Goal: Task Accomplishment & Management: Complete application form

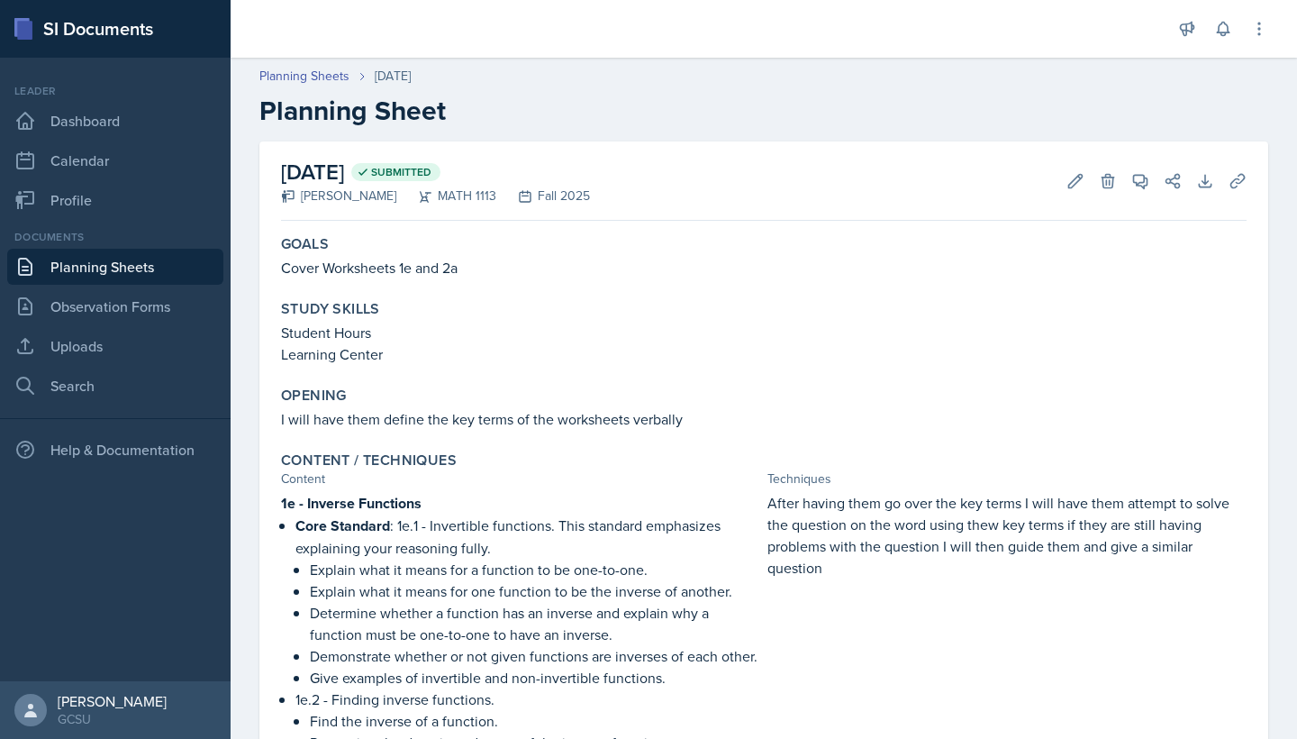
scroll to position [76, 0]
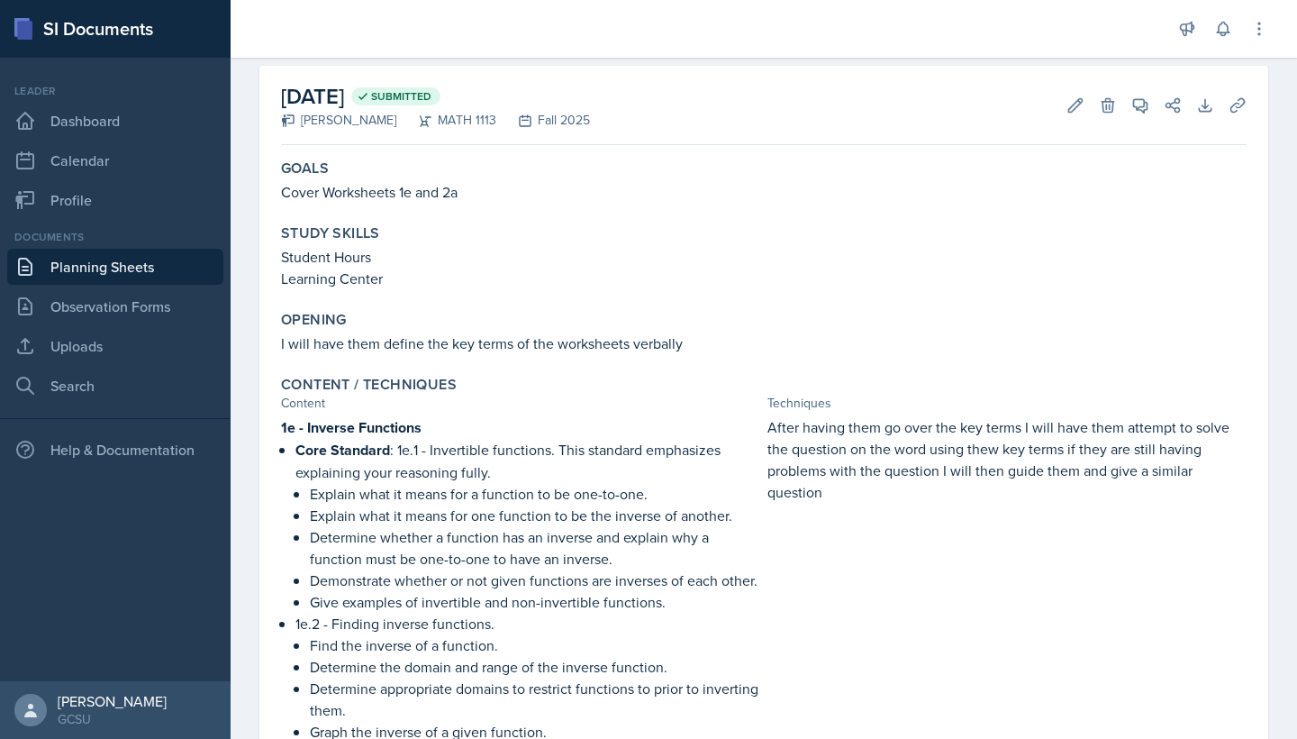
click at [130, 268] on link "Planning Sheets" at bounding box center [115, 267] width 216 height 36
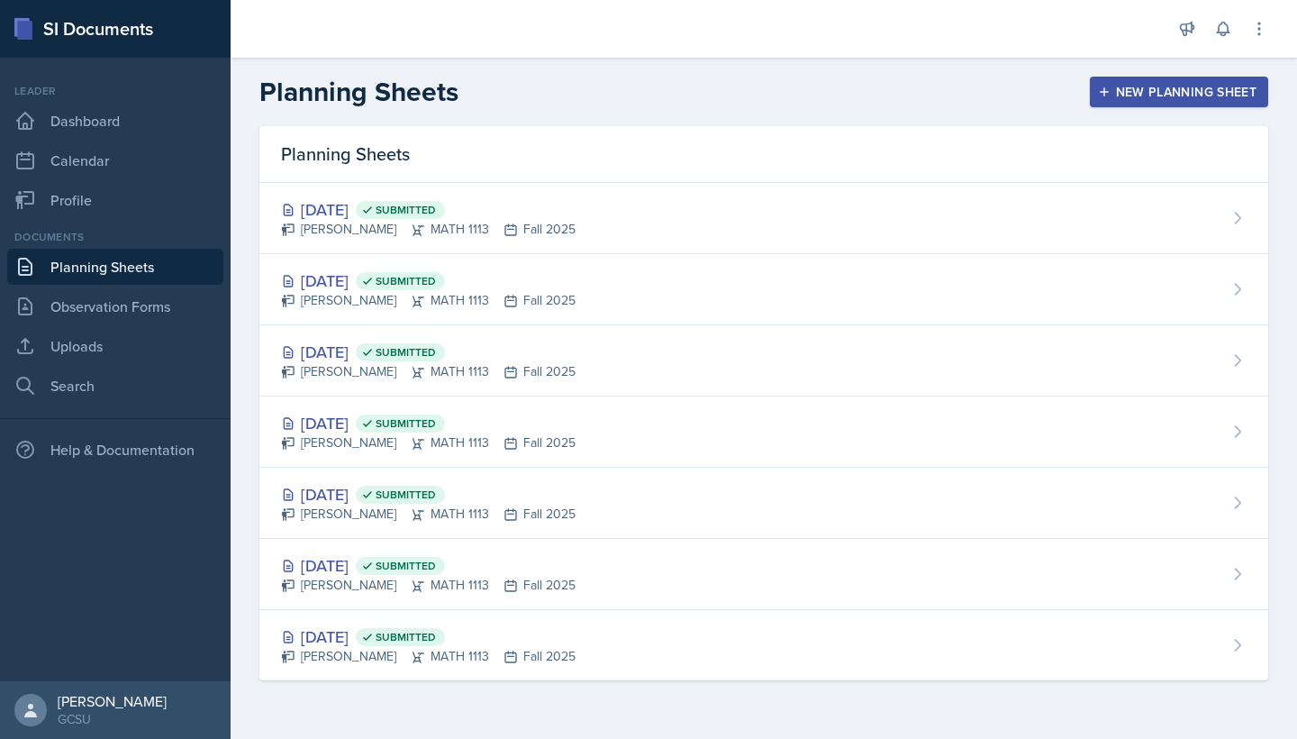
click at [1167, 80] on button "New Planning Sheet" at bounding box center [1179, 92] width 178 height 31
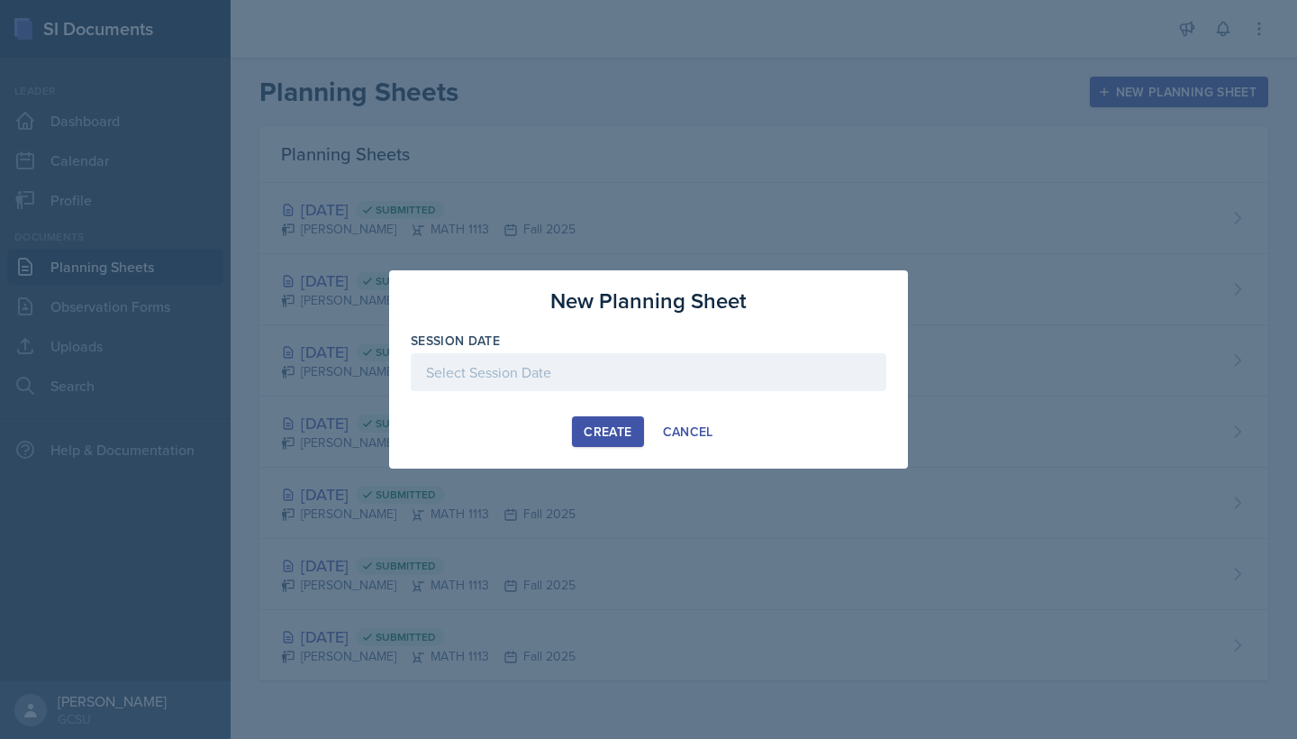
click at [613, 370] on div at bounding box center [649, 372] width 476 height 38
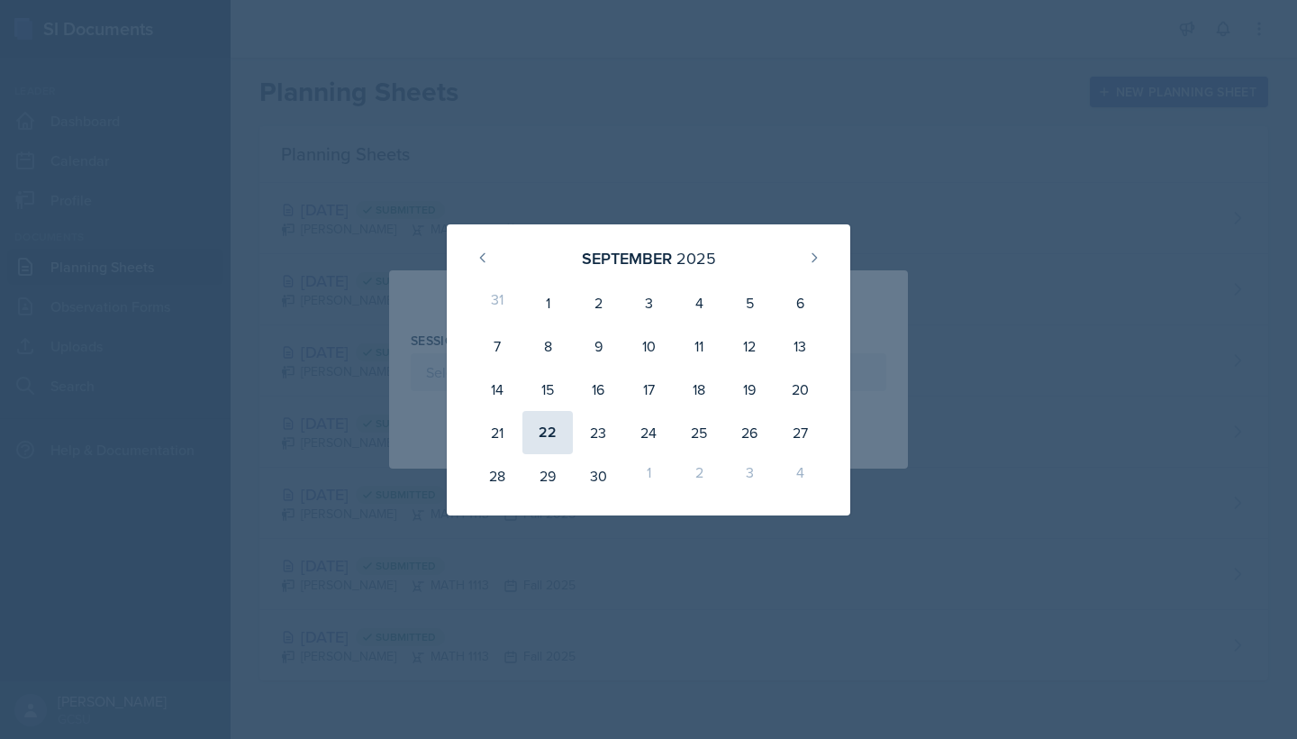
click at [553, 444] on div "22" at bounding box center [547, 432] width 50 height 43
type input "[DATE]"
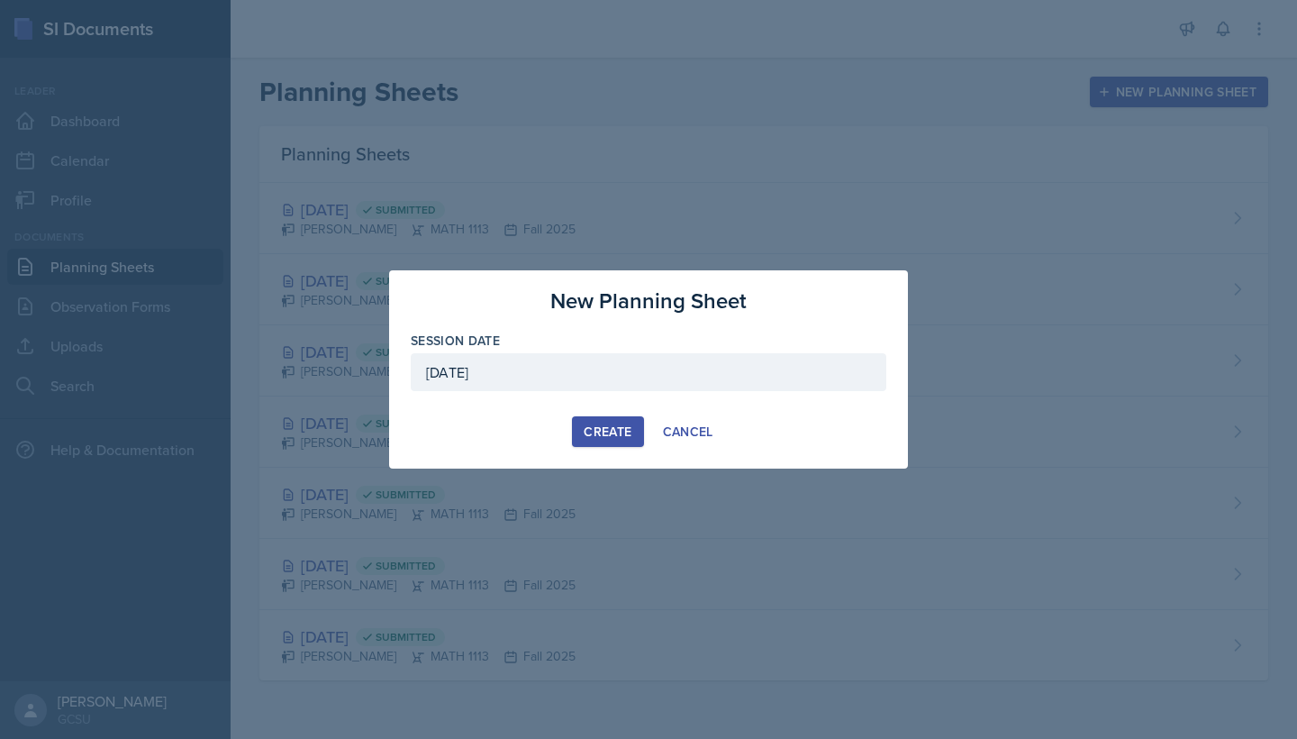
click at [607, 424] on div "Create" at bounding box center [608, 431] width 48 height 14
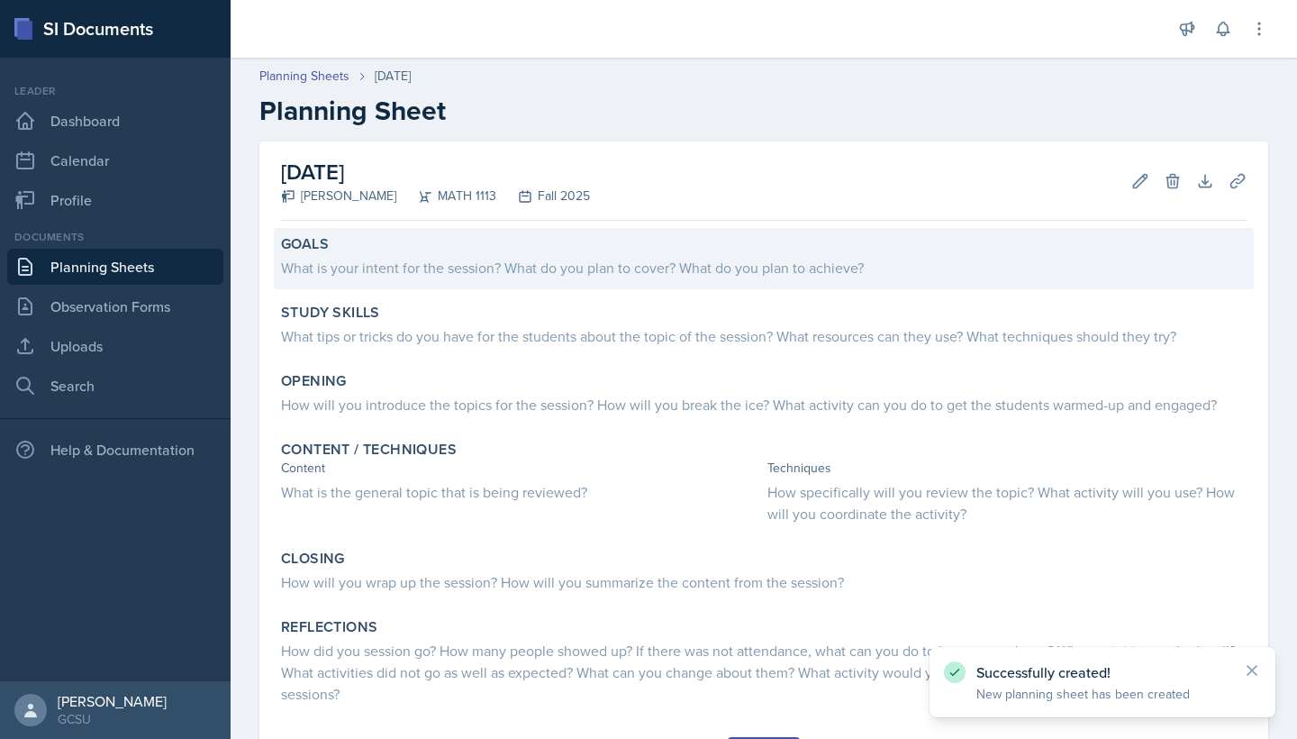
click at [494, 264] on div "What is your intent for the session? What do you plan to cover? What do you pla…" at bounding box center [764, 268] width 966 height 22
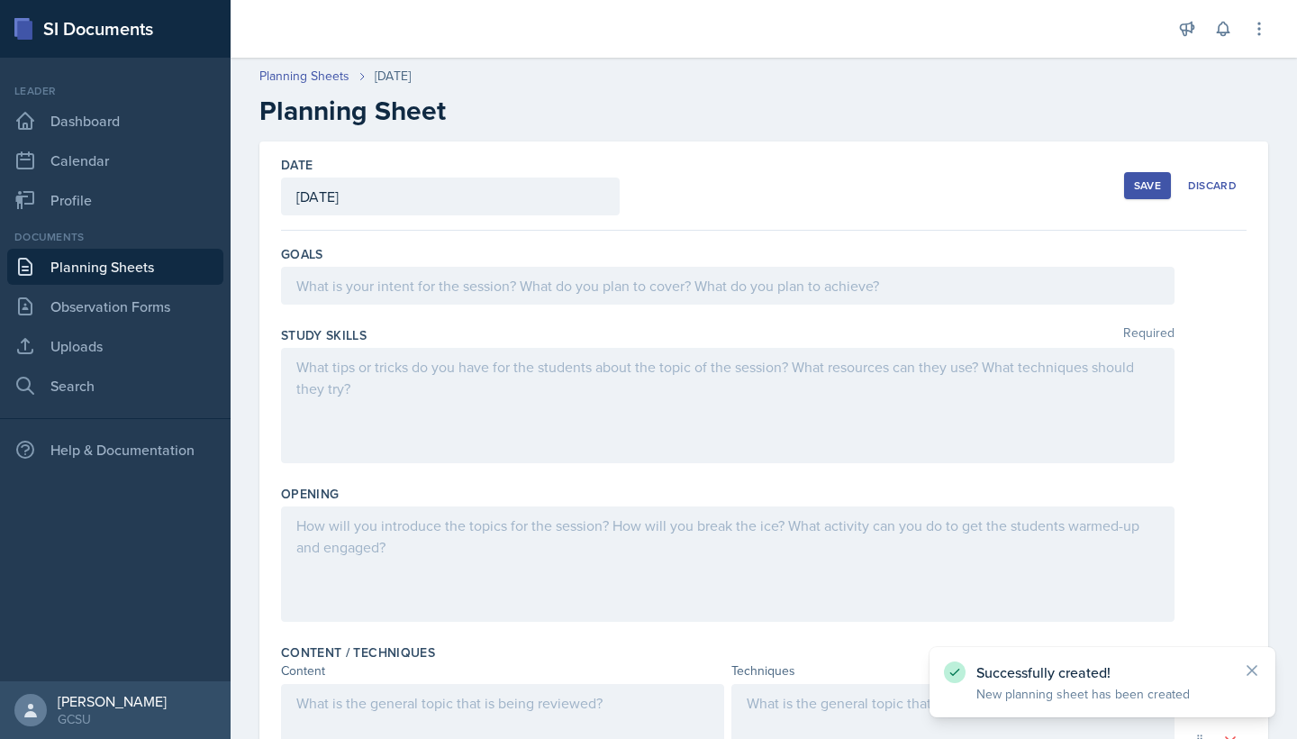
click at [450, 285] on div at bounding box center [728, 286] width 894 height 38
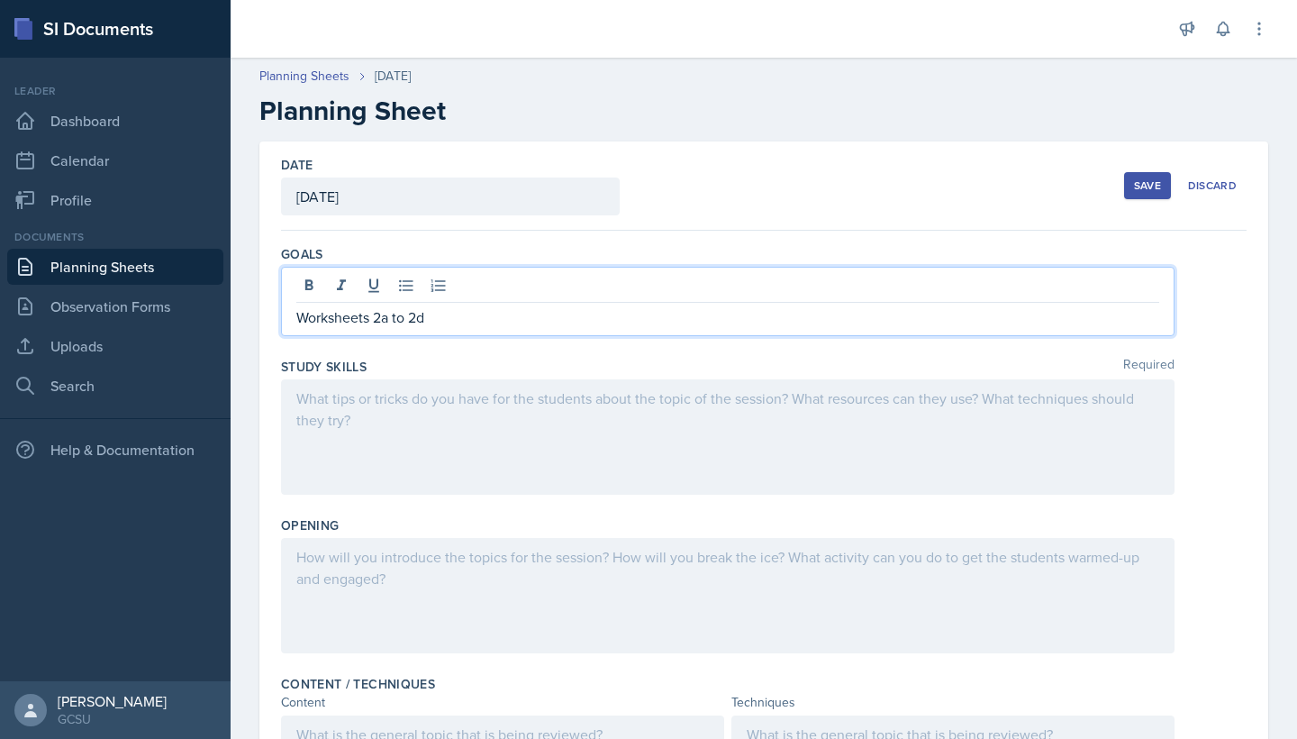
click at [432, 407] on div at bounding box center [728, 436] width 894 height 115
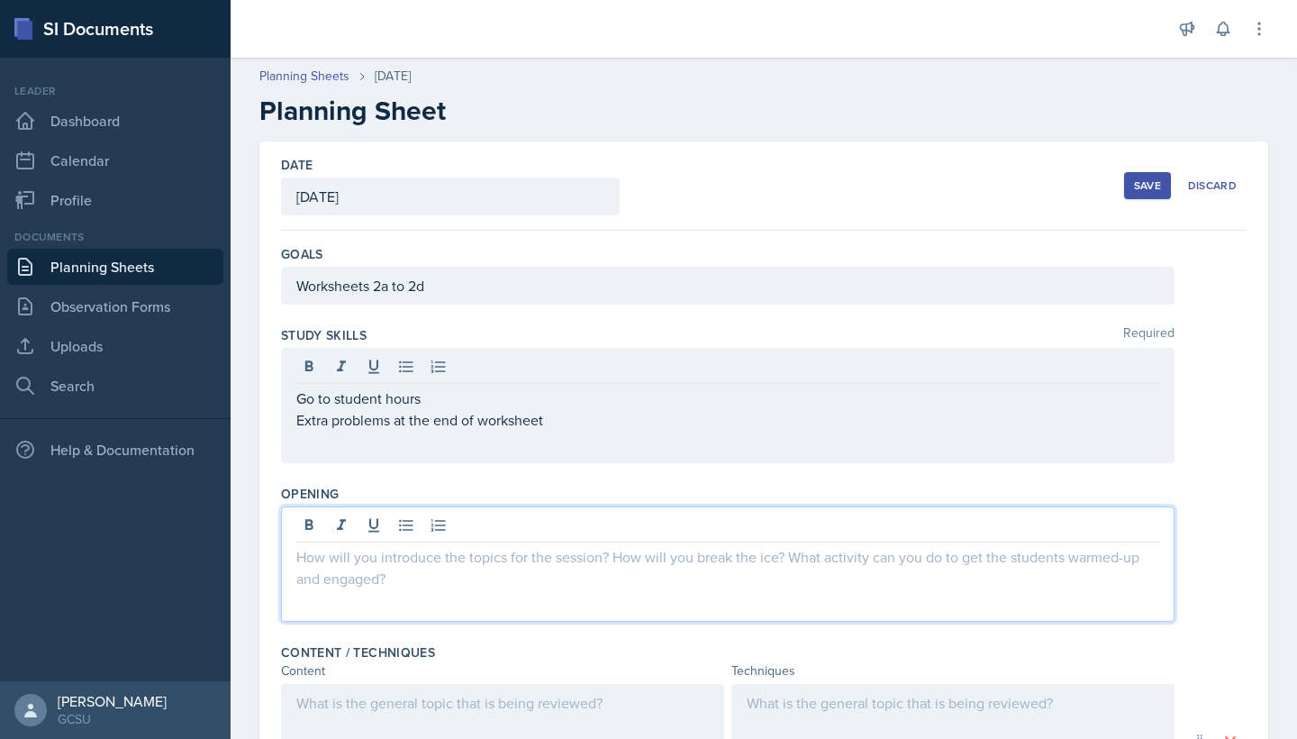
click at [325, 526] on div at bounding box center [728, 563] width 894 height 115
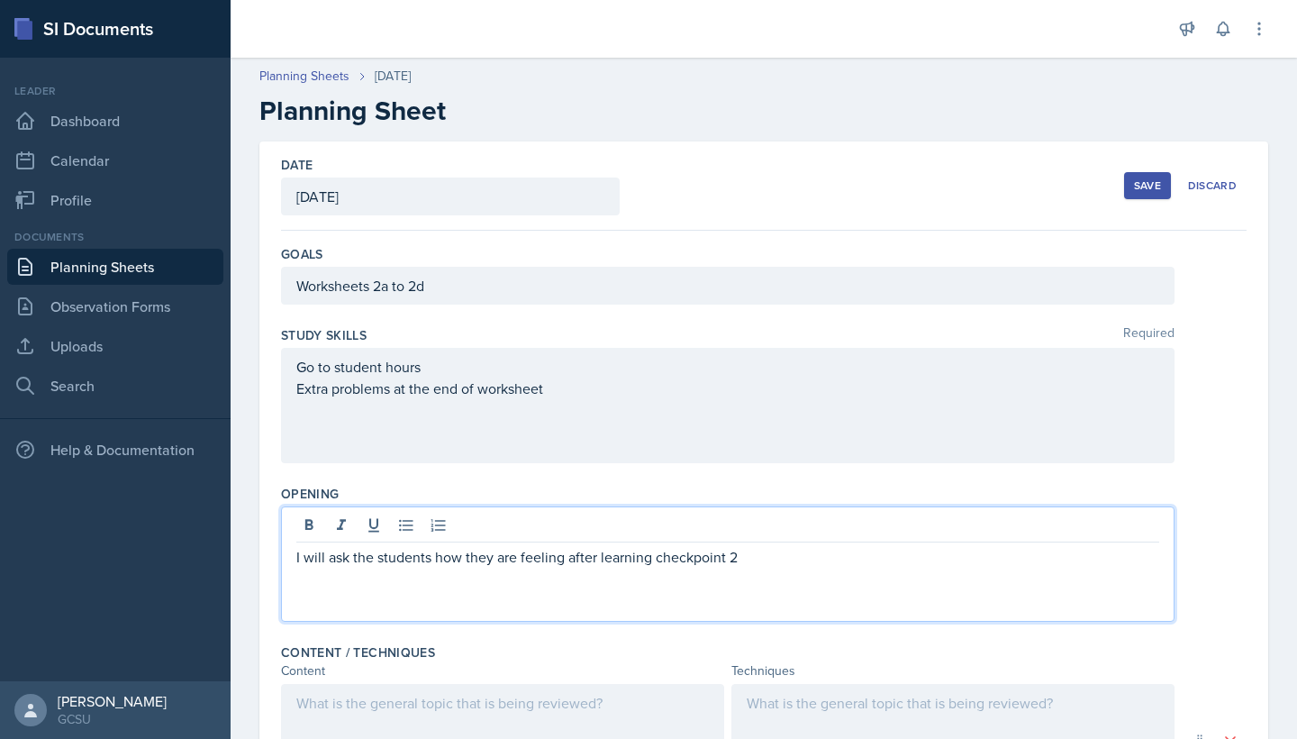
click at [1129, 200] on div "Save Discard" at bounding box center [1185, 185] width 123 height 41
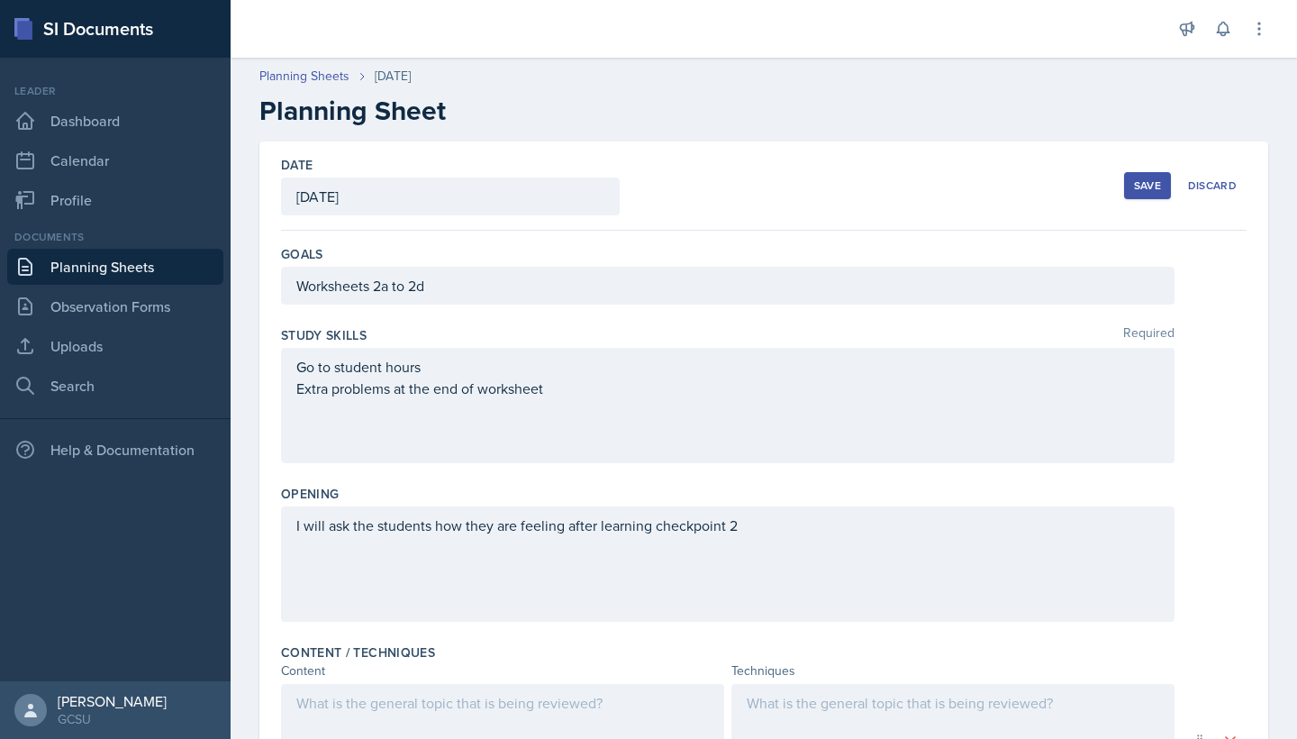
click at [1133, 190] on button "Save" at bounding box center [1147, 185] width 47 height 27
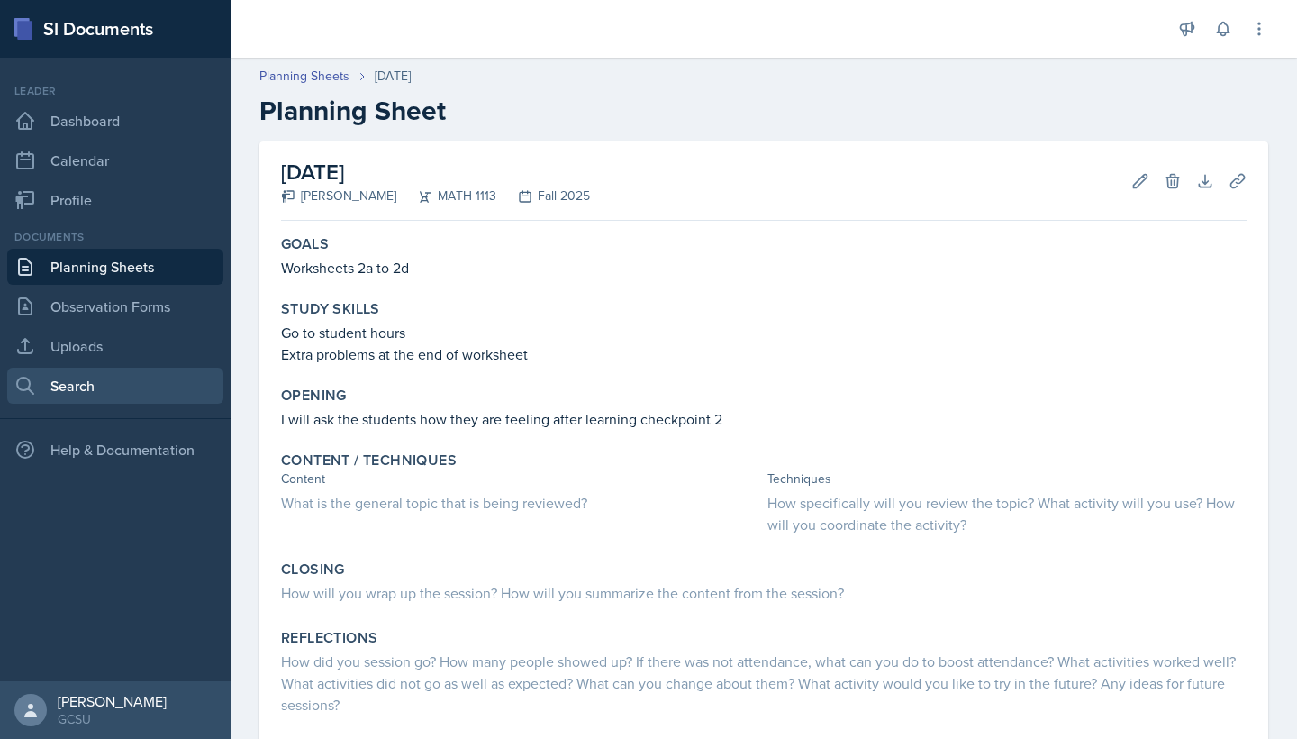
click at [170, 377] on link "Search" at bounding box center [115, 386] width 216 height 36
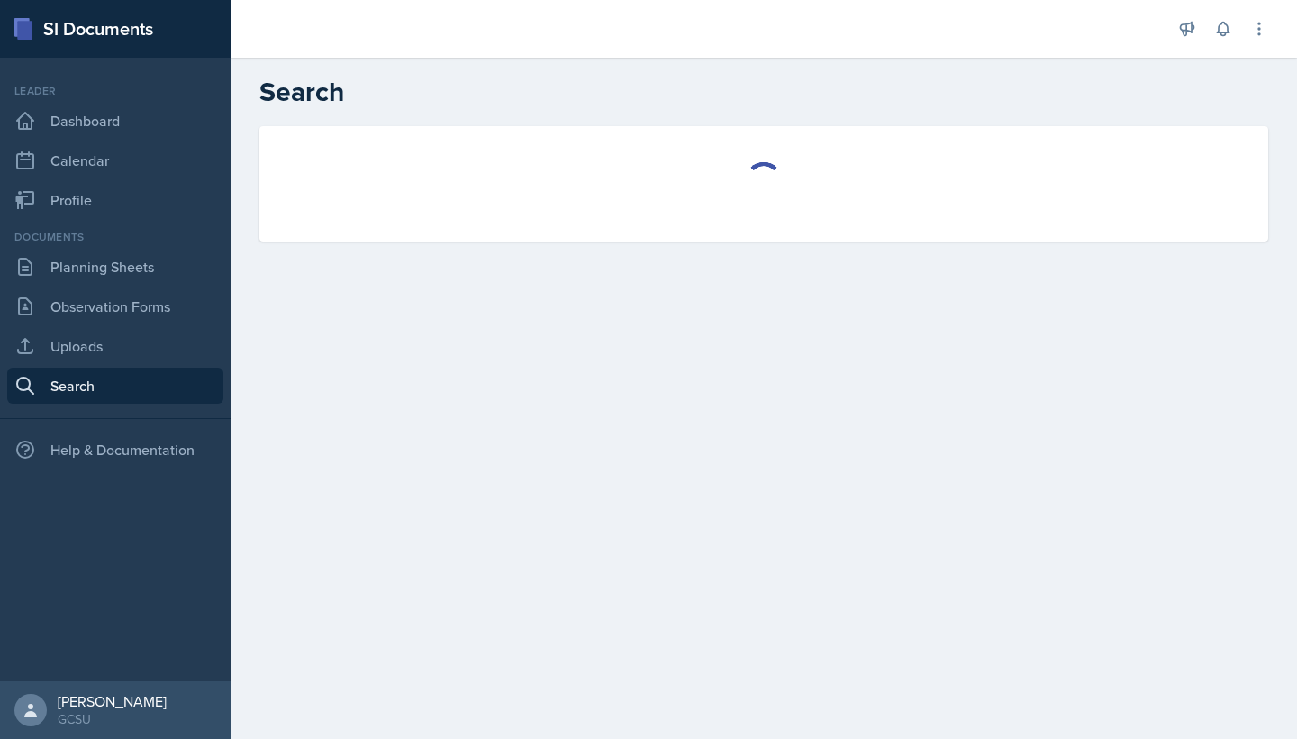
select select "all"
select select "1"
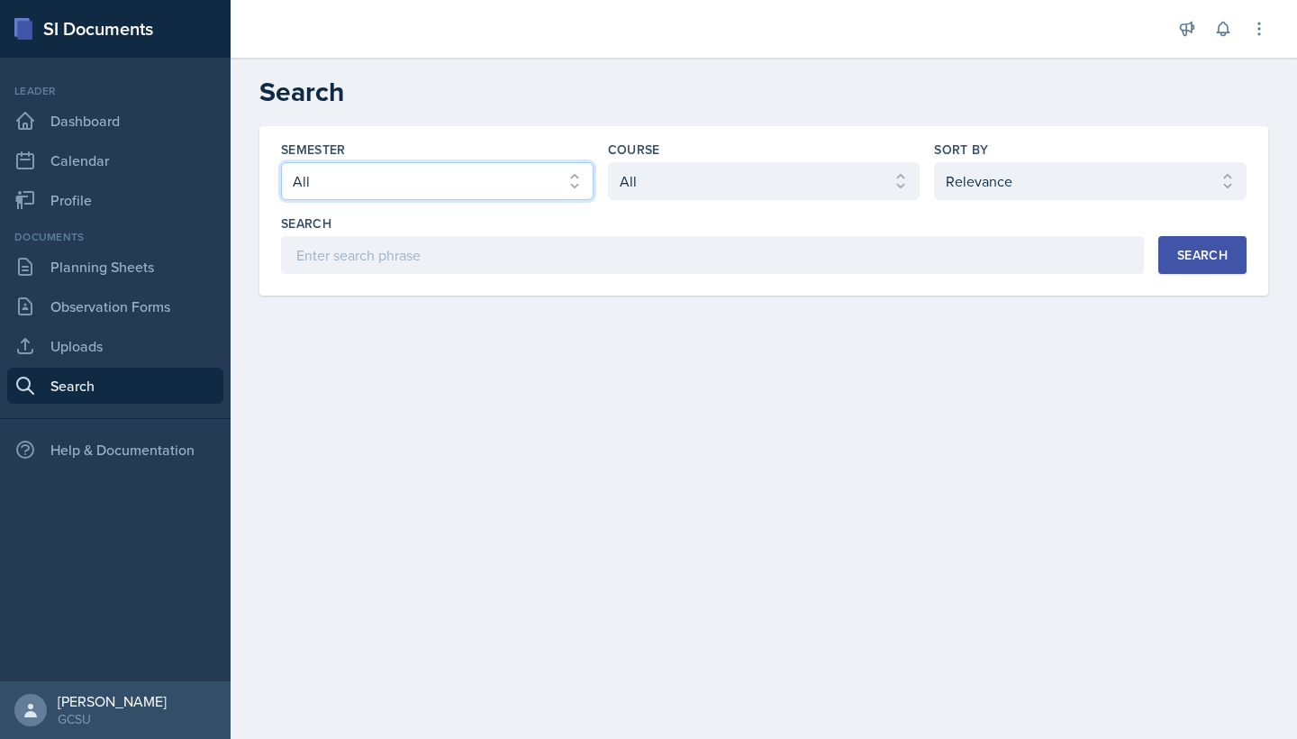
select select "e7b6c66a-987a-4ab3-92d3-5526cc86007b"
select select "d236ee51-059a-45e2-88e4-86a0f95ae8ef"
click at [1161, 259] on button "Search" at bounding box center [1202, 255] width 88 height 38
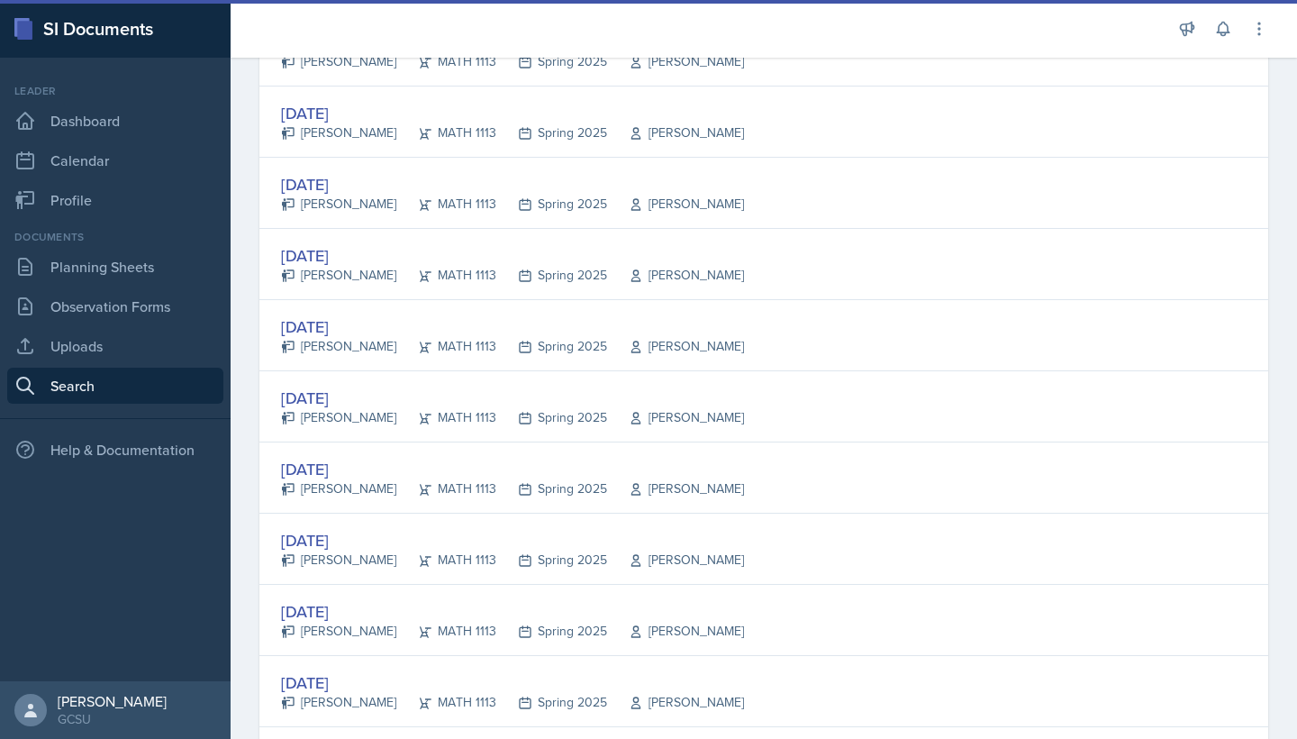
scroll to position [1270, 0]
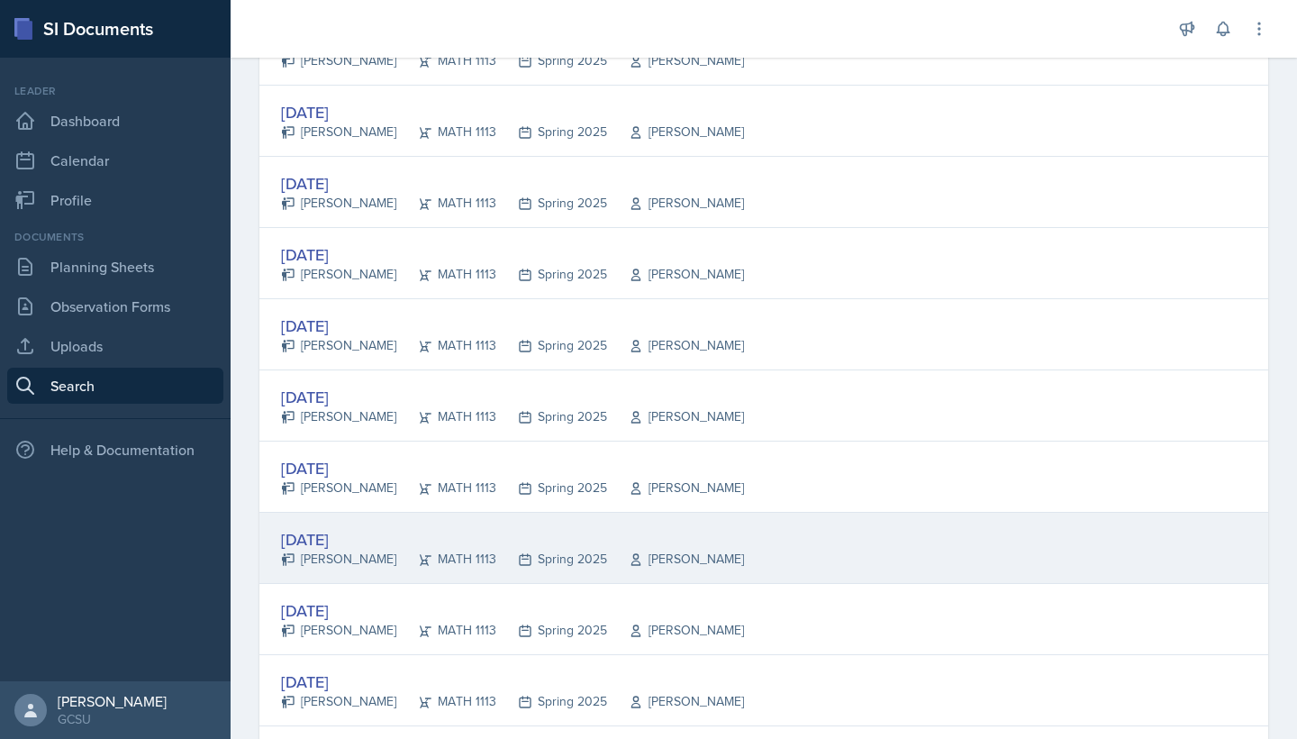
click at [693, 580] on div "[DATE] [PERSON_NAME] MATH 1113 Spring 2025 [PERSON_NAME]" at bounding box center [763, 548] width 1009 height 71
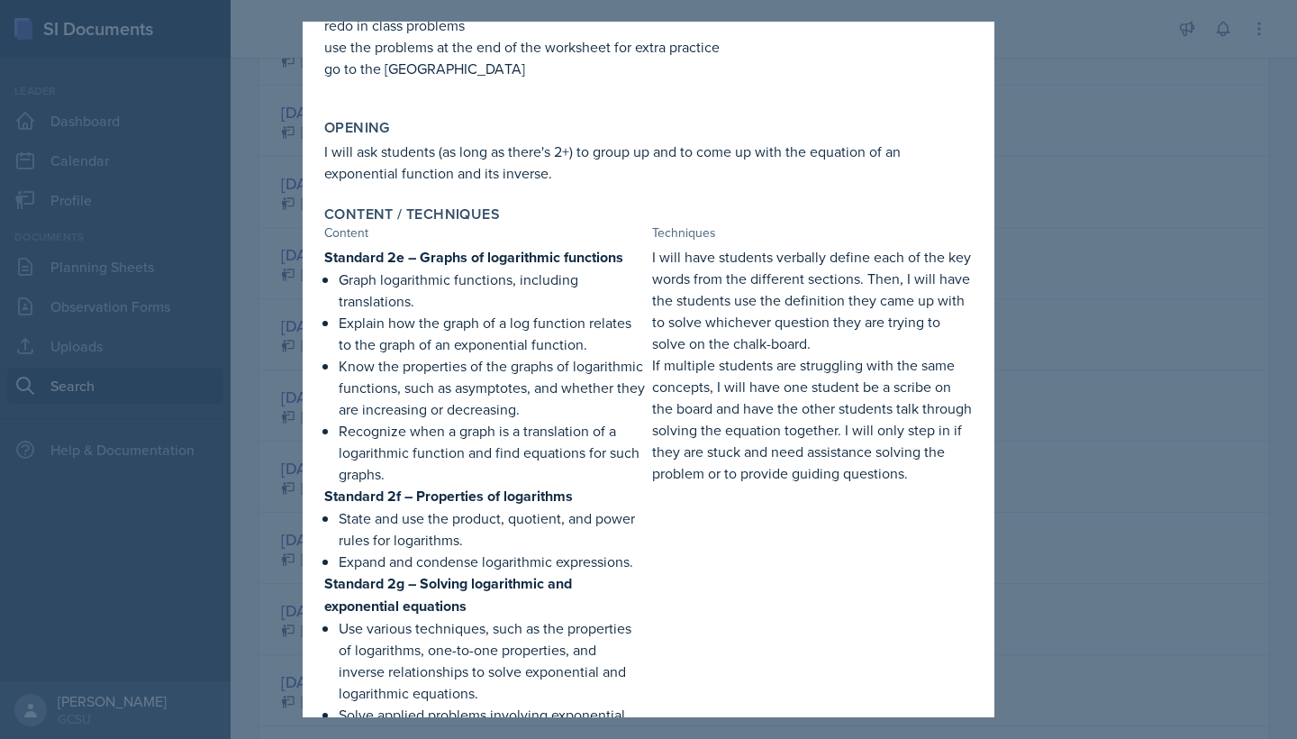
scroll to position [218, 0]
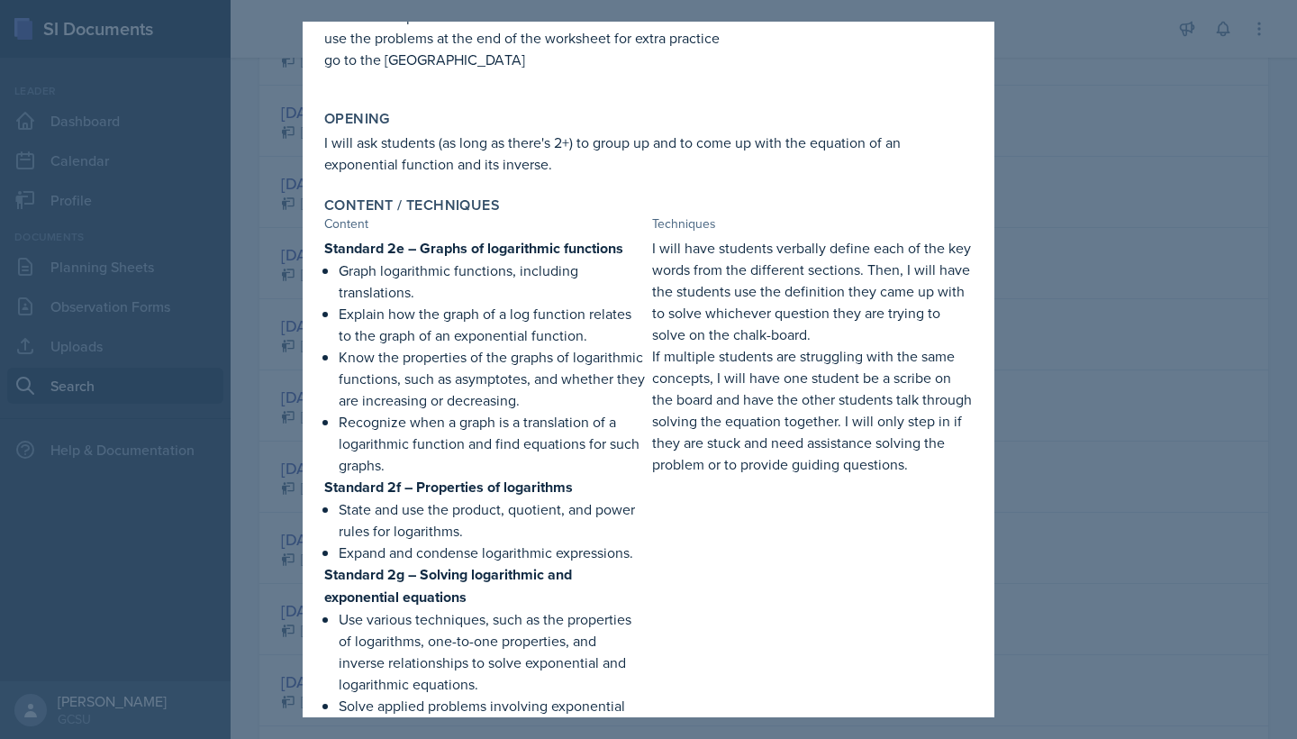
click at [1191, 395] on div at bounding box center [648, 369] width 1297 height 739
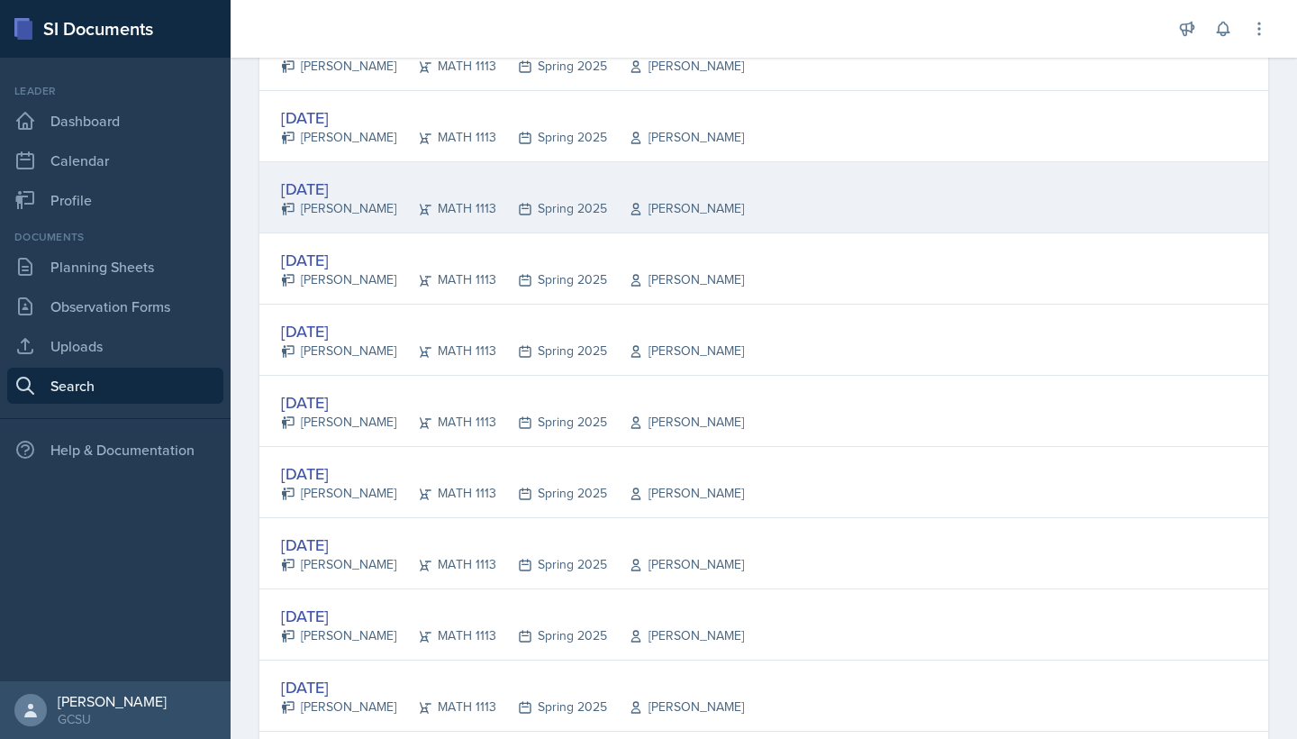
scroll to position [1491, 0]
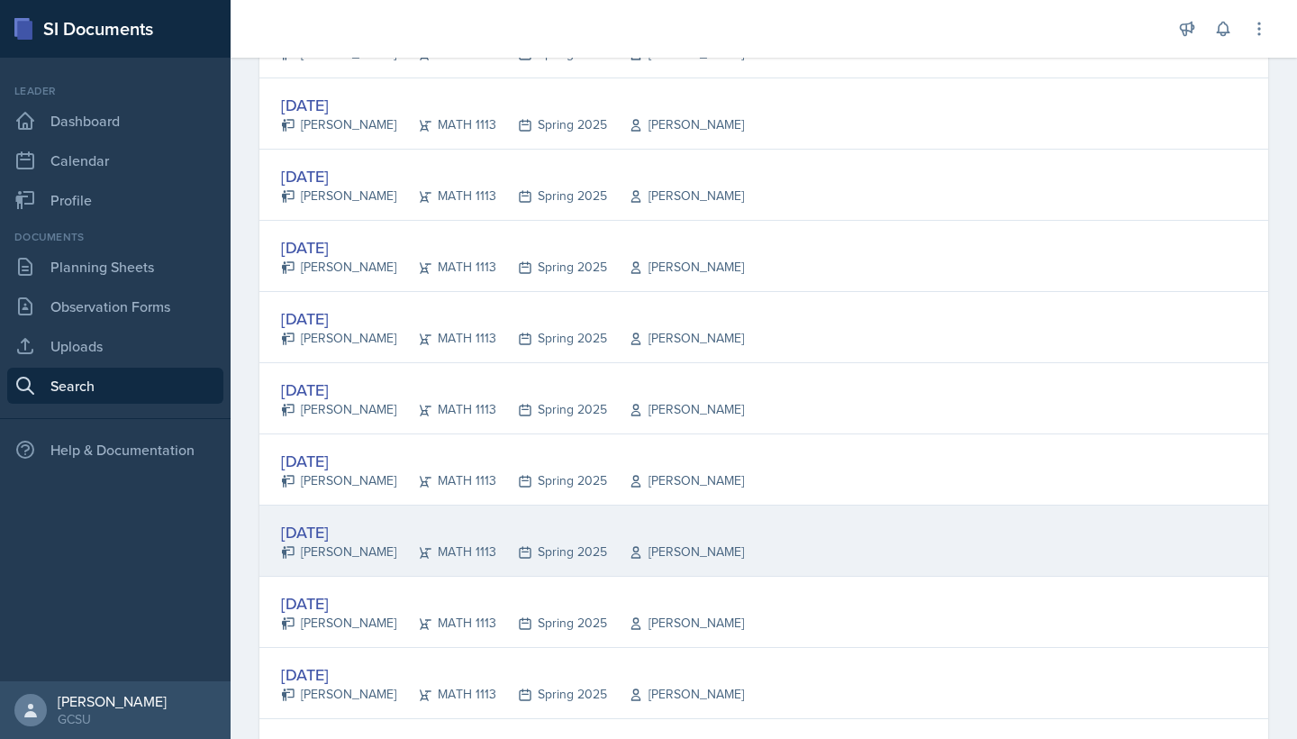
click at [753, 549] on div "[DATE] [PERSON_NAME] MATH 1113 Spring 2025 [PERSON_NAME]" at bounding box center [763, 540] width 1009 height 71
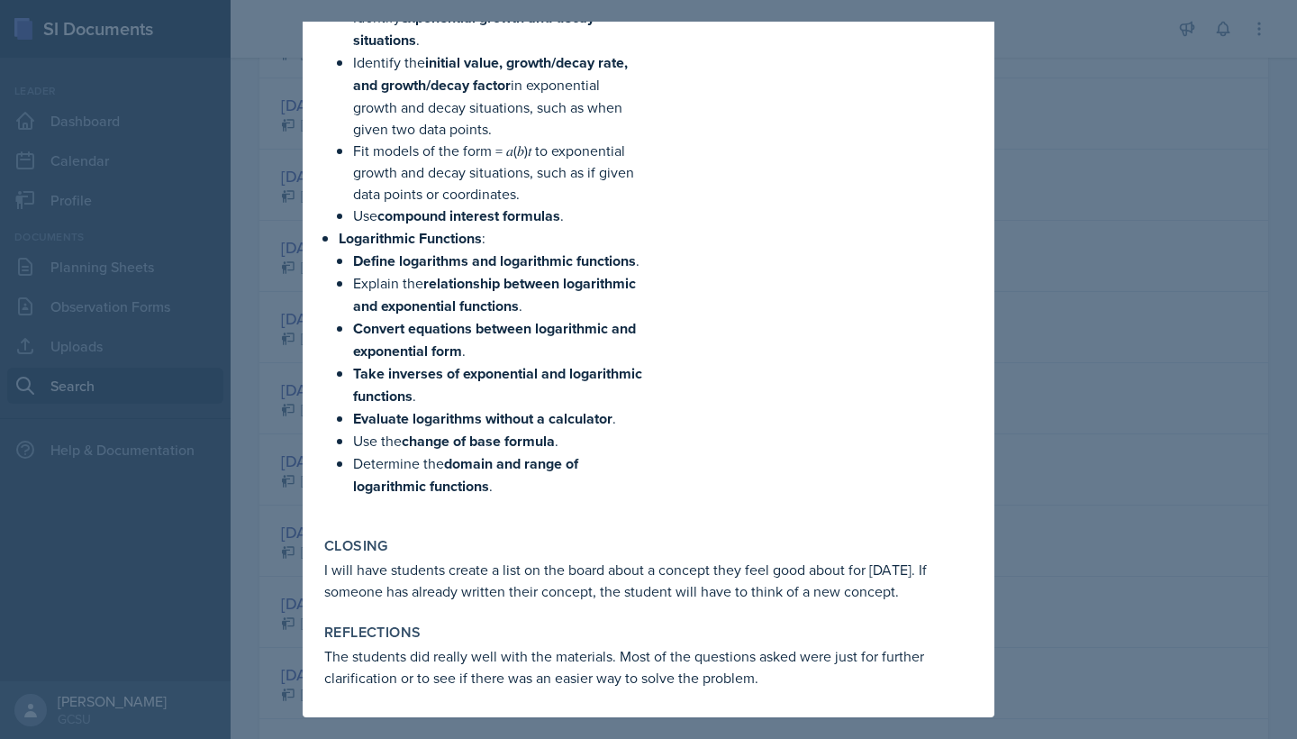
scroll to position [1518, 0]
click at [1118, 369] on div at bounding box center [648, 369] width 1297 height 739
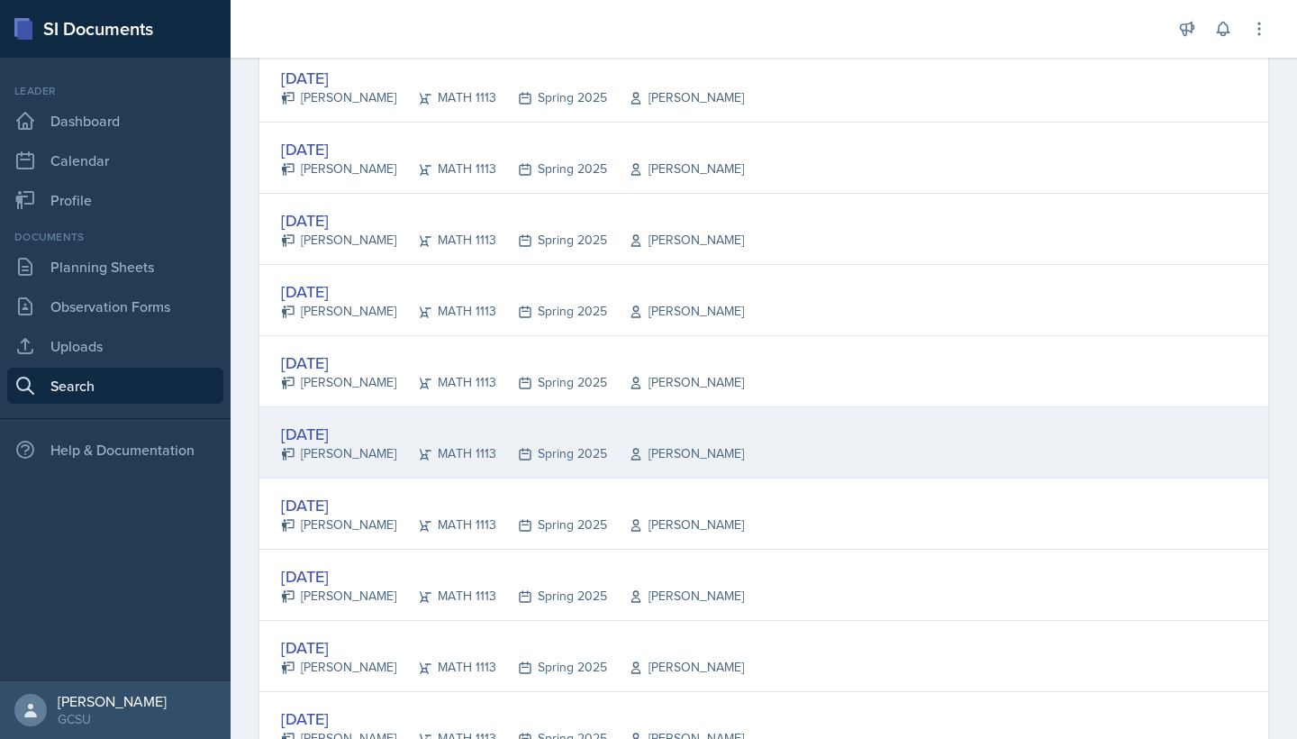
scroll to position [2239, 0]
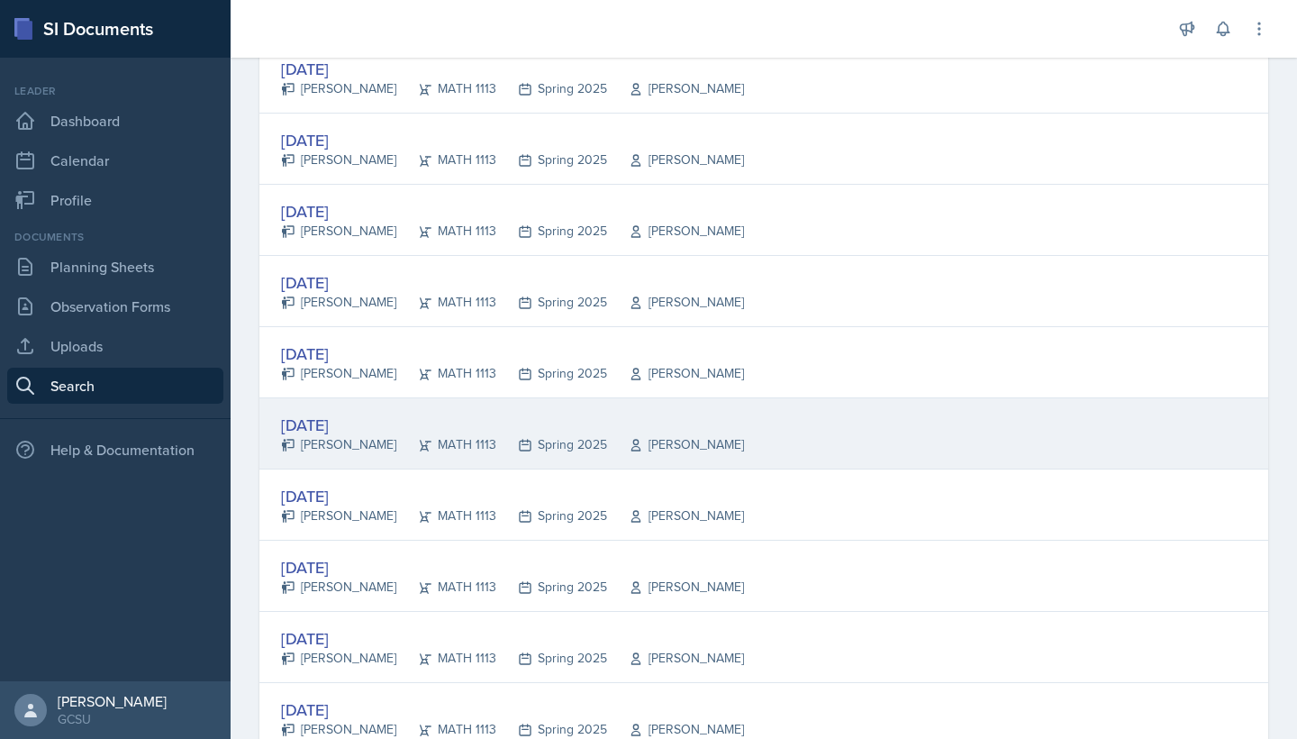
click at [677, 457] on div "[DATE] [PERSON_NAME] MATH 1113 Spring 2025 [PERSON_NAME]" at bounding box center [763, 433] width 1009 height 71
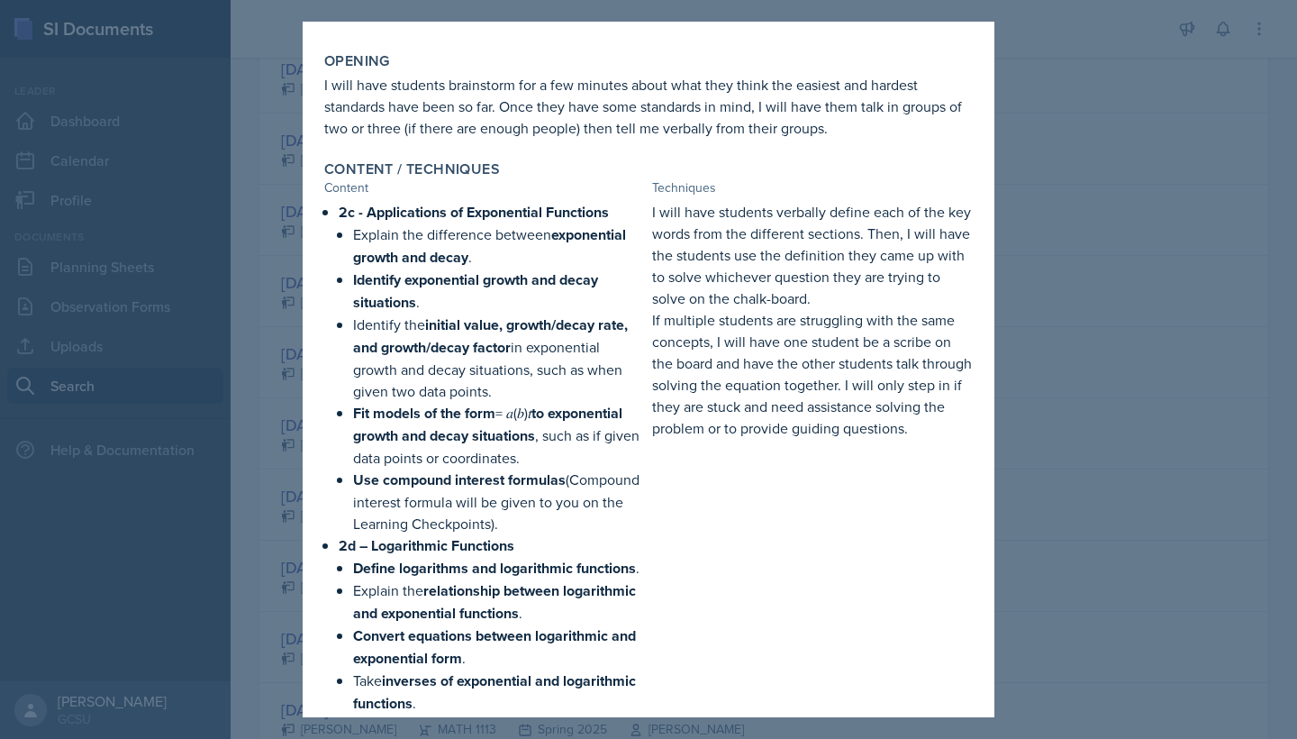
scroll to position [262, 0]
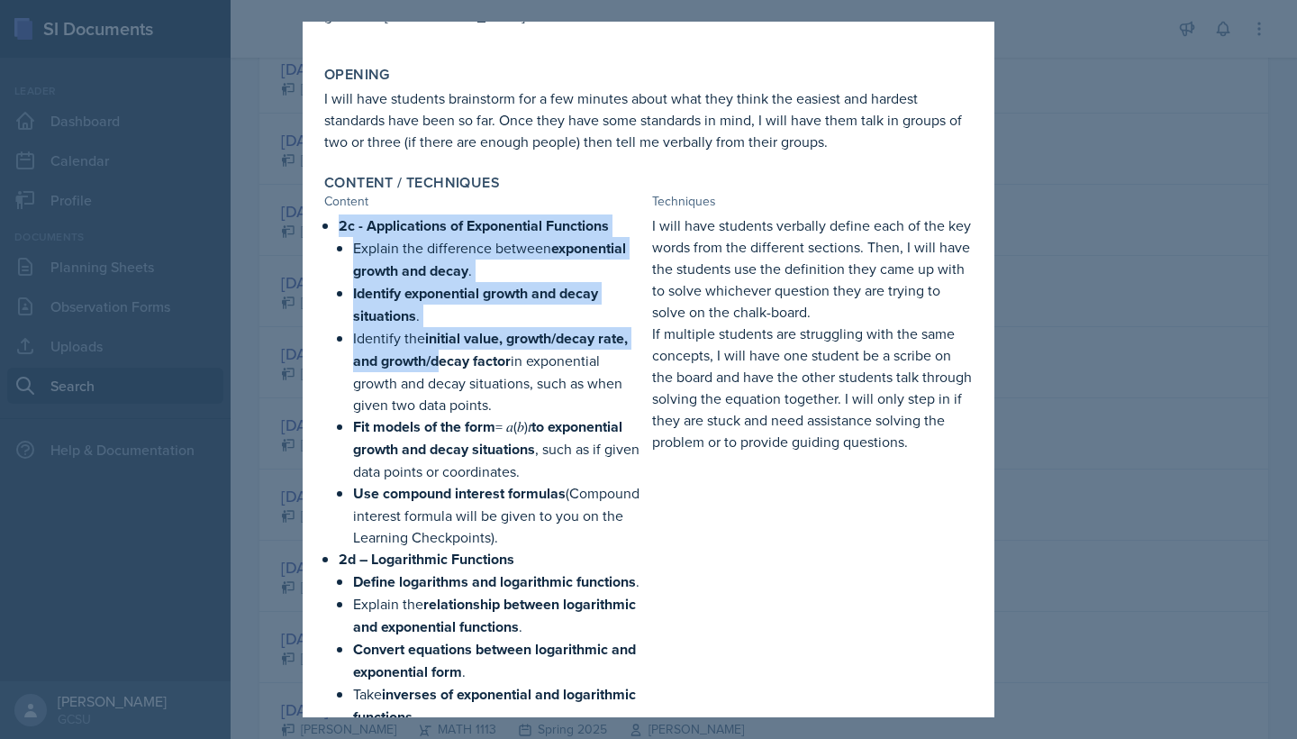
drag, startPoint x: 313, startPoint y: 225, endPoint x: 441, endPoint y: 363, distance: 187.4
click at [441, 363] on div "[DATE] [PERSON_NAME] MATH 1113 Spring 2025 View Comments Comments Send Share Do…" at bounding box center [649, 544] width 692 height 1571
click at [321, 226] on div "Content / Techniques Content Techniques 2c - Applications of Exponential Functi…" at bounding box center [648, 651] width 663 height 969
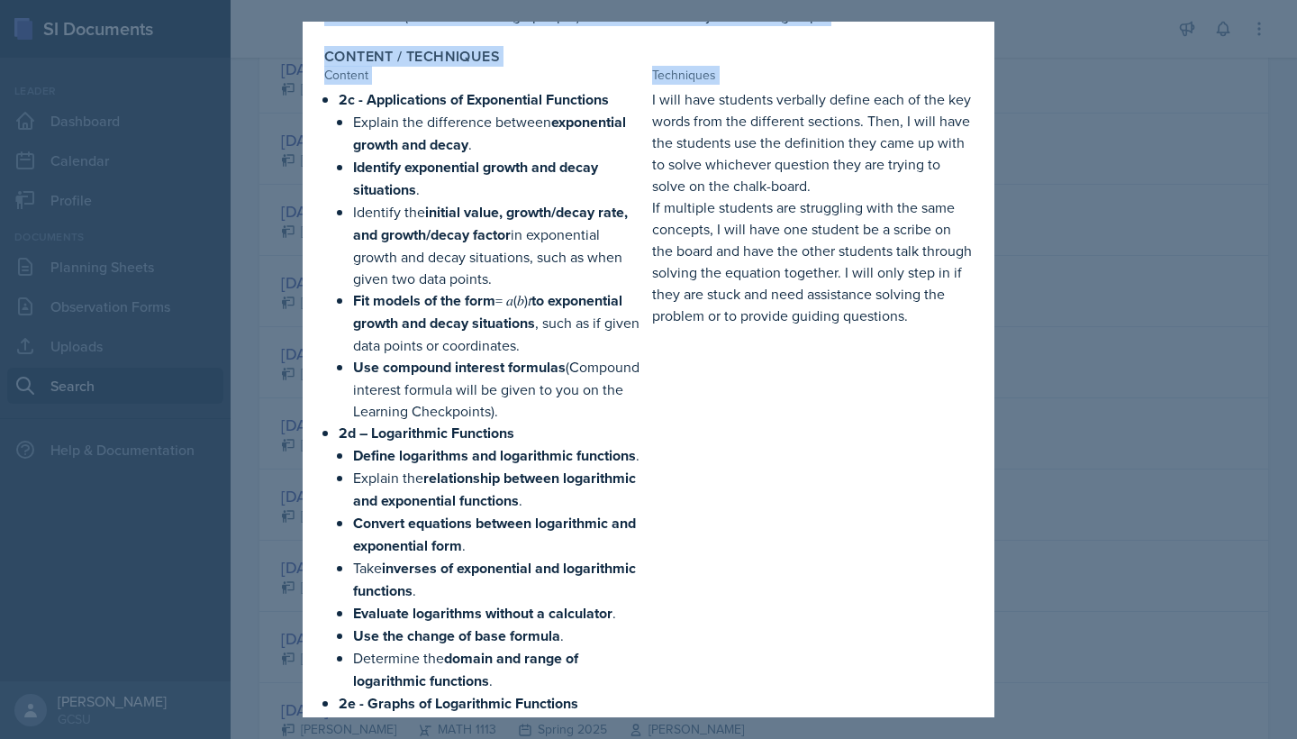
scroll to position [484, 0]
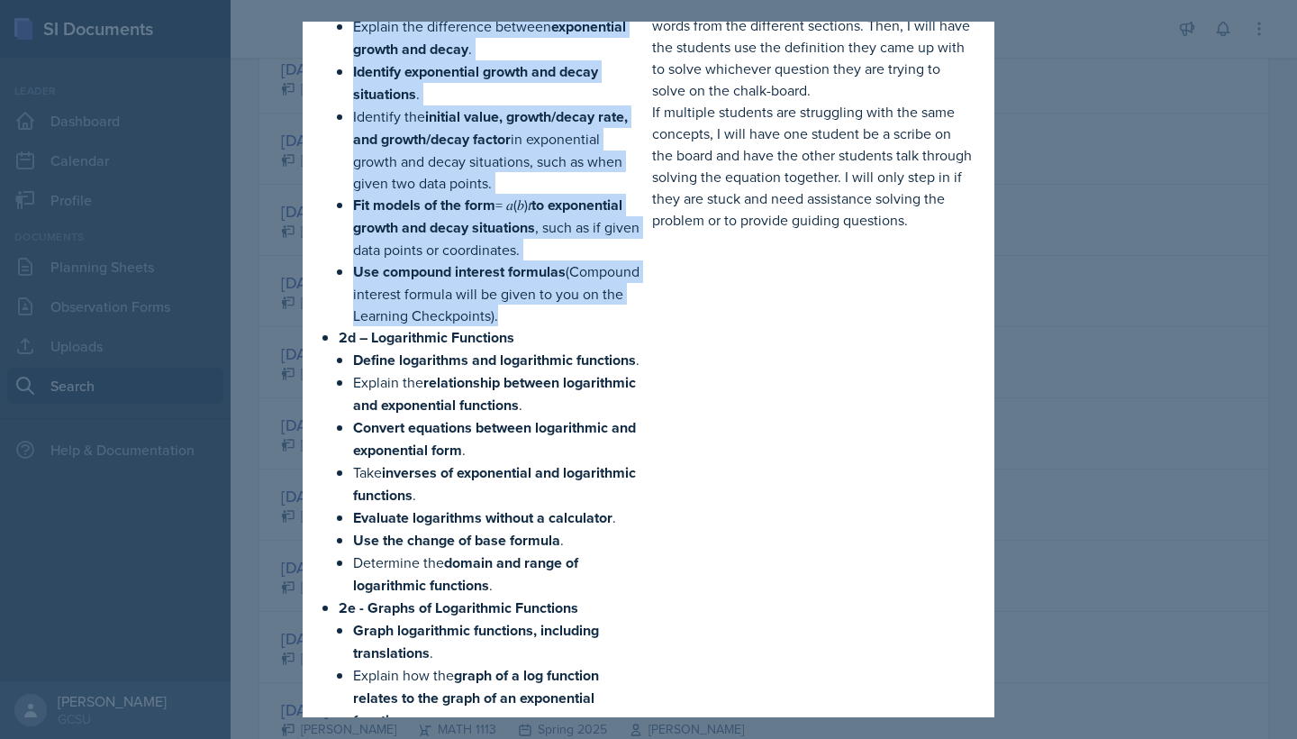
drag, startPoint x: 321, startPoint y: 226, endPoint x: 550, endPoint y: 322, distance: 249.1
click at [550, 322] on div "Content / Techniques Content Techniques 2c - Applications of Exponential Functi…" at bounding box center [648, 429] width 663 height 969
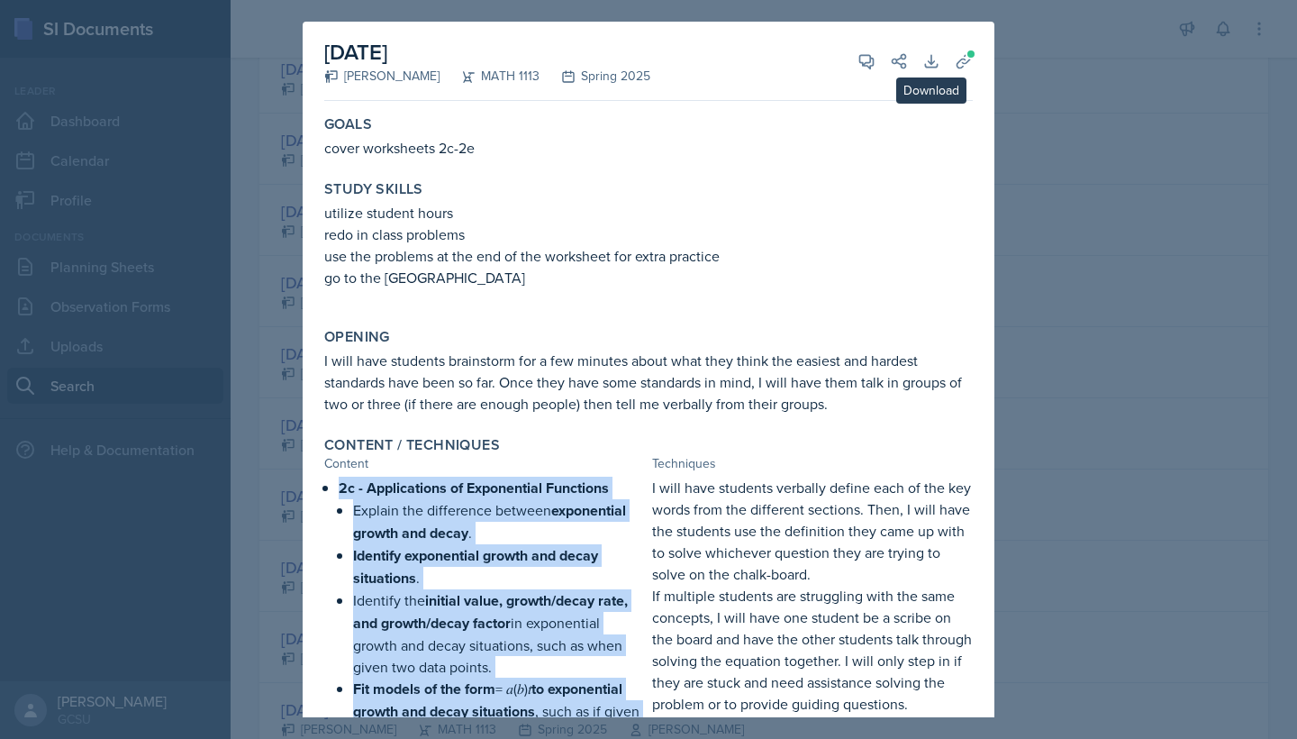
scroll to position [0, 0]
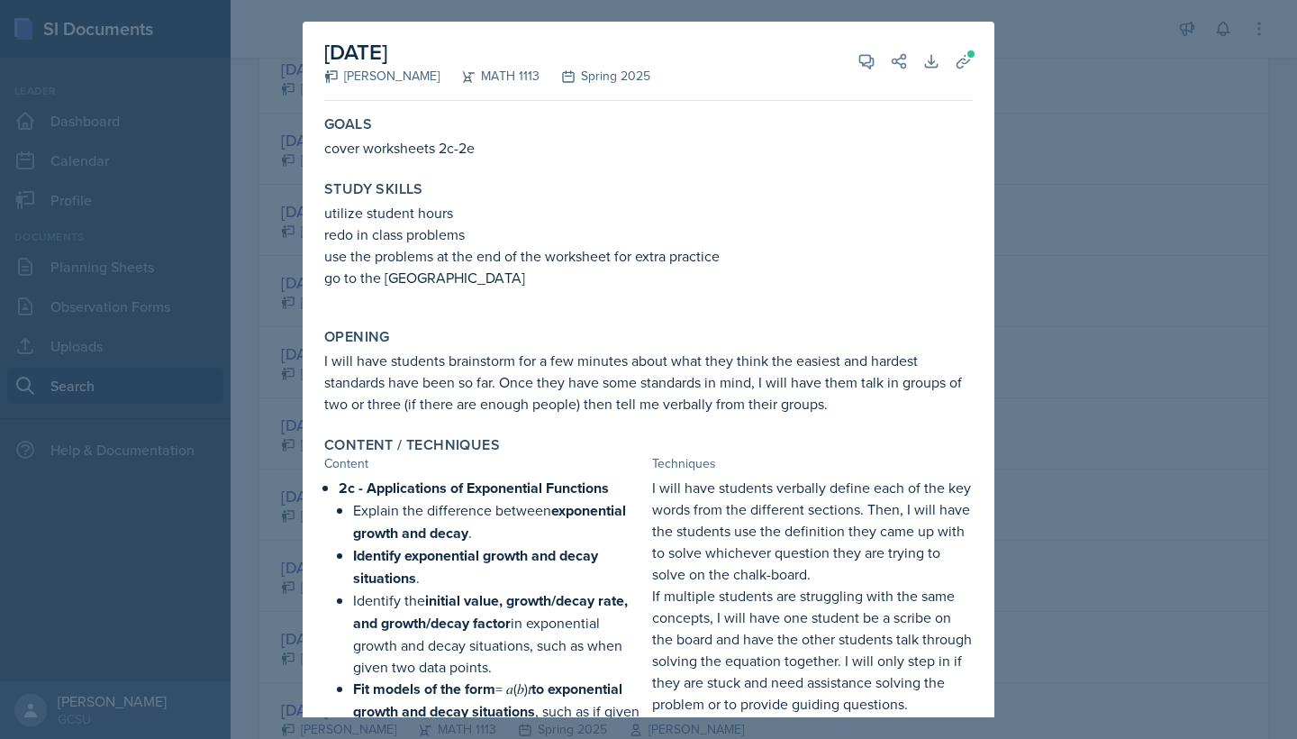
click at [1050, 91] on div at bounding box center [648, 369] width 1297 height 739
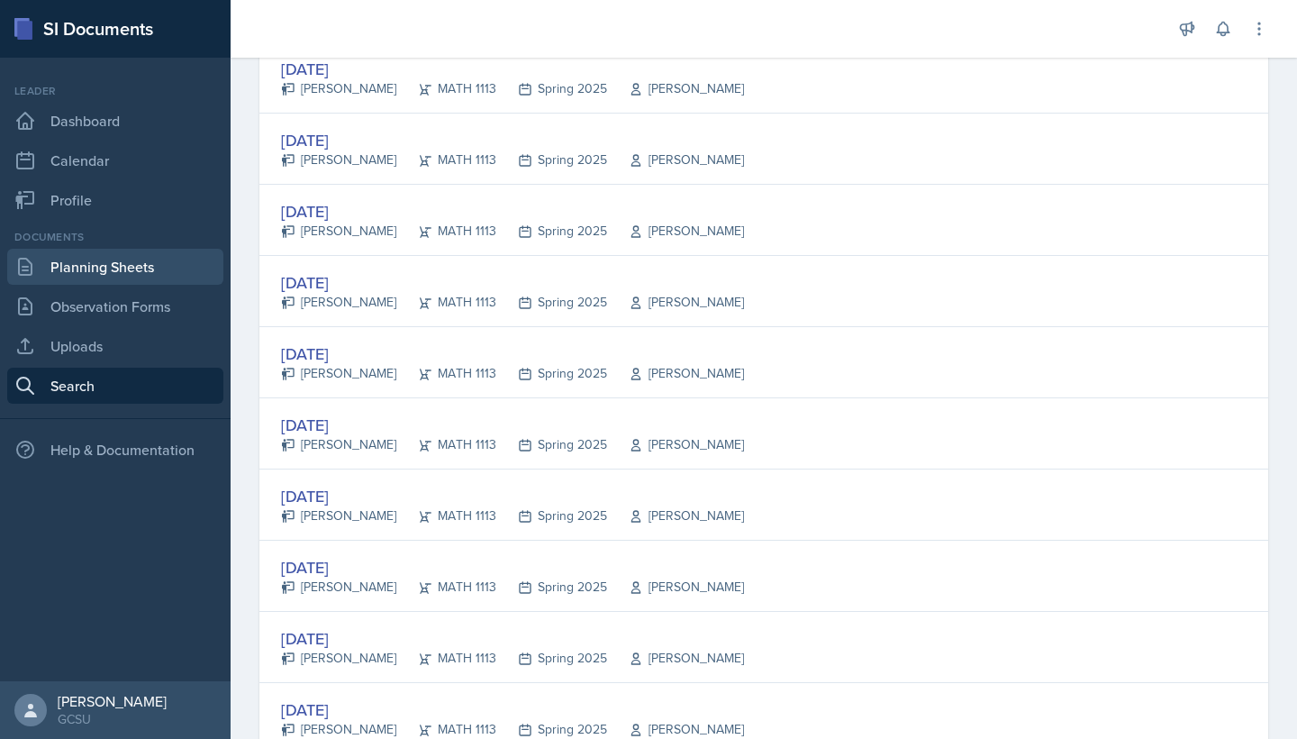
click at [93, 264] on link "Planning Sheets" at bounding box center [115, 267] width 216 height 36
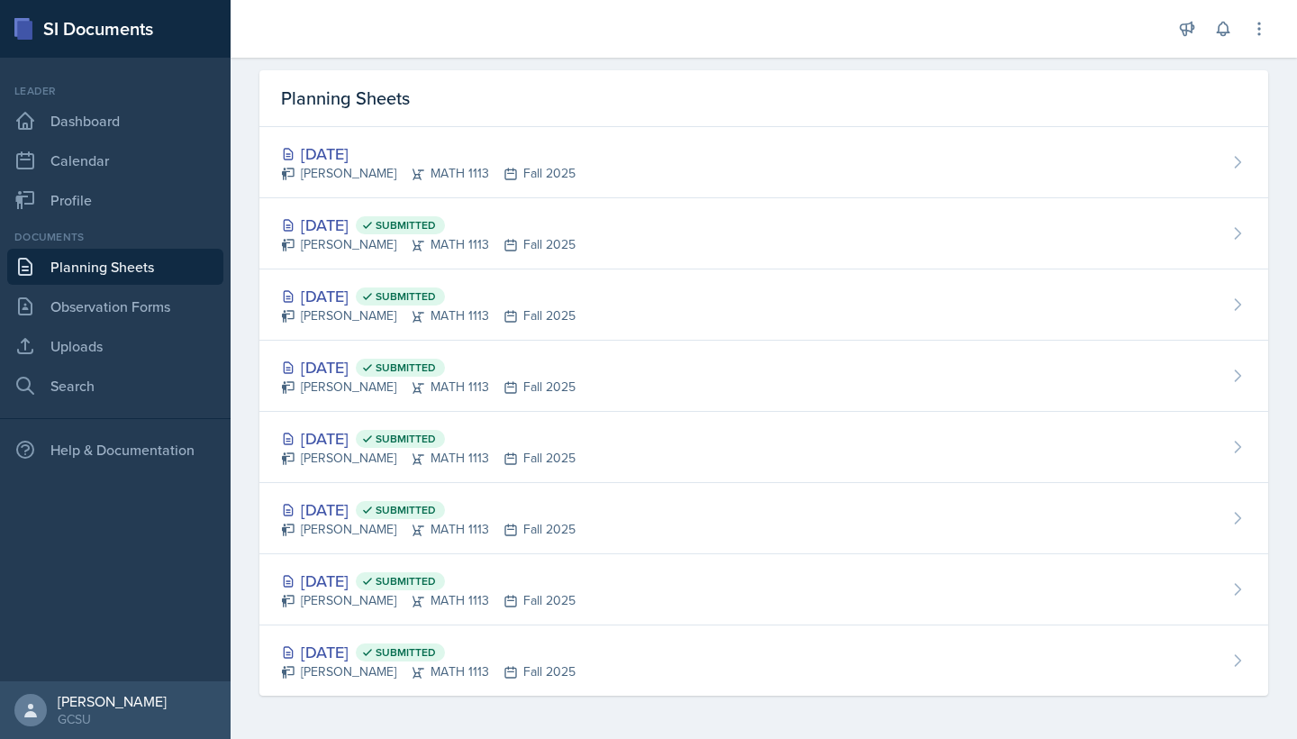
scroll to position [56, 0]
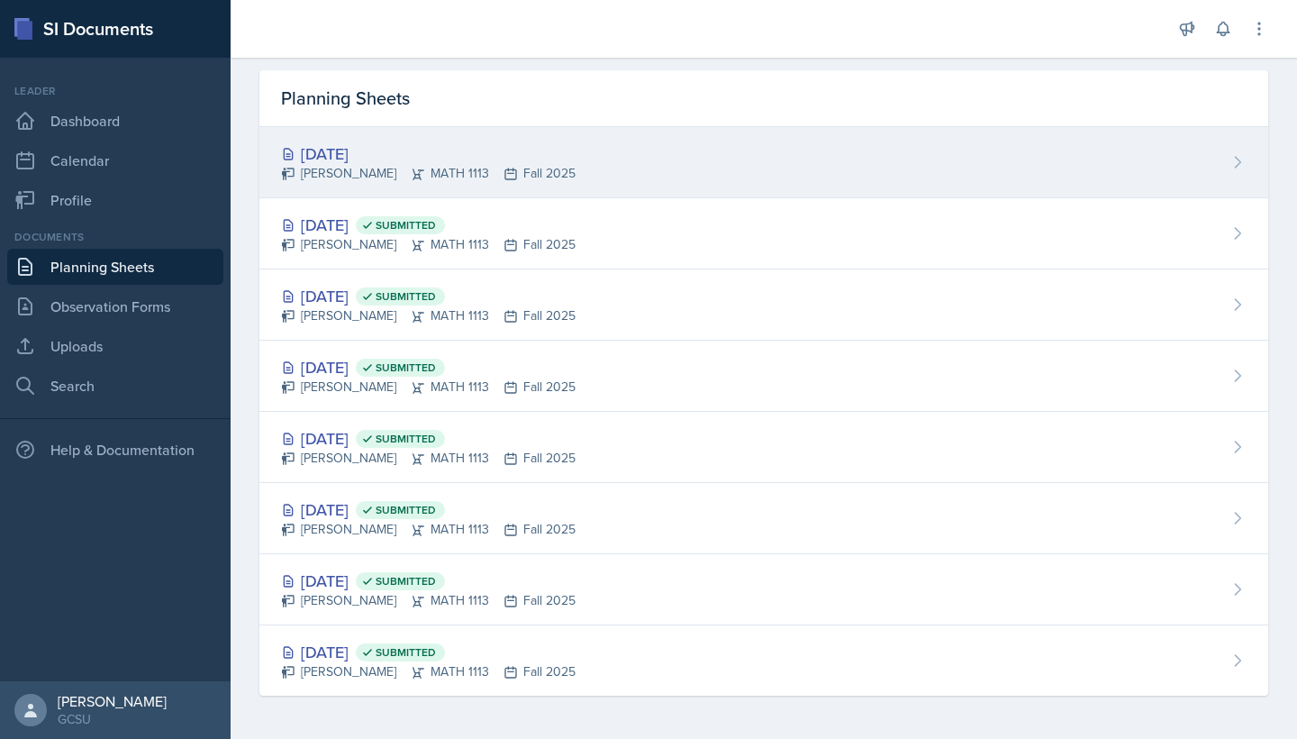
click at [501, 183] on div "[DATE] Eni [GEOGRAPHIC_DATA] MATH 1113 Fall 2025" at bounding box center [763, 162] width 1009 height 71
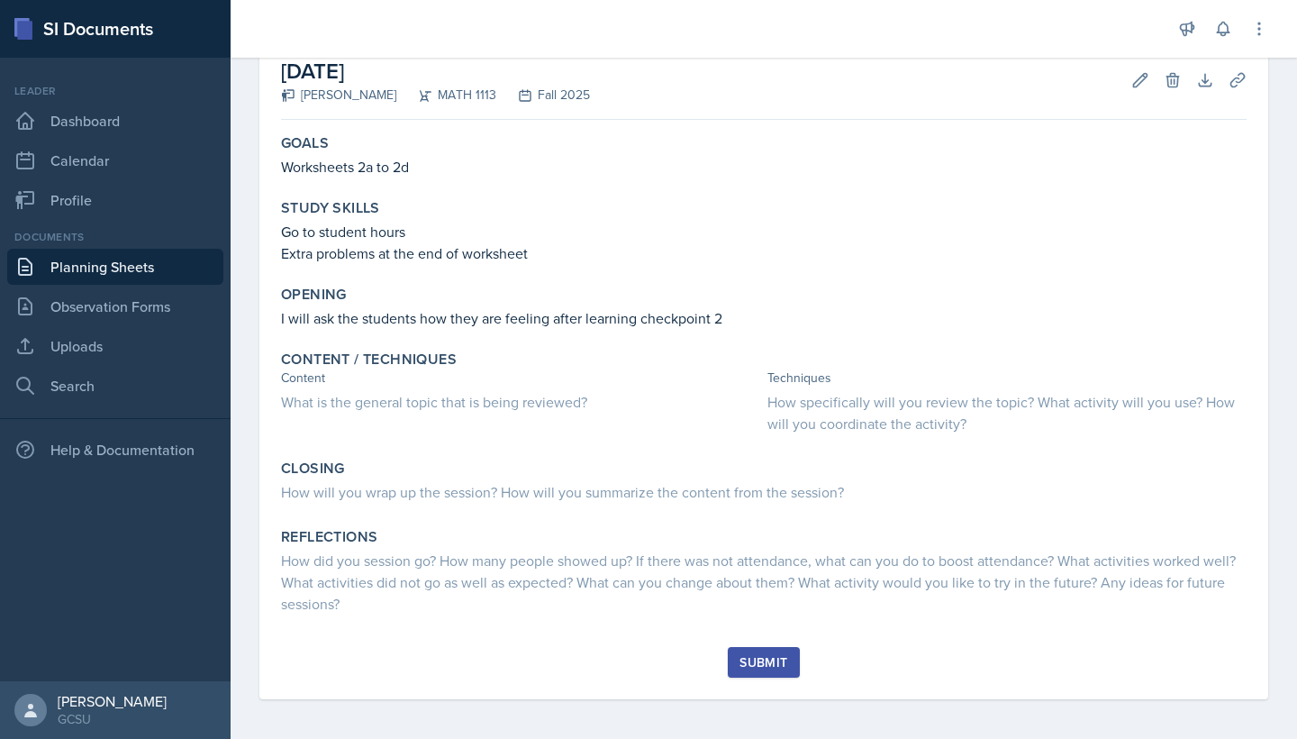
scroll to position [103, 0]
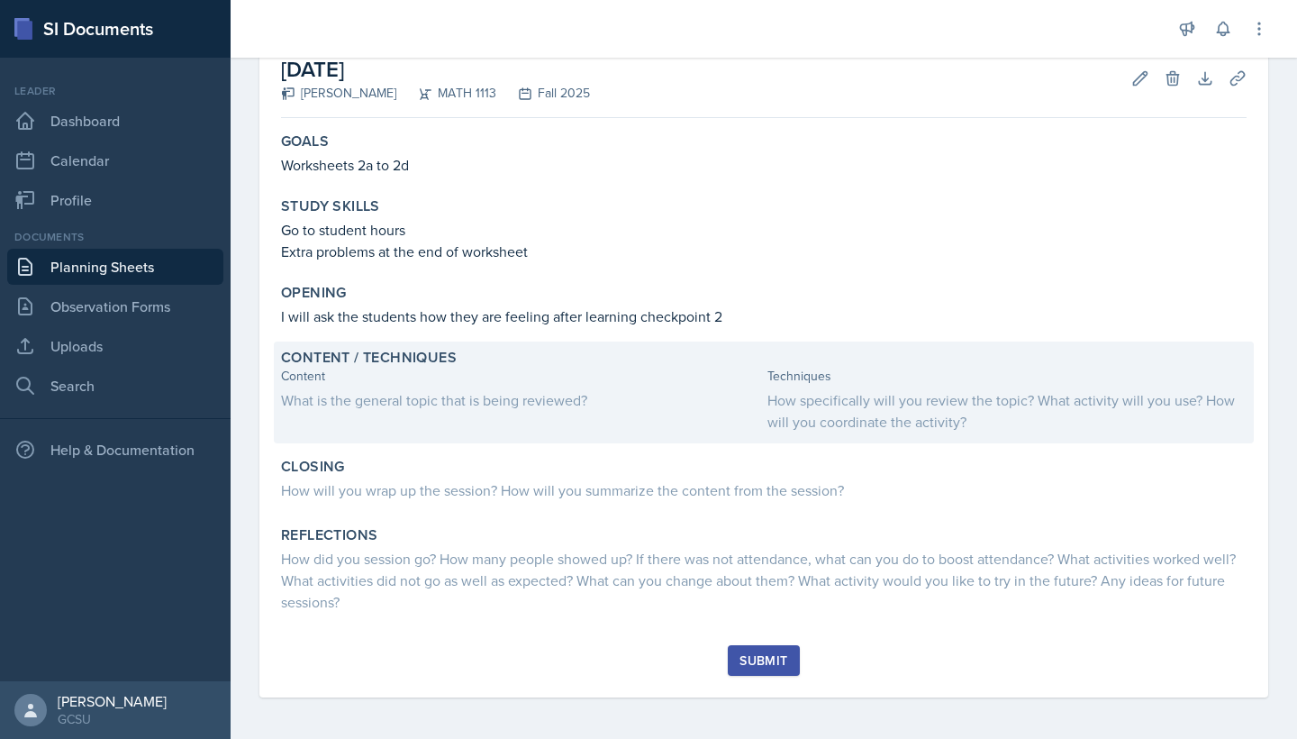
click at [400, 414] on div "Content What is the general topic that is being reviewed?" at bounding box center [520, 400] width 479 height 66
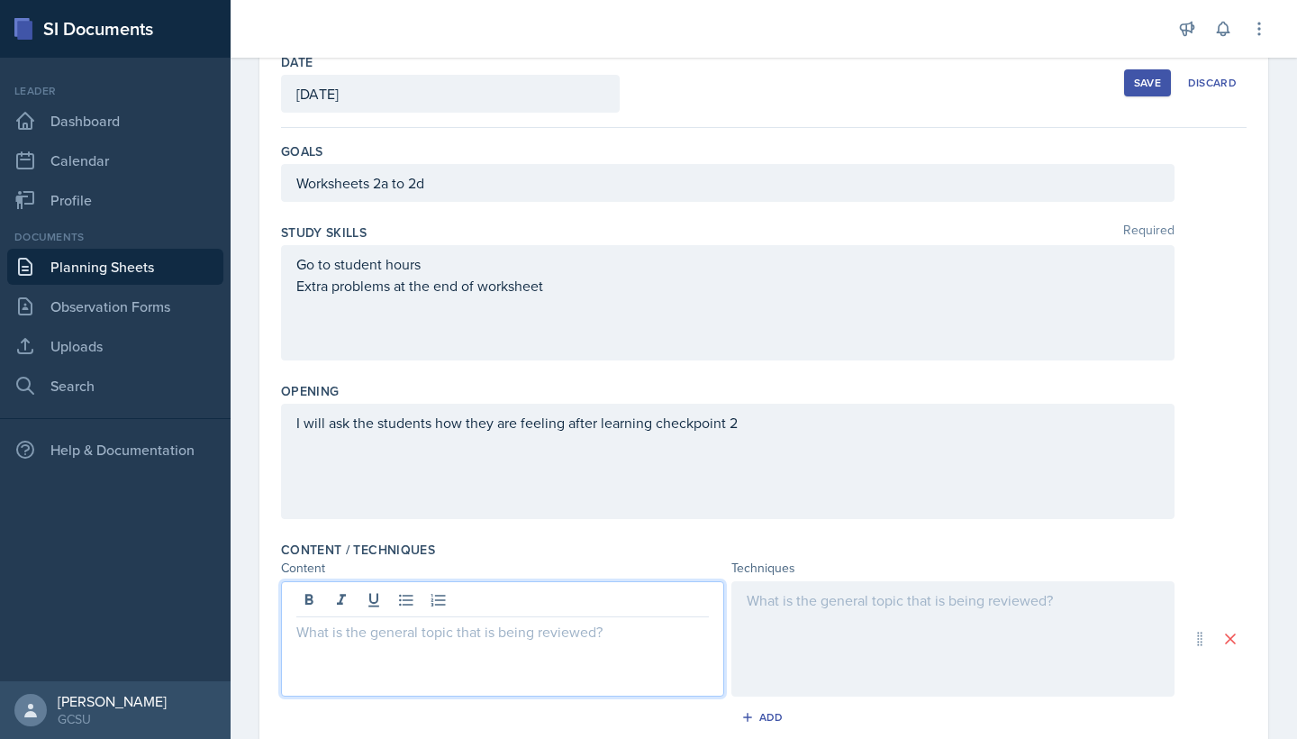
click at [346, 604] on div at bounding box center [502, 638] width 443 height 115
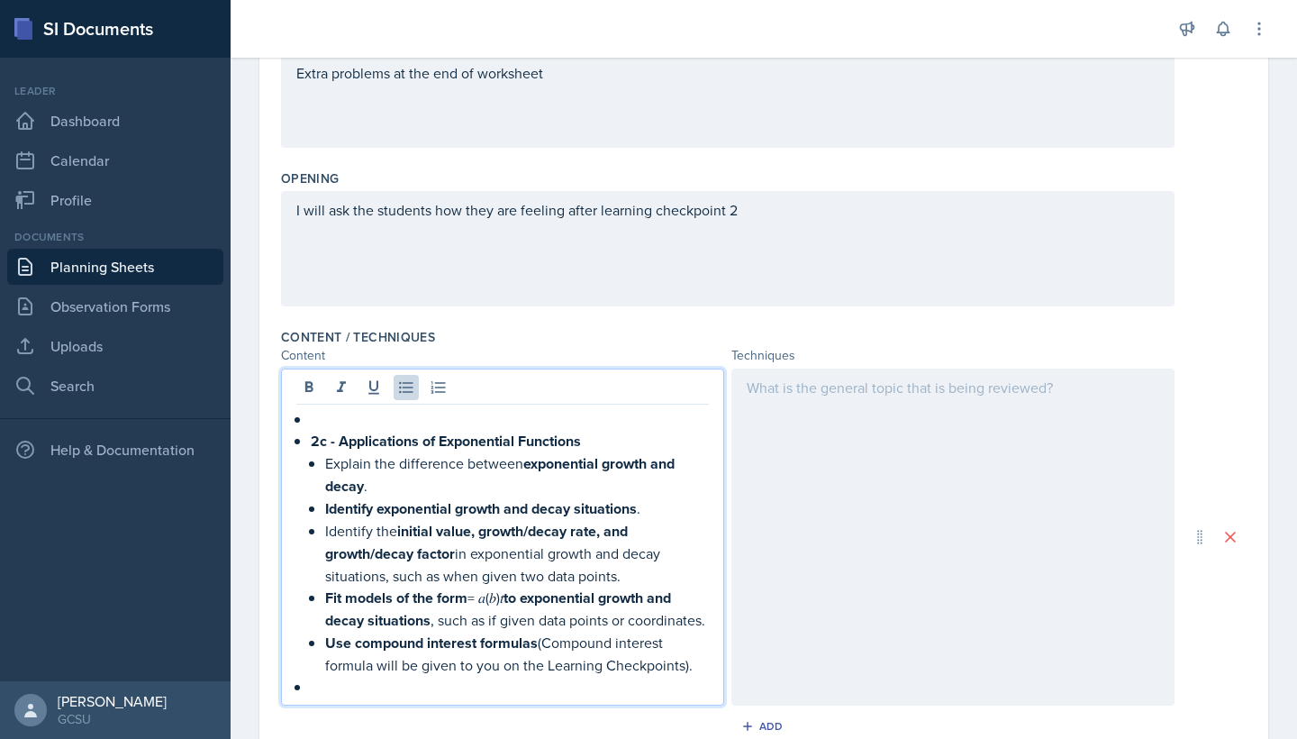
scroll to position [338, 0]
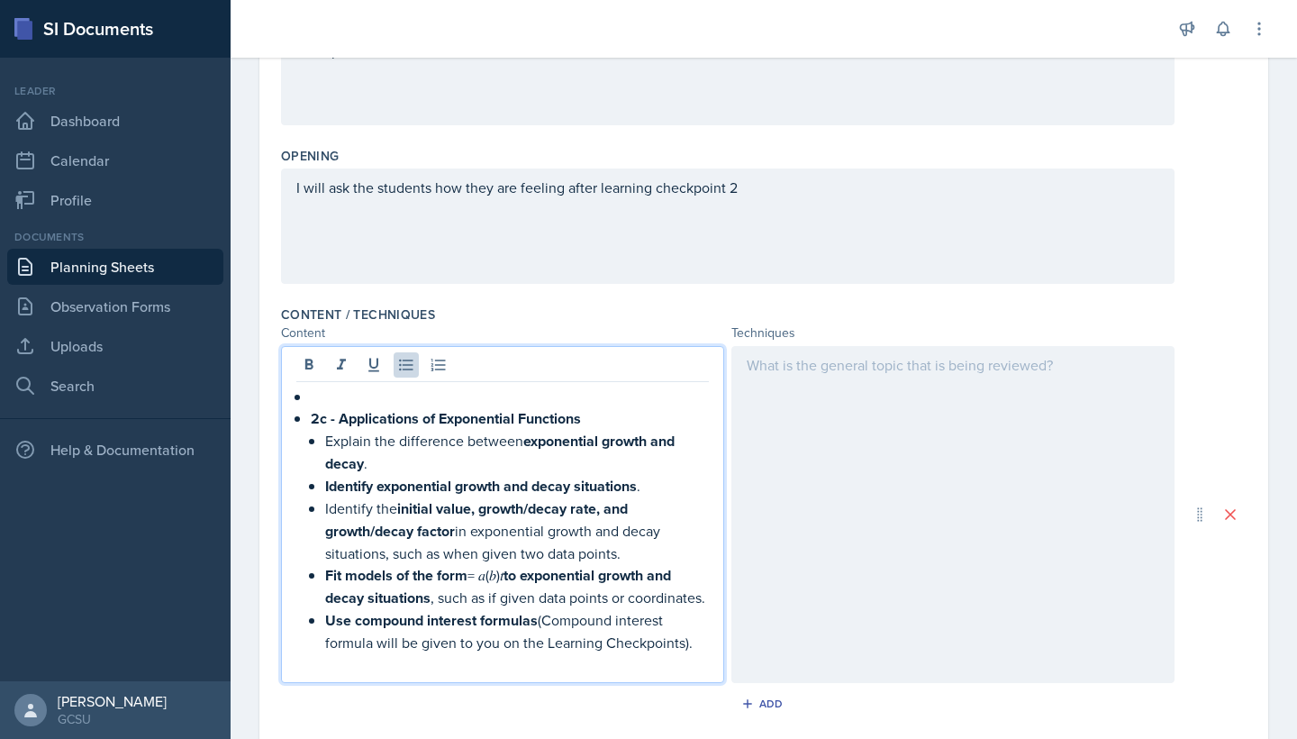
click at [415, 405] on p at bounding box center [510, 397] width 398 height 22
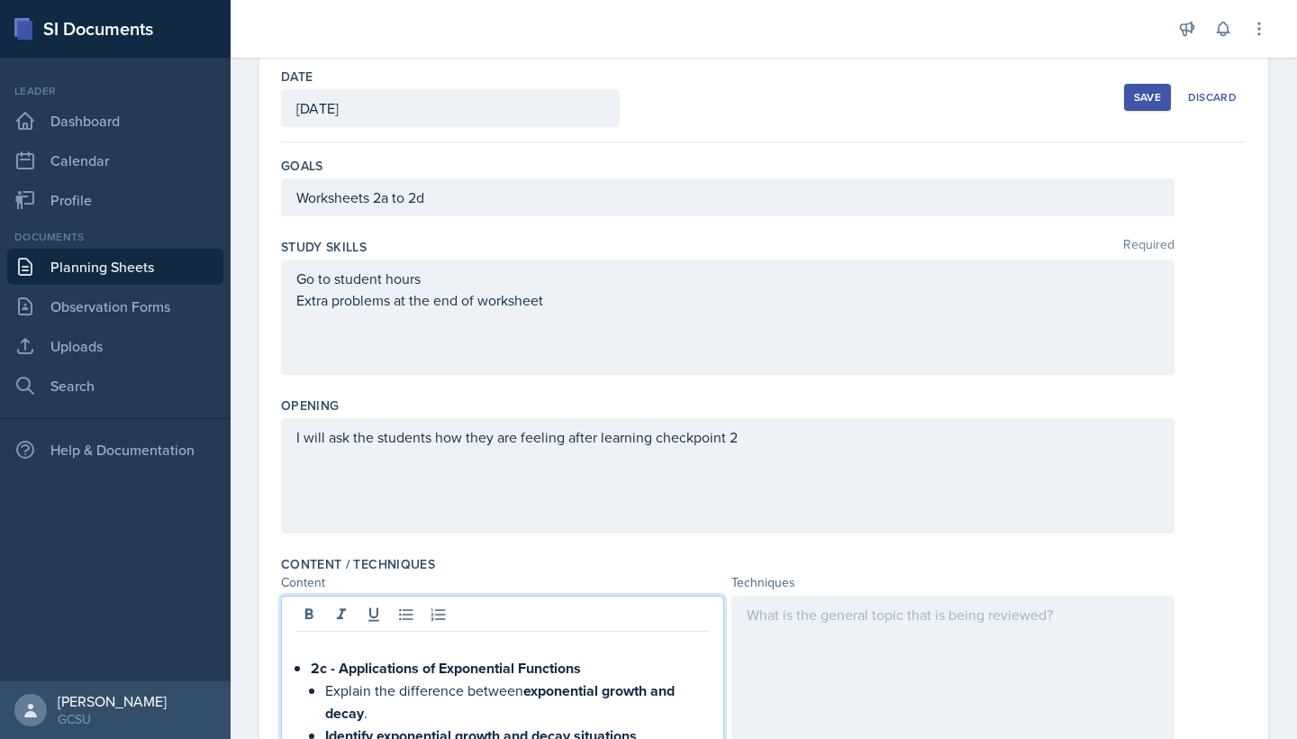
scroll to position [66, 0]
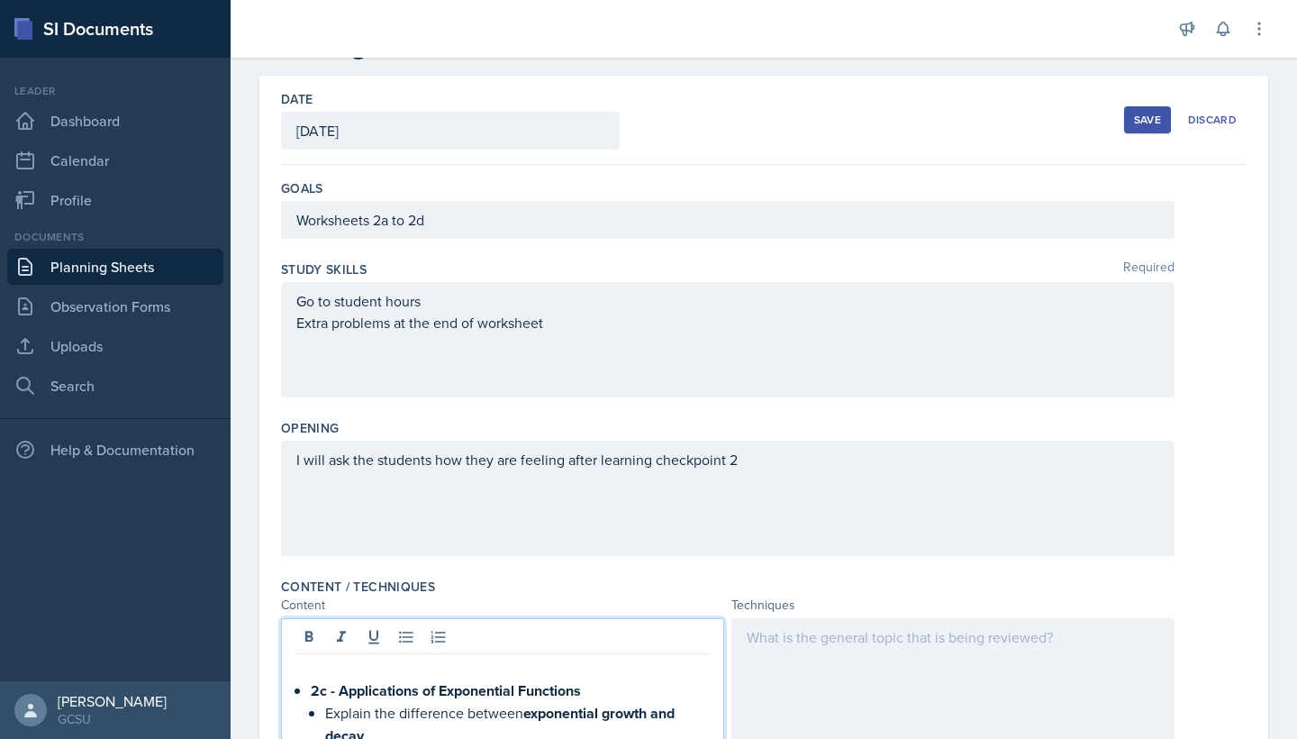
click at [1133, 132] on button "Save" at bounding box center [1147, 119] width 47 height 27
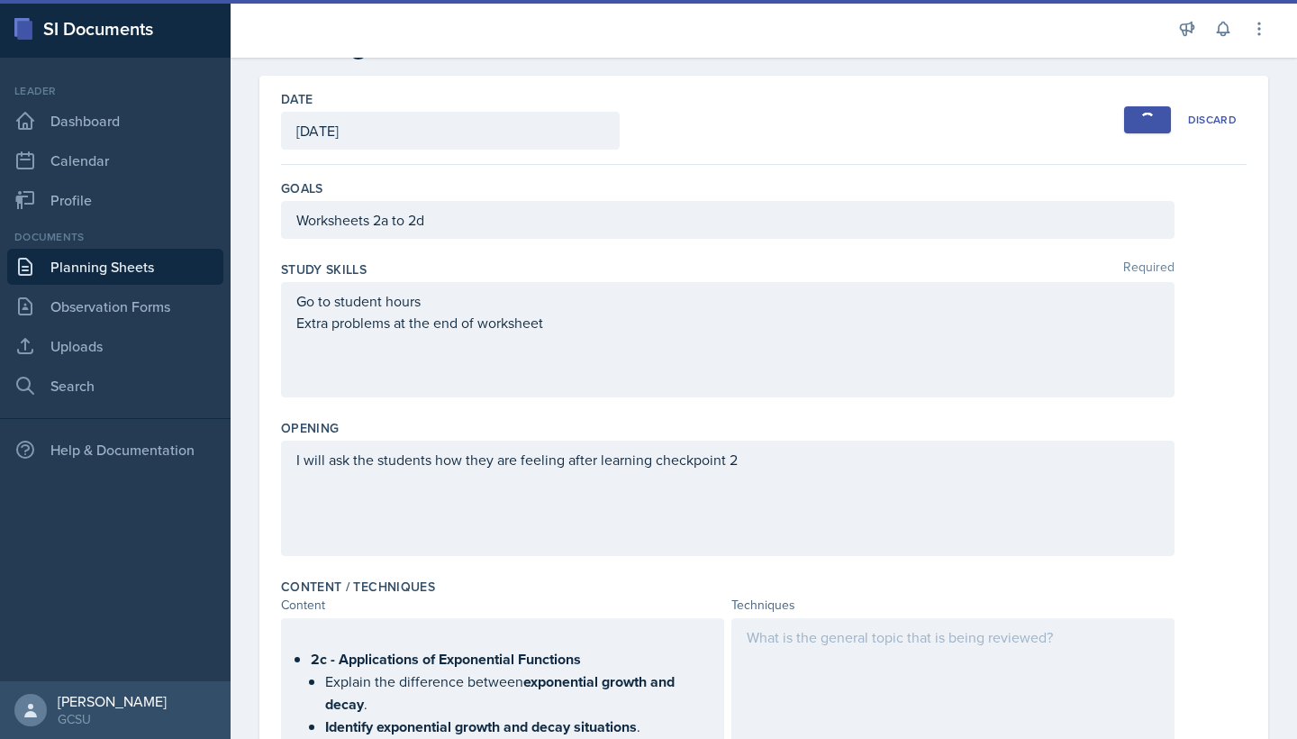
click at [430, 229] on div "Worksheets 2a to 2d" at bounding box center [728, 220] width 894 height 38
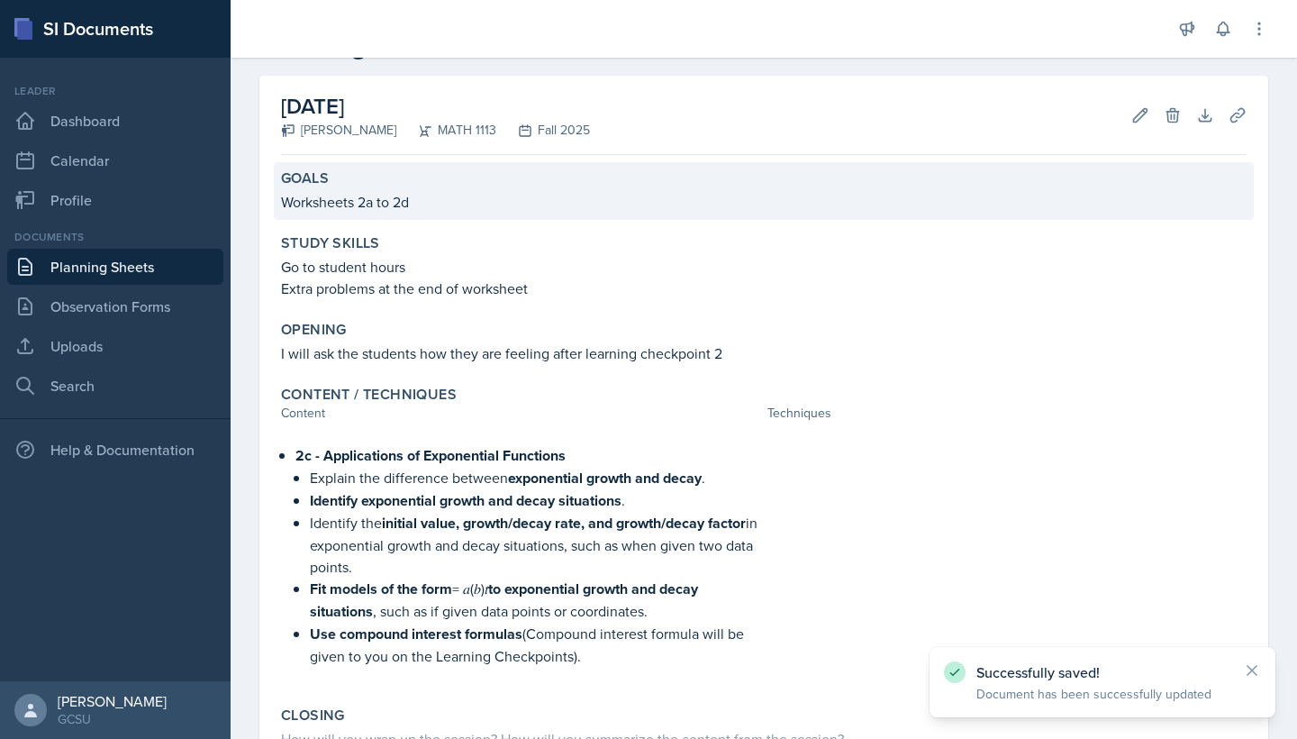
click at [421, 191] on p "Worksheets 2a to 2d" at bounding box center [764, 202] width 966 height 22
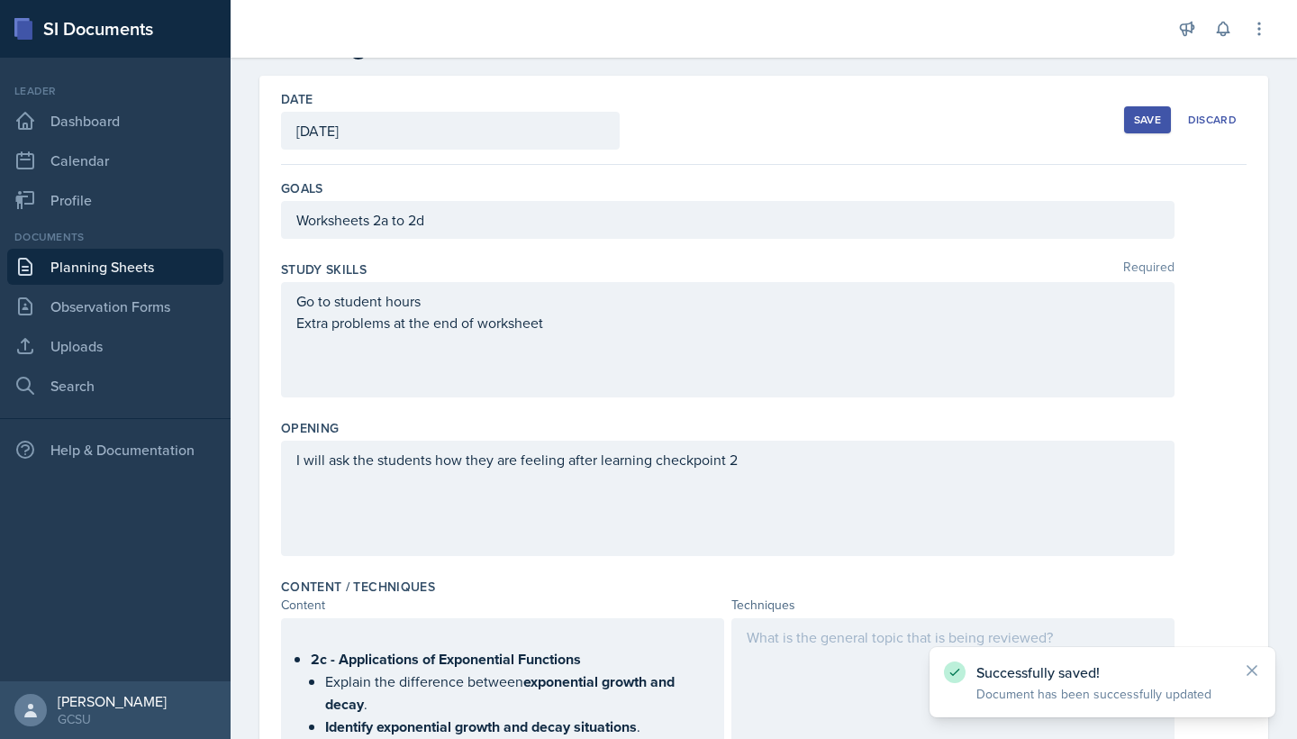
click at [440, 232] on div "Worksheets 2a to 2d" at bounding box center [728, 220] width 894 height 38
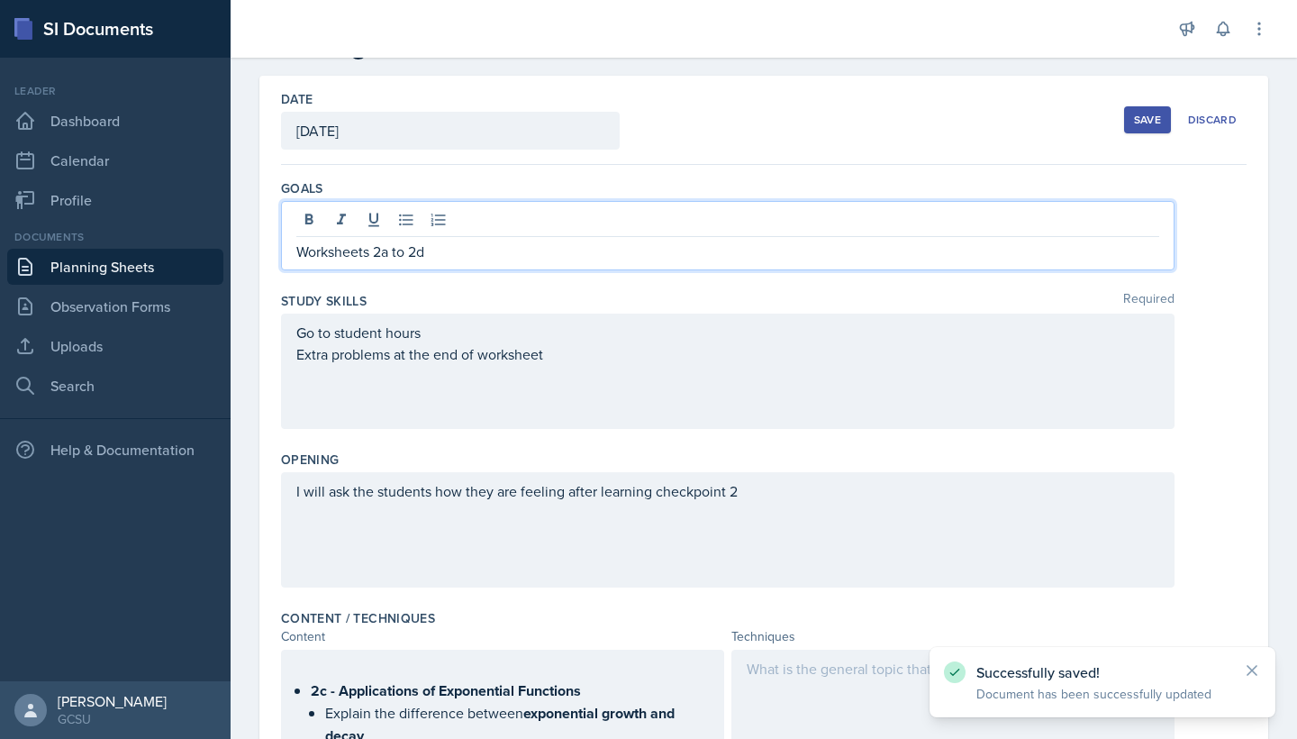
click at [450, 250] on p "Worksheets 2a to 2d" at bounding box center [727, 252] width 863 height 22
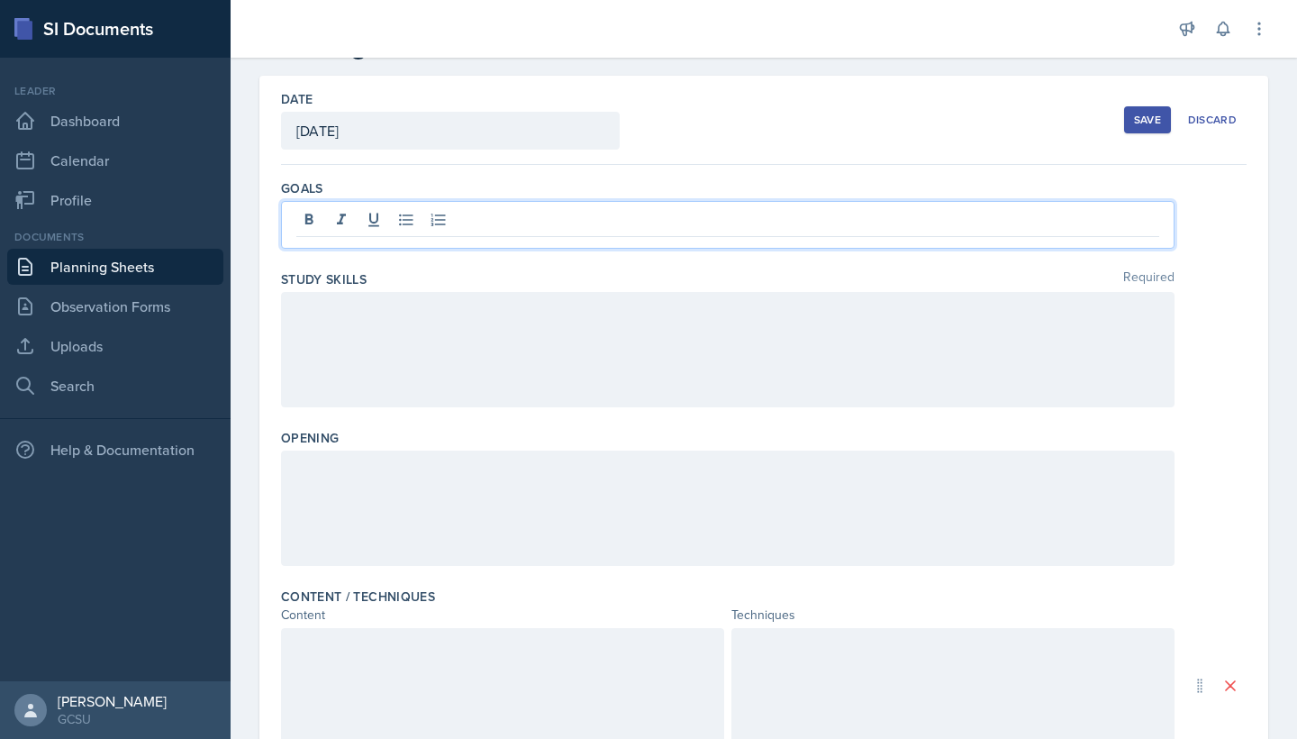
scroll to position [56, 0]
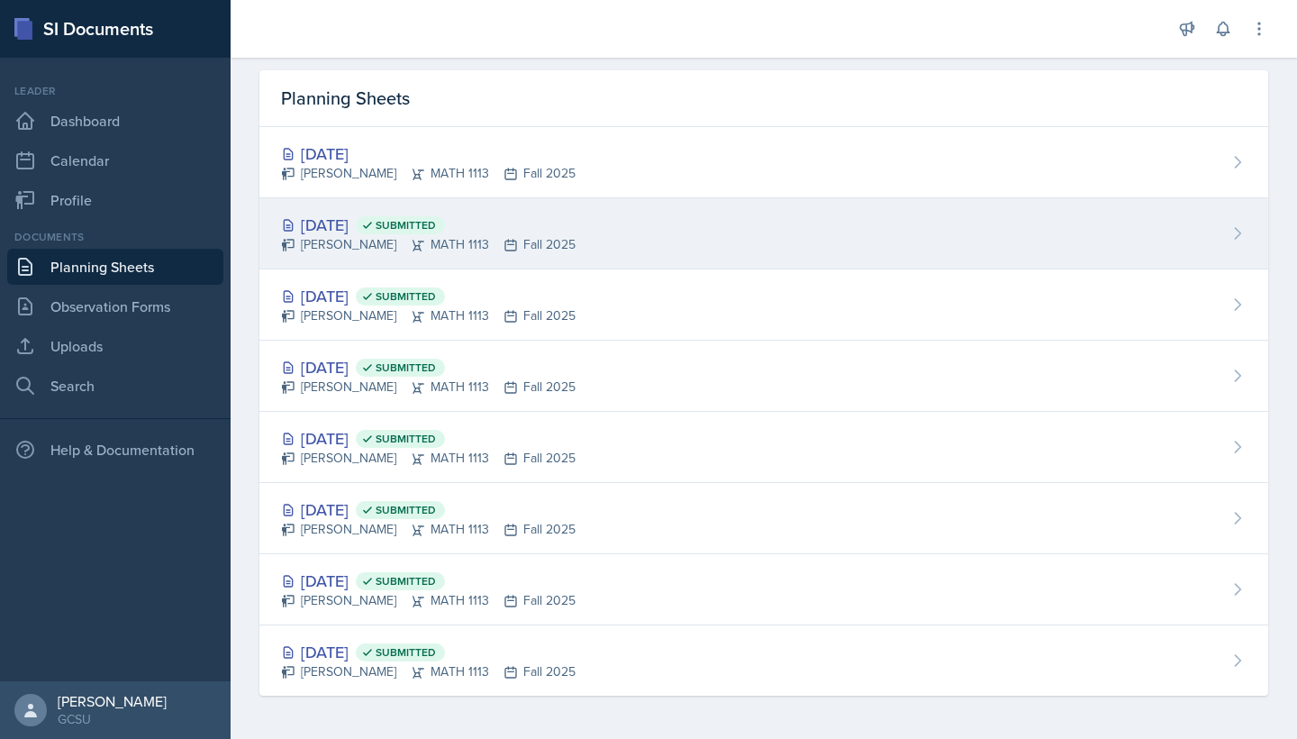
click at [421, 238] on div "[PERSON_NAME] MATH 1113 Fall 2025" at bounding box center [428, 244] width 295 height 19
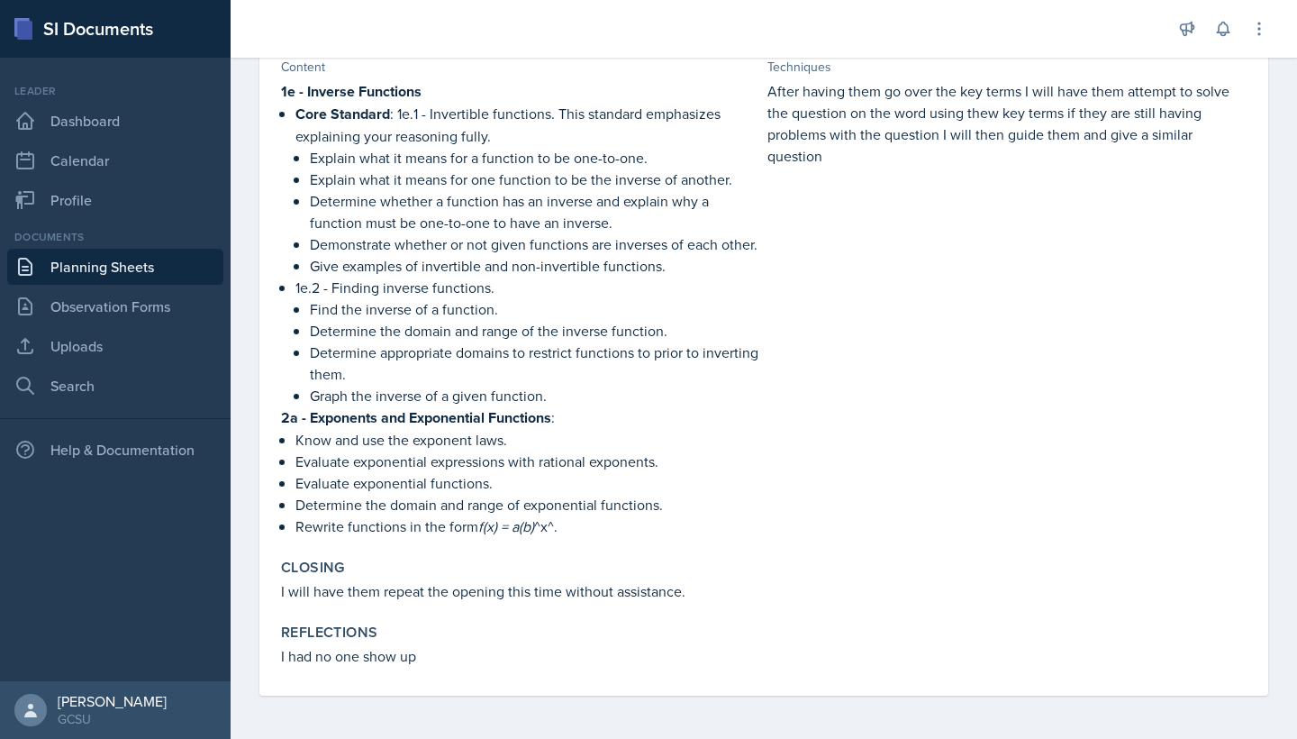
click at [277, 415] on div "Content / Techniques Content Techniques 1e - Inverse Functions Core Standard : …" at bounding box center [764, 288] width 980 height 512
click at [349, 441] on p "Know and use the exponent laws." at bounding box center [527, 440] width 465 height 22
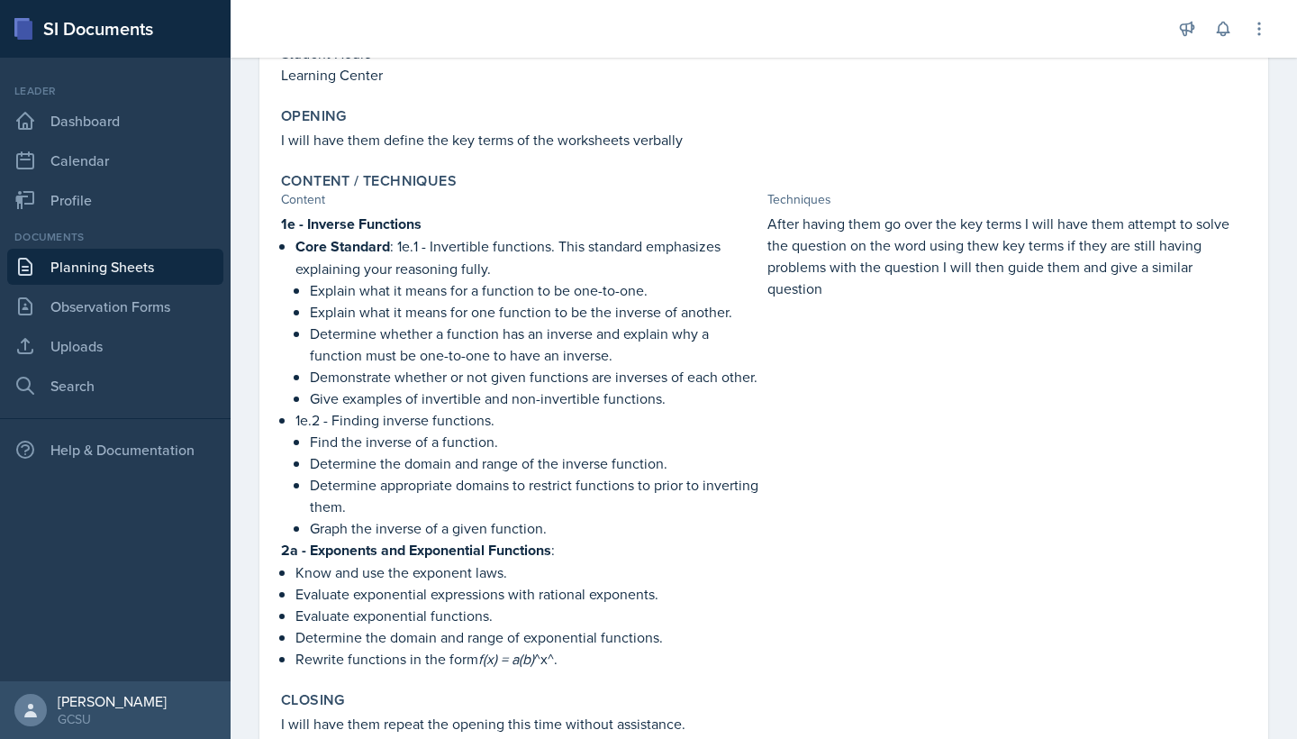
scroll to position [386, 0]
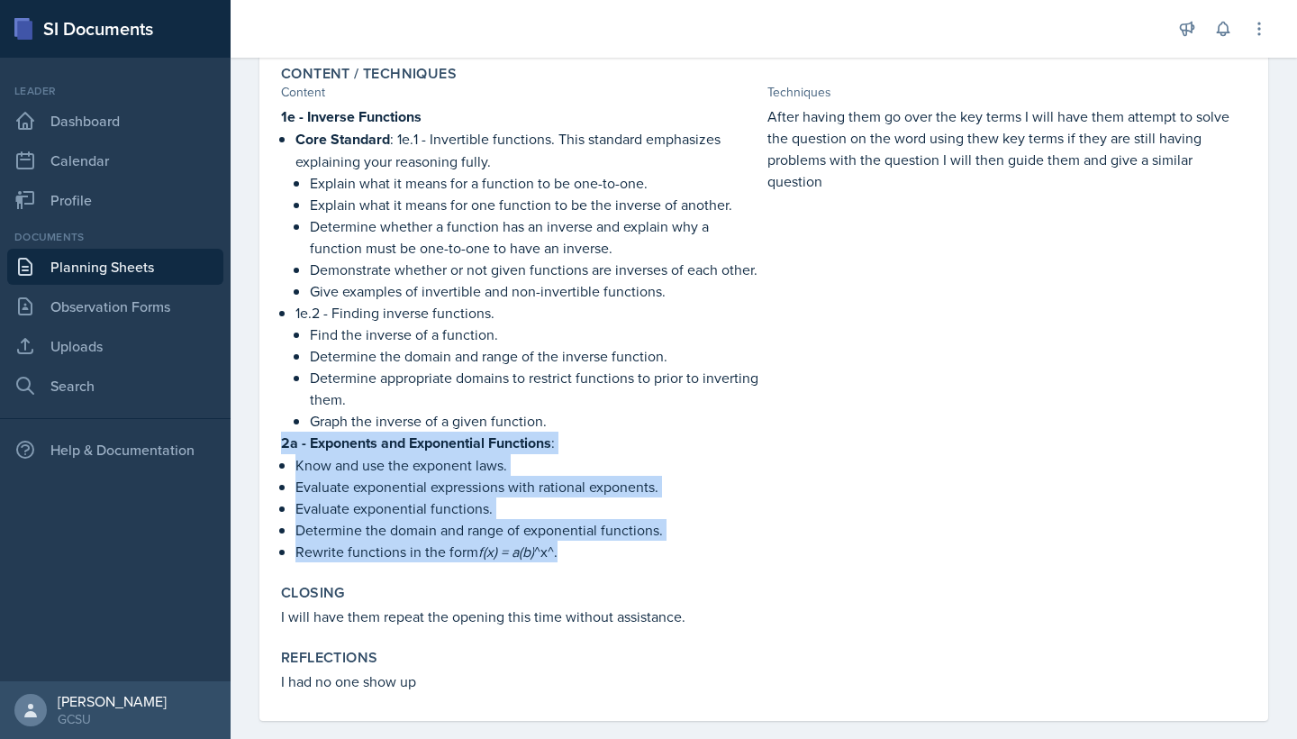
drag, startPoint x: 282, startPoint y: 442, endPoint x: 533, endPoint y: 568, distance: 281.2
click at [533, 568] on div "Content / Techniques Content Techniques 1e - Inverse Functions Core Standard : …" at bounding box center [764, 314] width 980 height 512
copy div "2a - Exponents and Exponential Functions : Know and use the exponent laws. Eval…"
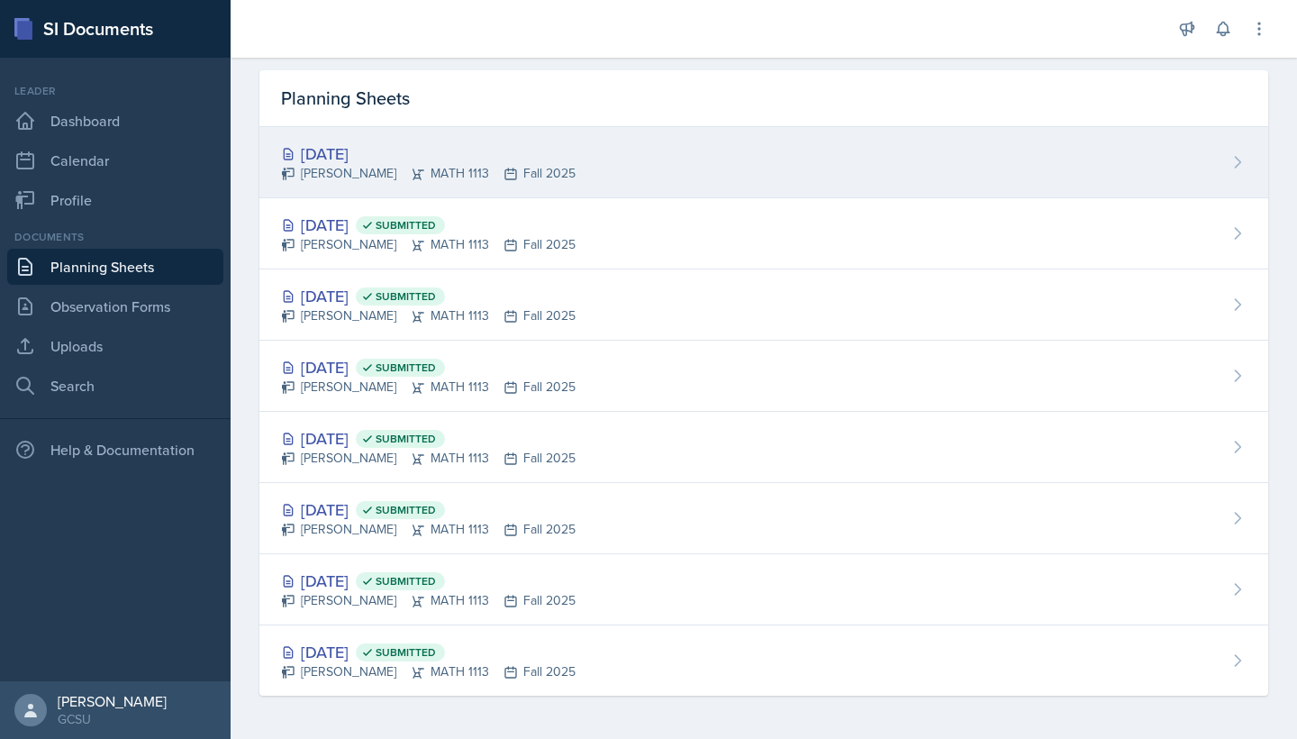
click at [431, 173] on div "[PERSON_NAME] MATH 1113 Fall 2025" at bounding box center [428, 173] width 295 height 19
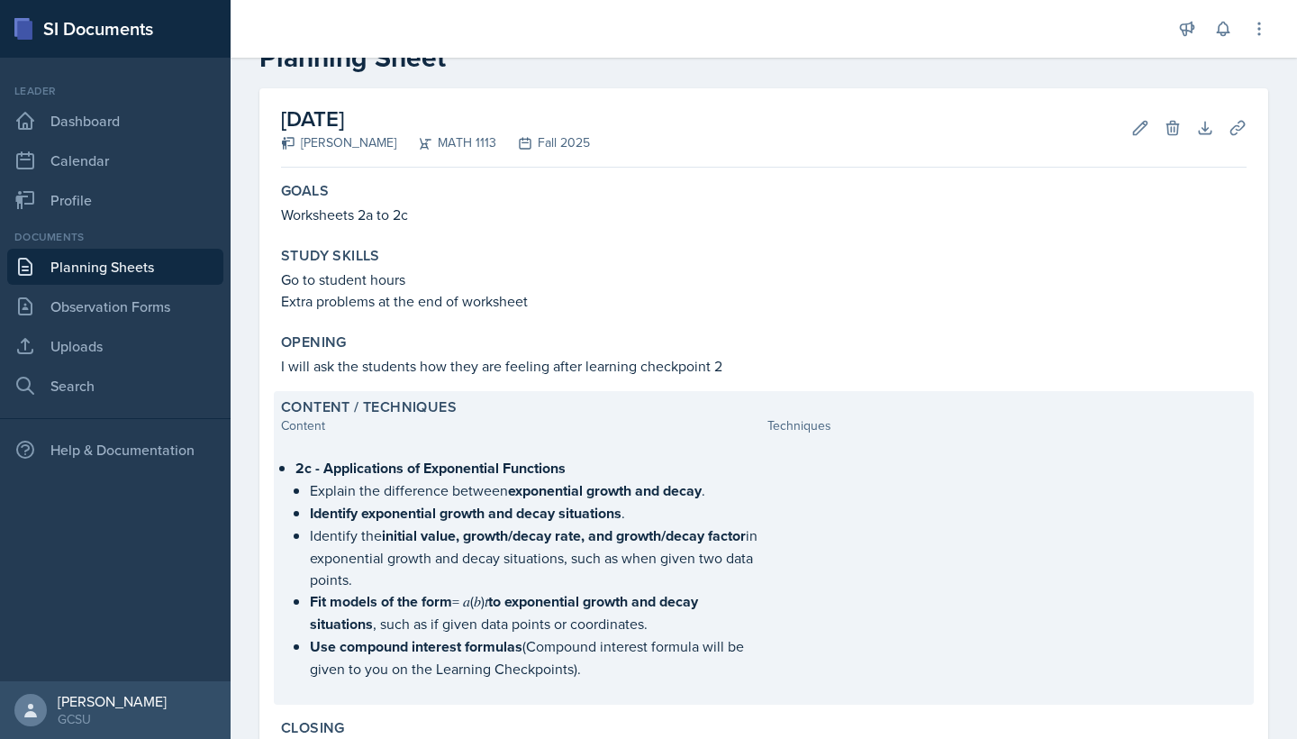
scroll to position [66, 0]
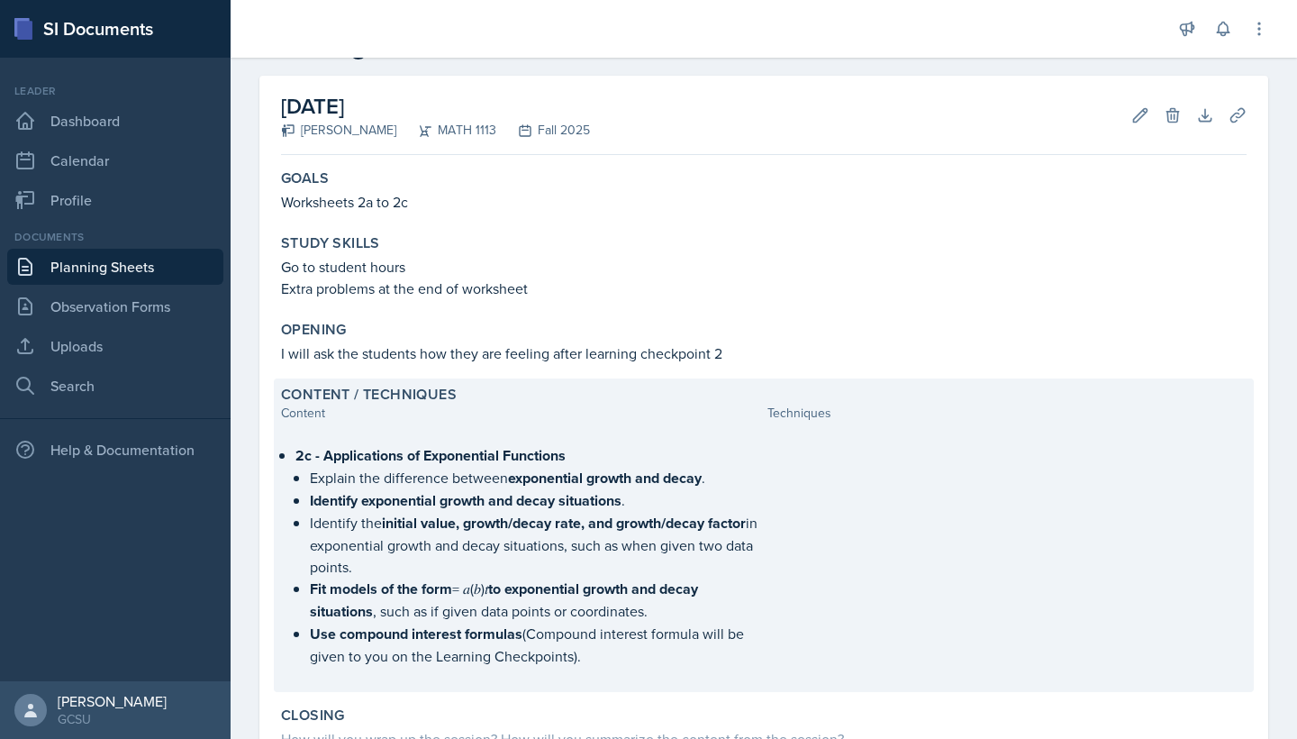
click at [410, 454] on strong "2c - Applications of Exponential Functions" at bounding box center [430, 455] width 270 height 21
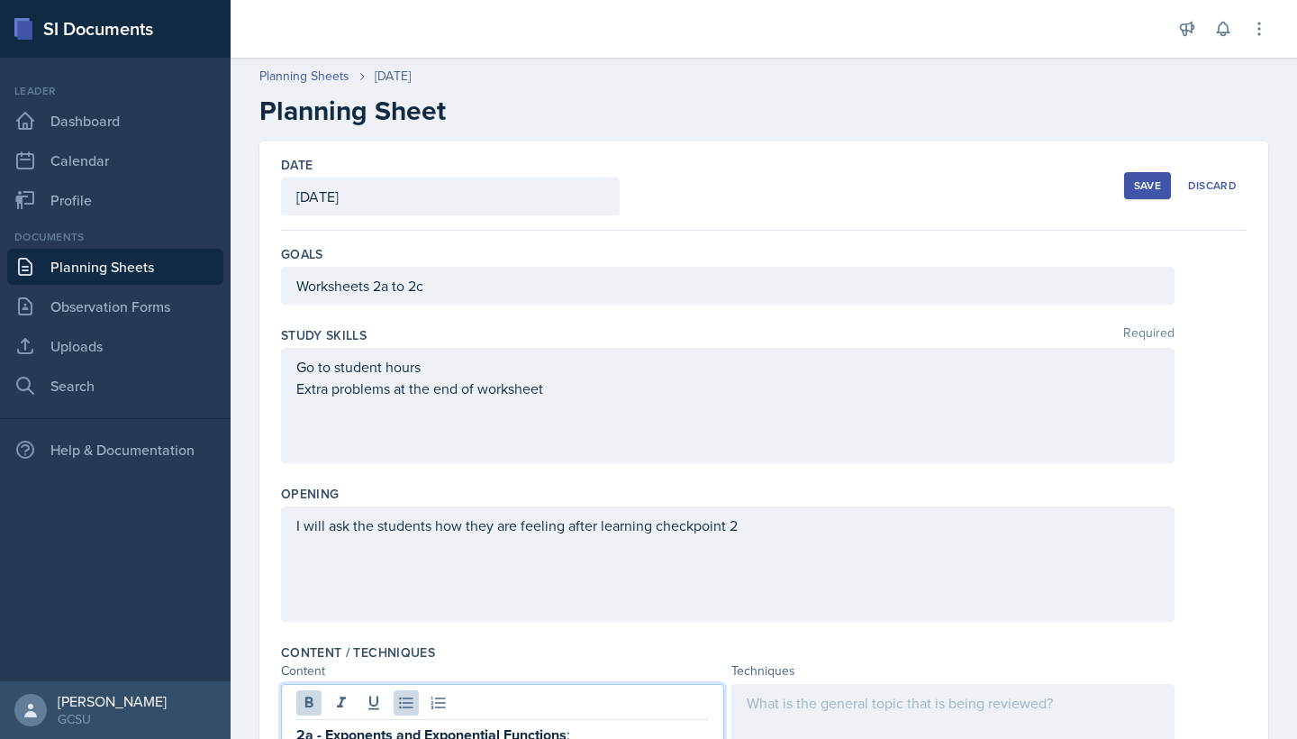
scroll to position [0, 0]
click at [1147, 185] on div "Save" at bounding box center [1147, 185] width 27 height 14
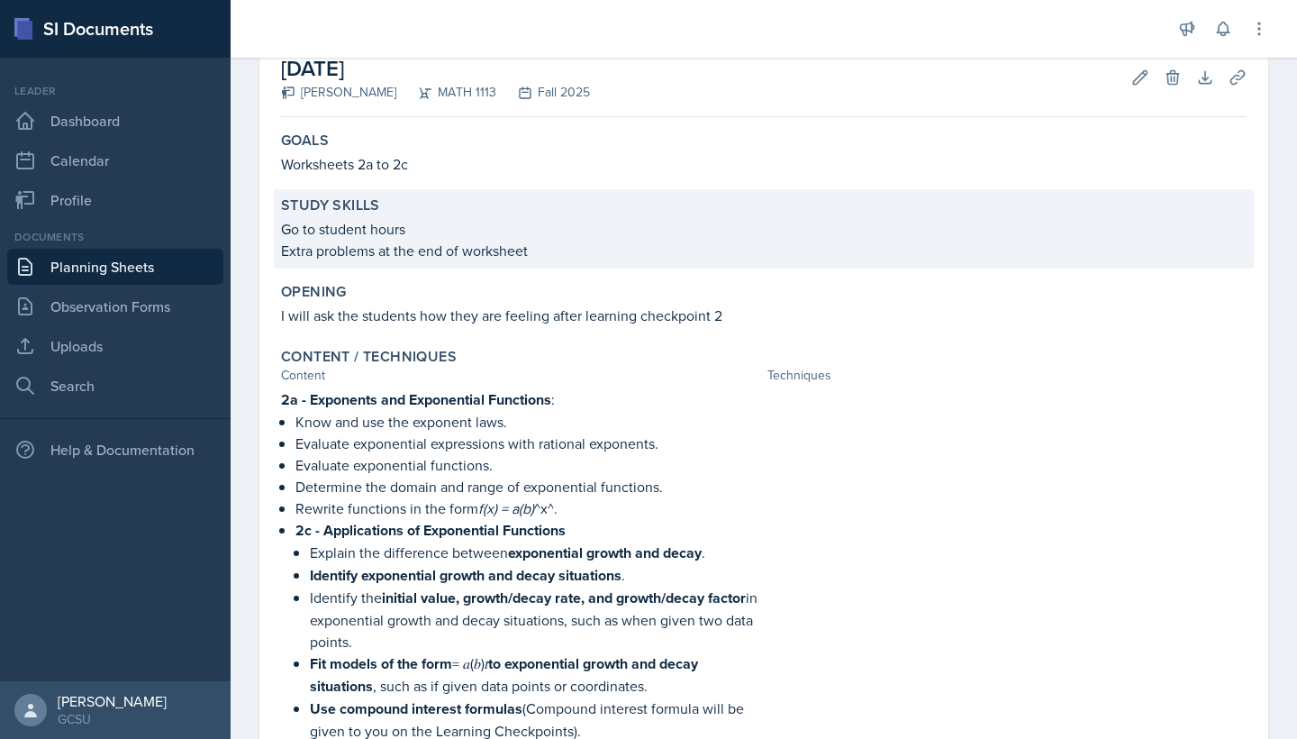
scroll to position [111, 0]
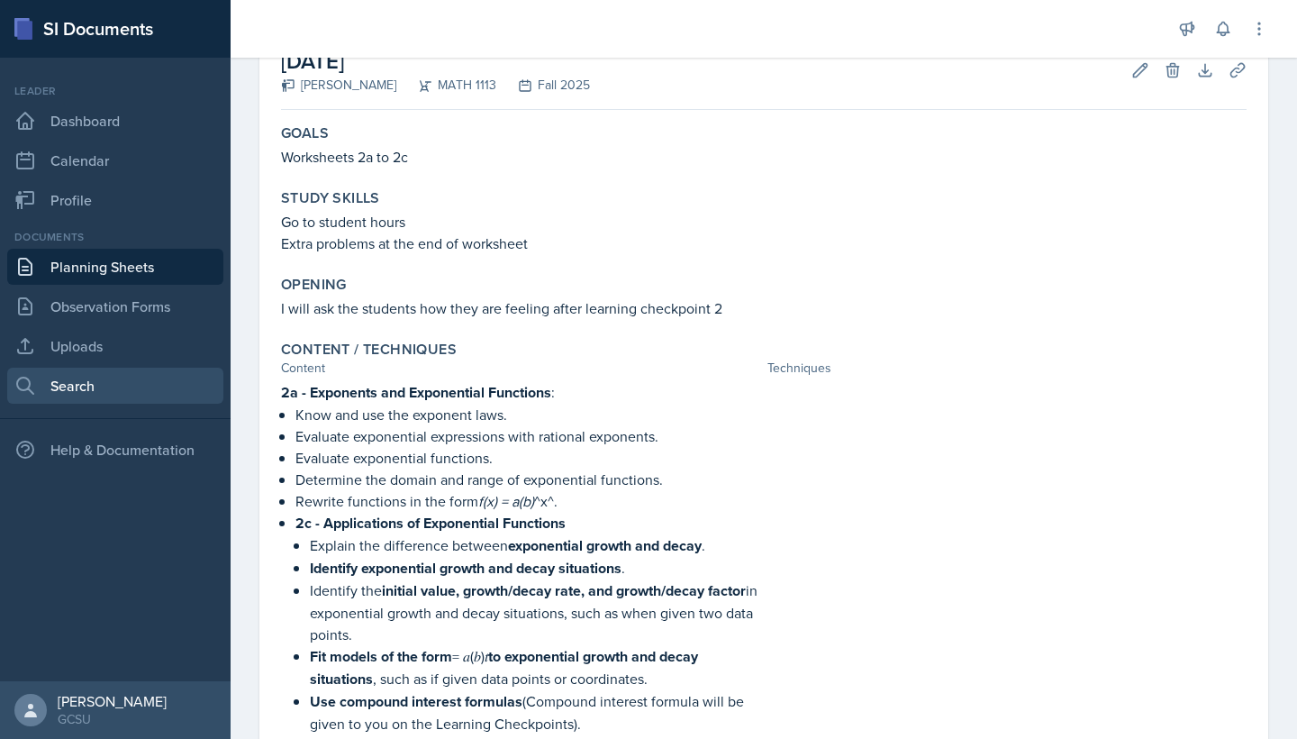
click at [52, 371] on link "Search" at bounding box center [115, 386] width 216 height 36
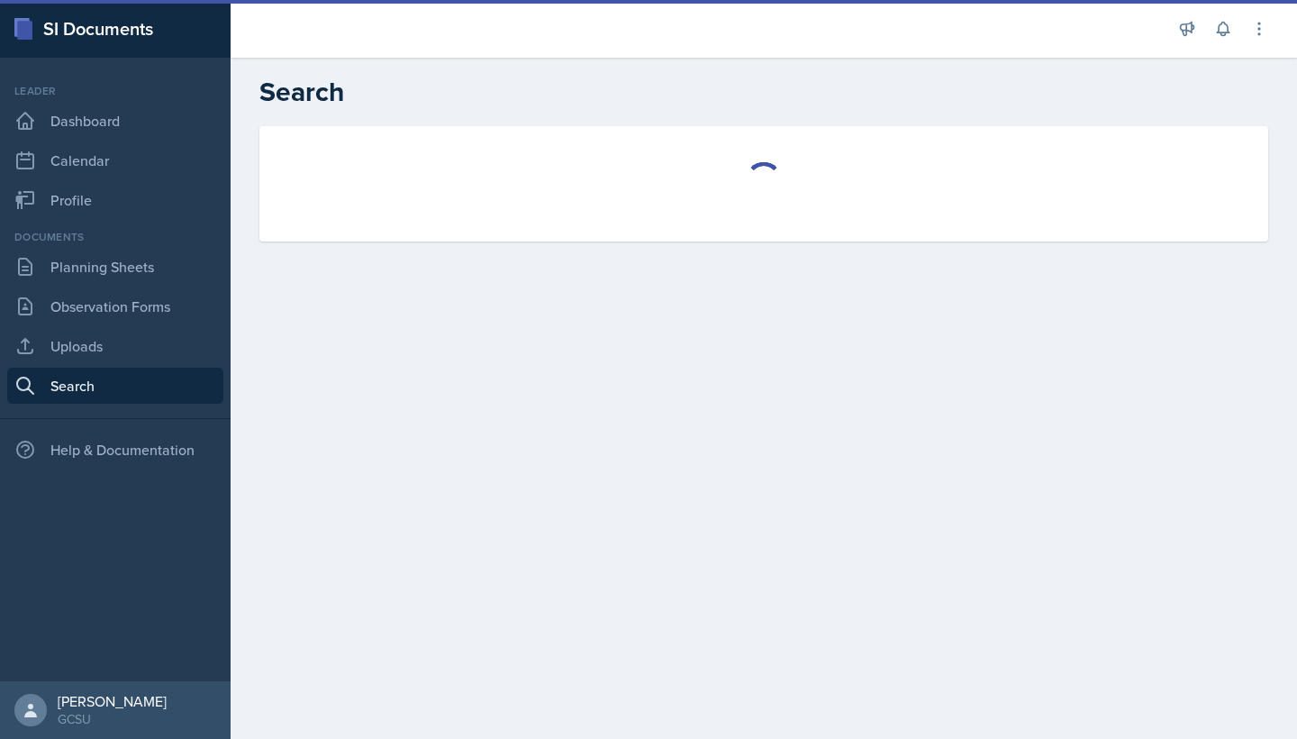
select select "all"
select select "1"
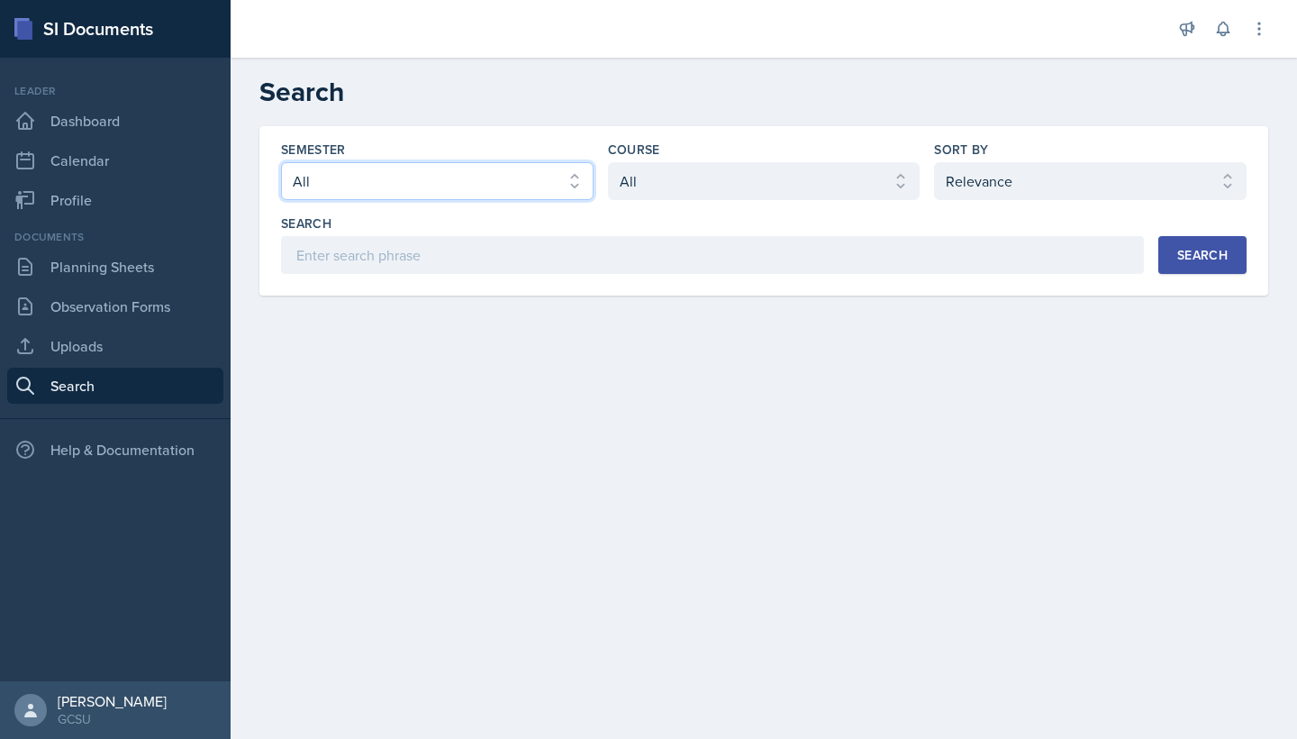
select select "986fdc3e-2246-4ffd-9cb8-78666de4ebed"
select select "d236ee51-059a-45e2-88e4-86a0f95ae8ef"
click at [1172, 238] on button "Search" at bounding box center [1202, 255] width 88 height 38
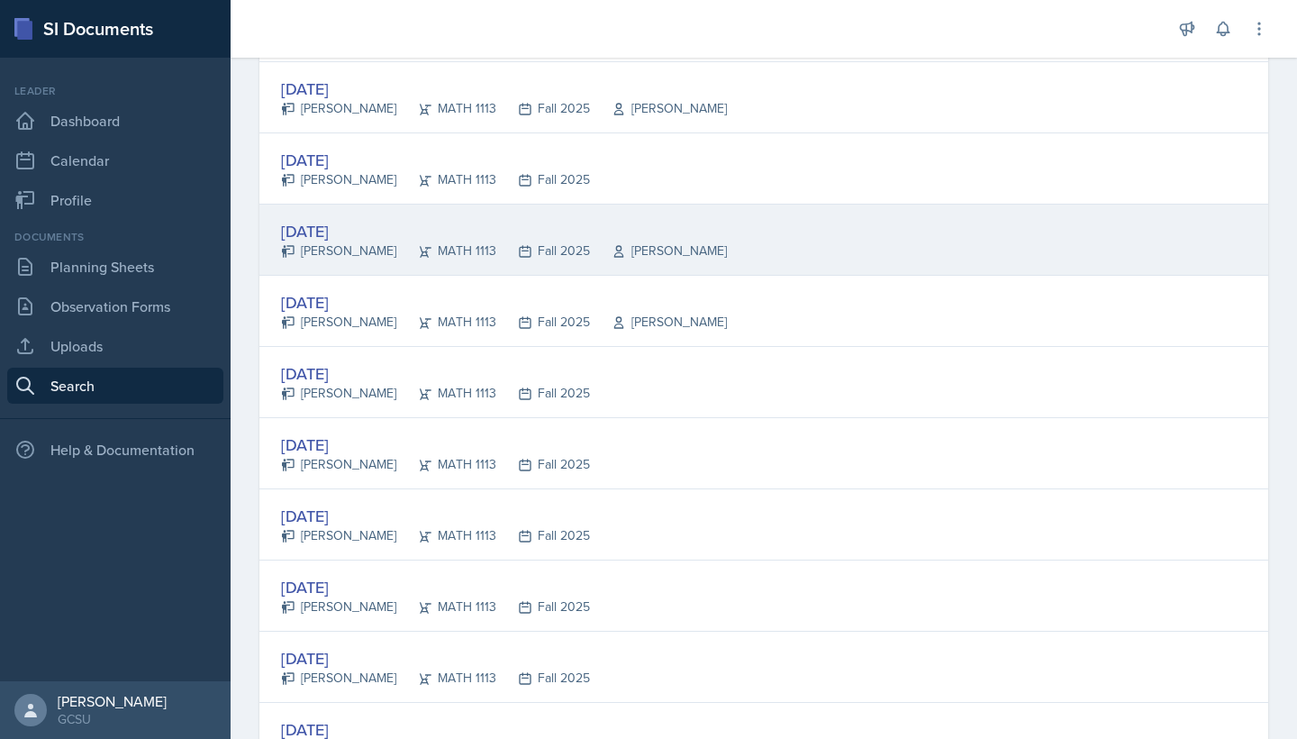
scroll to position [581, 0]
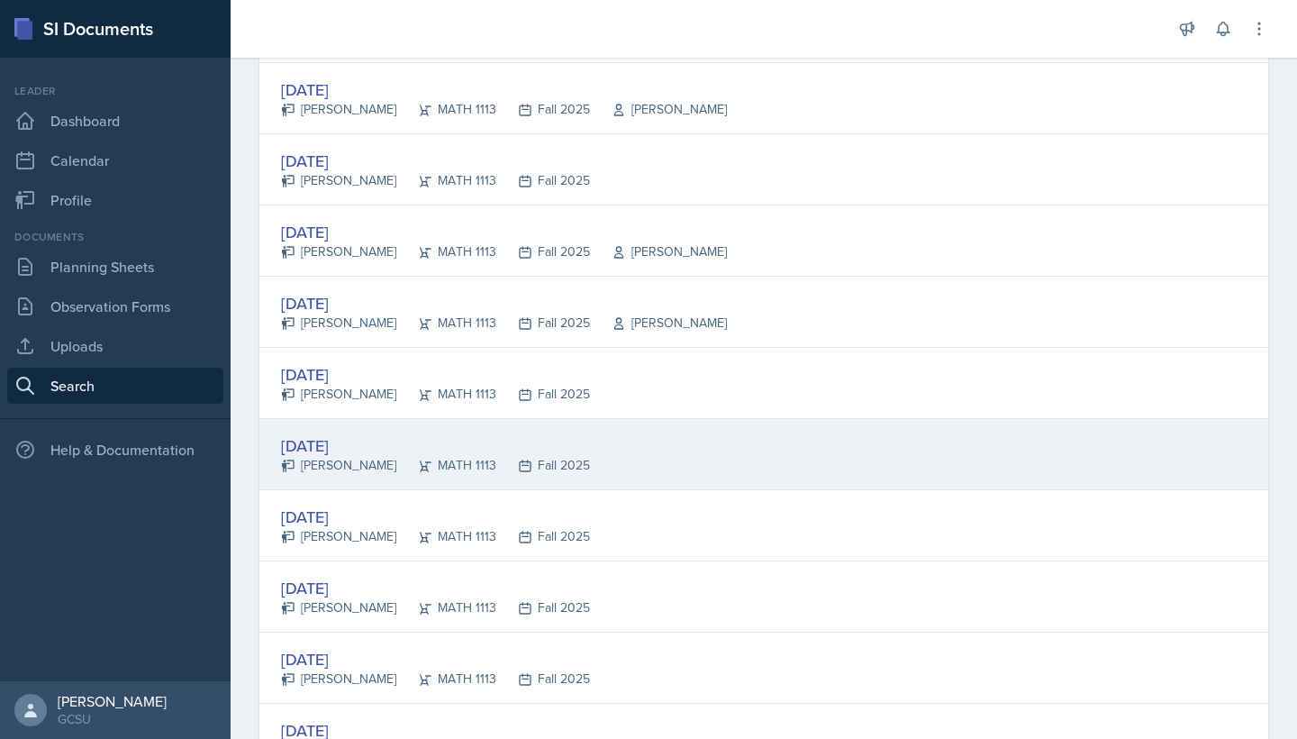
click at [517, 477] on div "[DATE] [PERSON_NAME] MATH 1113 Fall 2025" at bounding box center [763, 454] width 1009 height 71
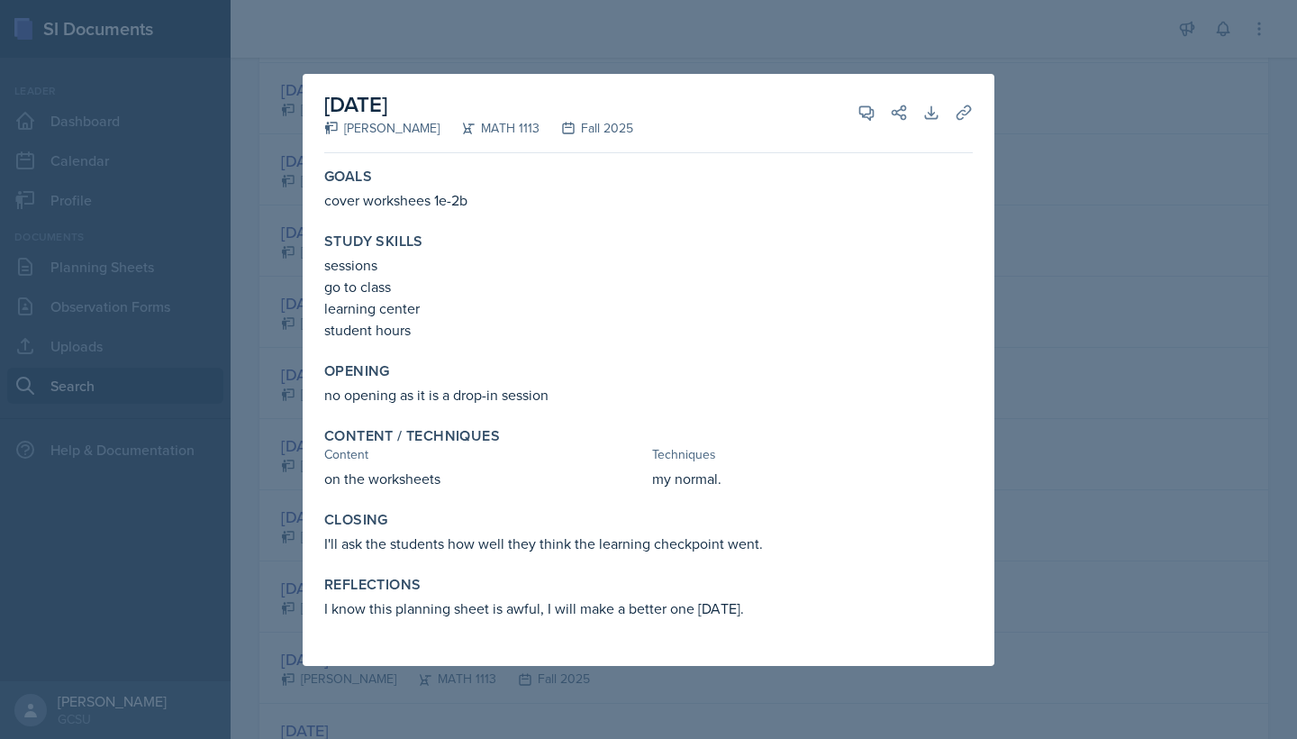
scroll to position [0, 0]
click at [1073, 389] on div at bounding box center [648, 369] width 1297 height 739
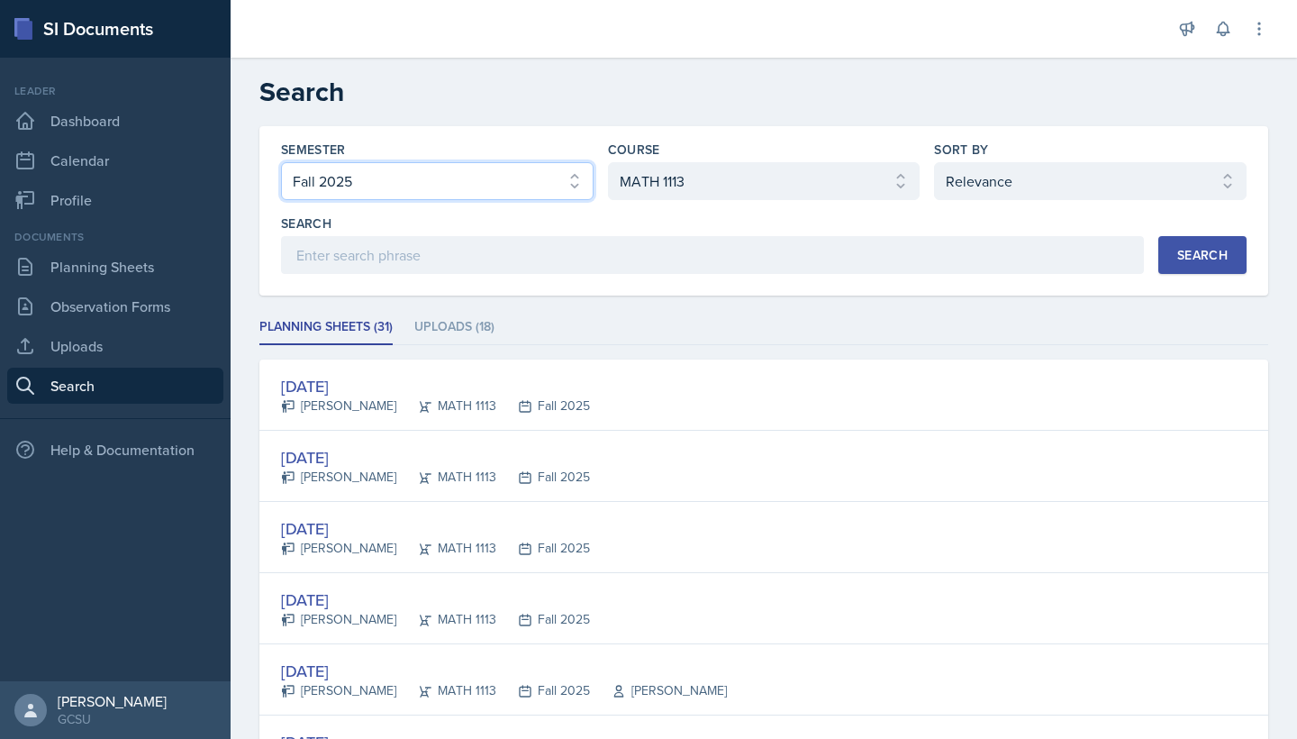
select select "e7b6c66a-987a-4ab3-92d3-5526cc86007b"
click at [1220, 253] on div "Search" at bounding box center [1202, 255] width 50 height 14
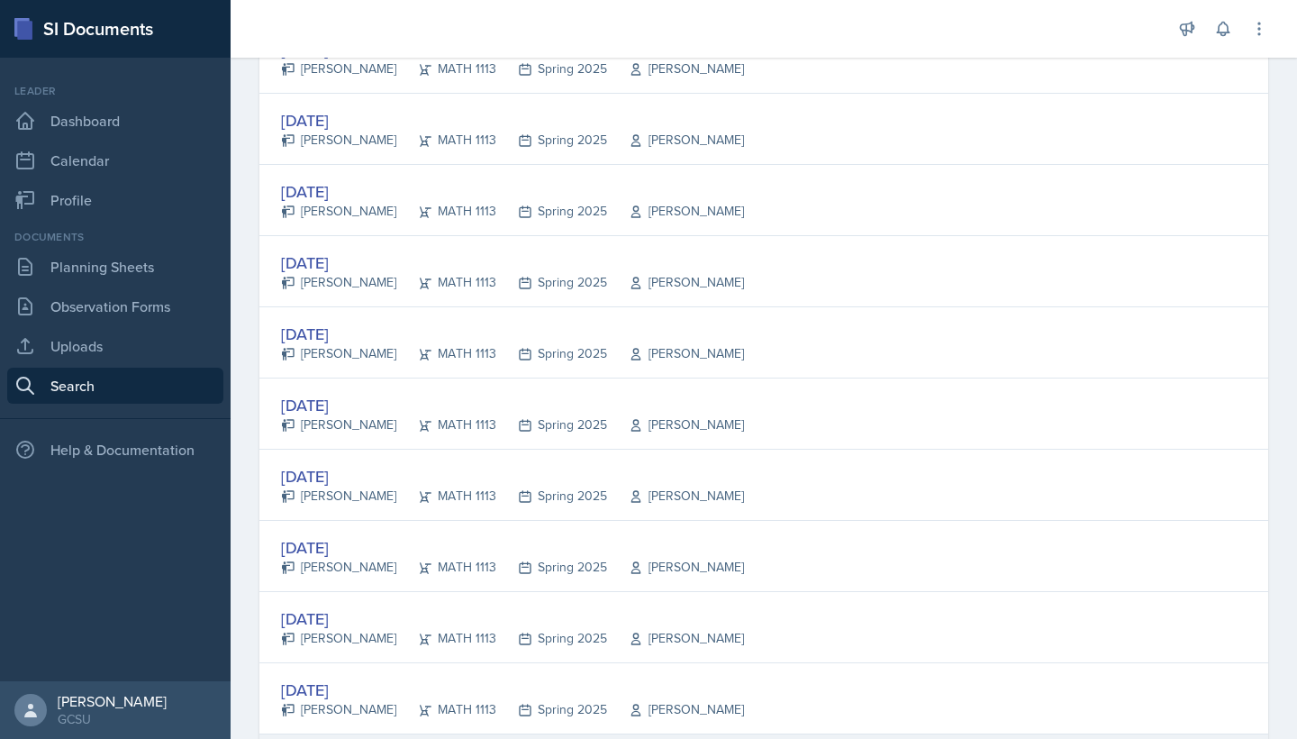
scroll to position [545, 0]
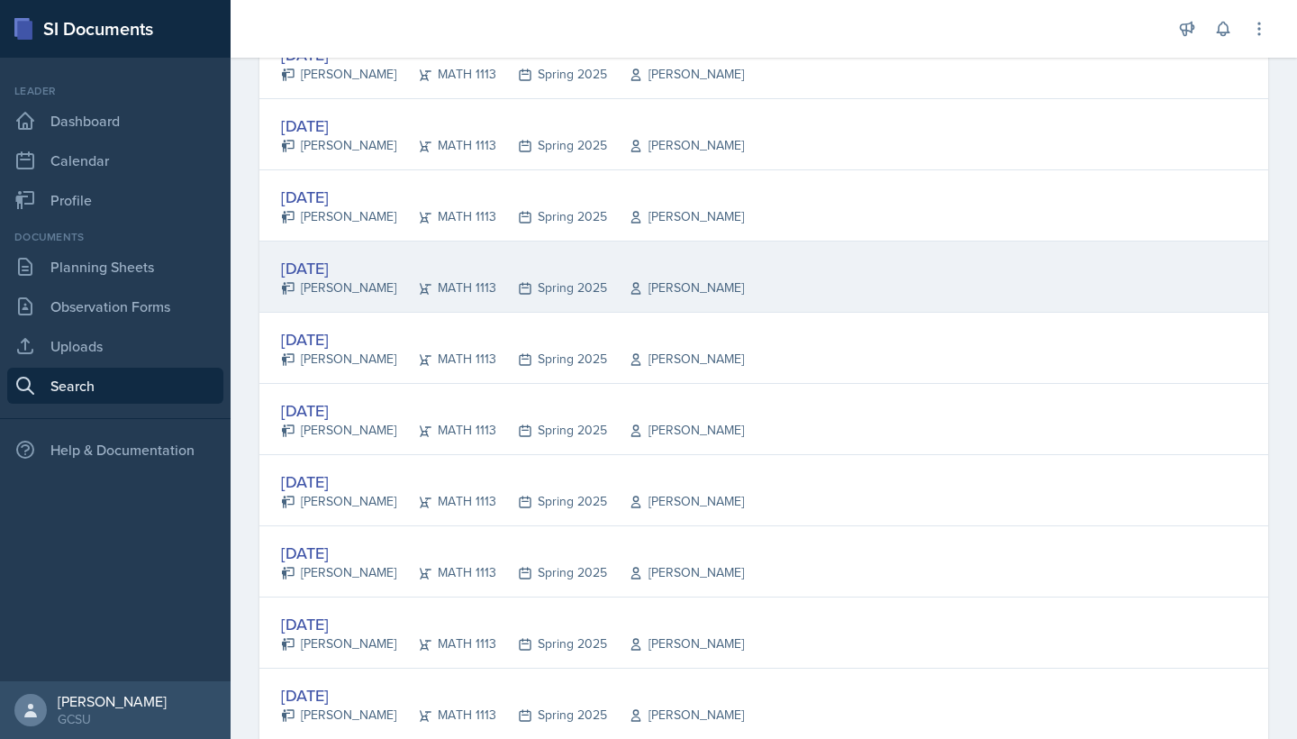
click at [615, 298] on div "[DATE] [PERSON_NAME] MATH 1113 Spring 2025 [PERSON_NAME]" at bounding box center [763, 276] width 1009 height 71
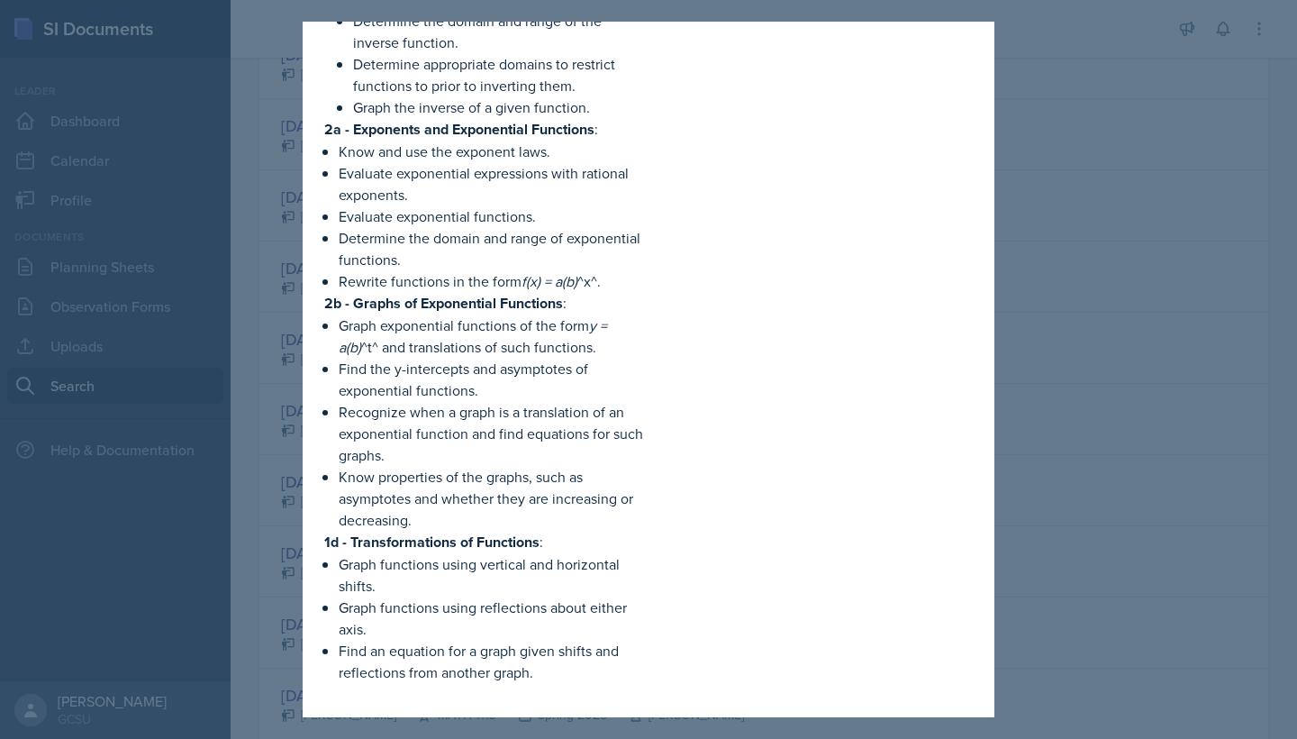
scroll to position [849, 0]
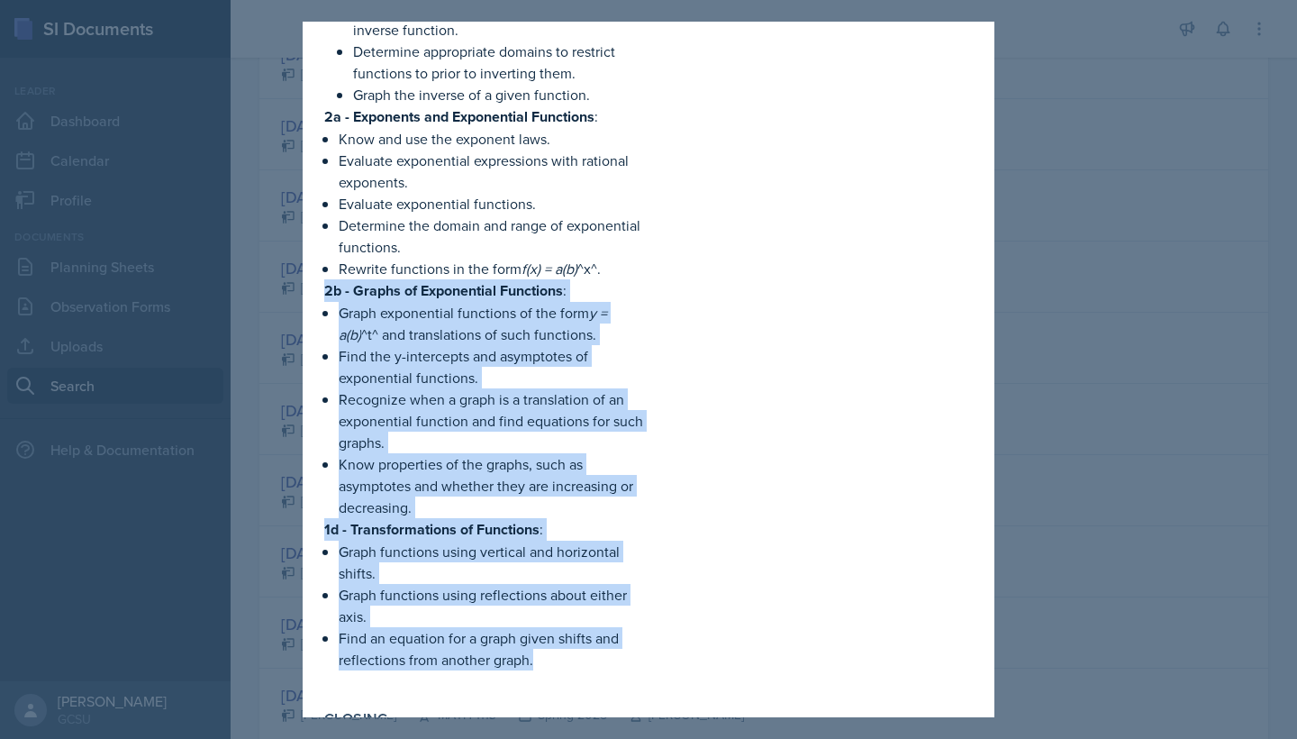
drag, startPoint x: 319, startPoint y: 293, endPoint x: 564, endPoint y: 650, distance: 433.5
click at [564, 650] on div "Content / Techniques Content Techniques 1e - Inverse Functions Core Standard : …" at bounding box center [648, 137] width 663 height 1115
copy div "2b - Graphs of Exponential Functions : Graph exponential functions of the form …"
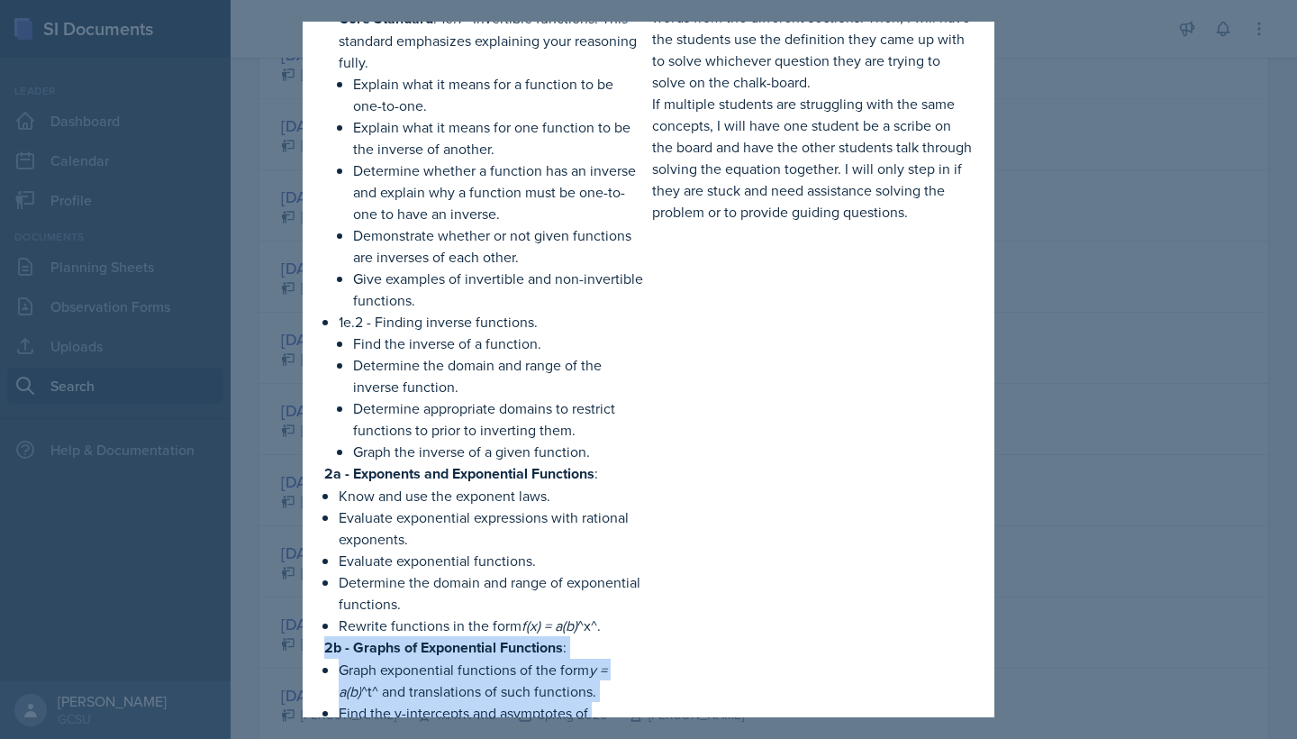
scroll to position [309, 0]
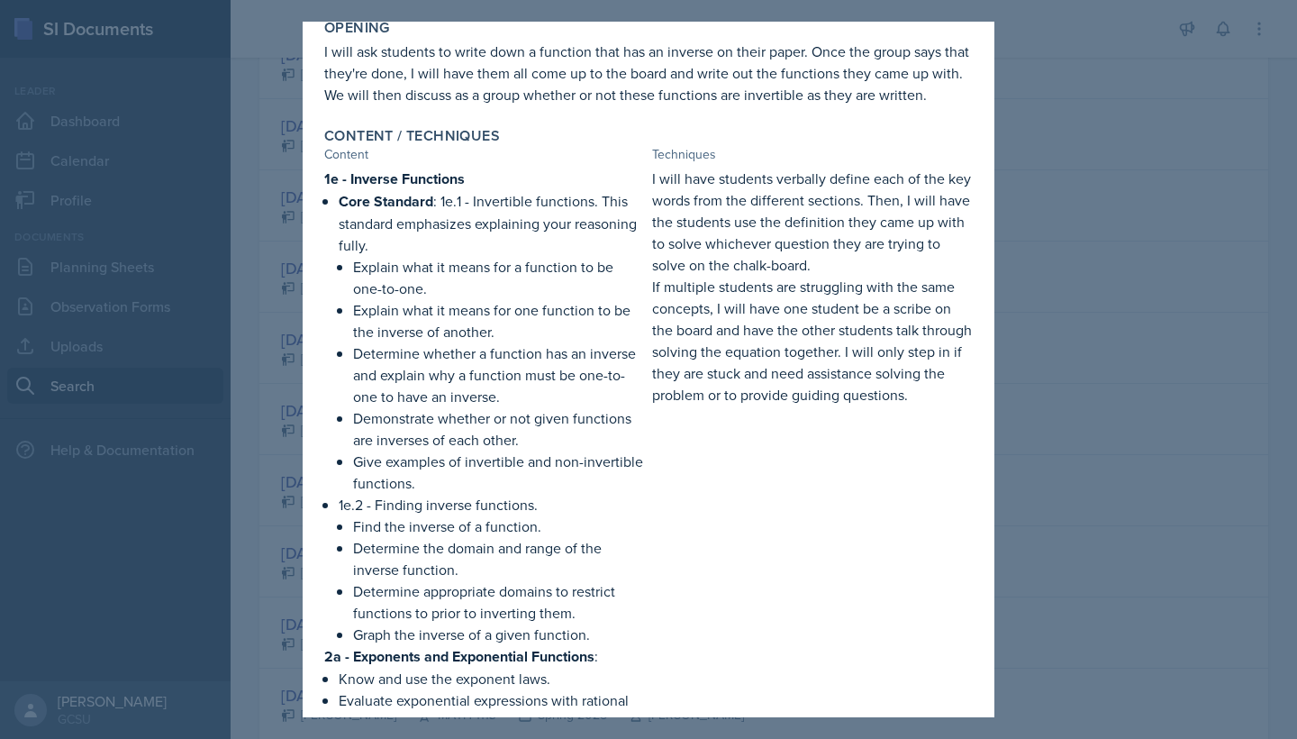
click at [1141, 410] on div at bounding box center [648, 369] width 1297 height 739
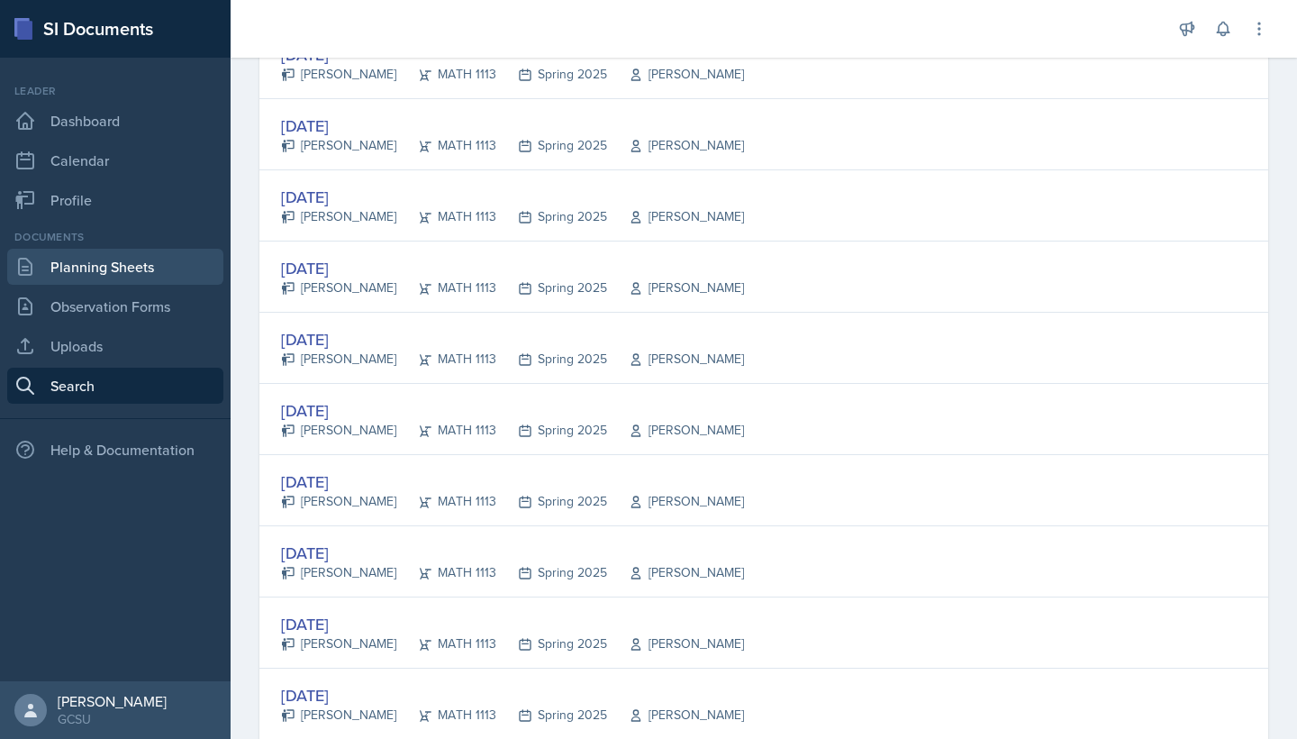
click at [132, 257] on link "Planning Sheets" at bounding box center [115, 267] width 216 height 36
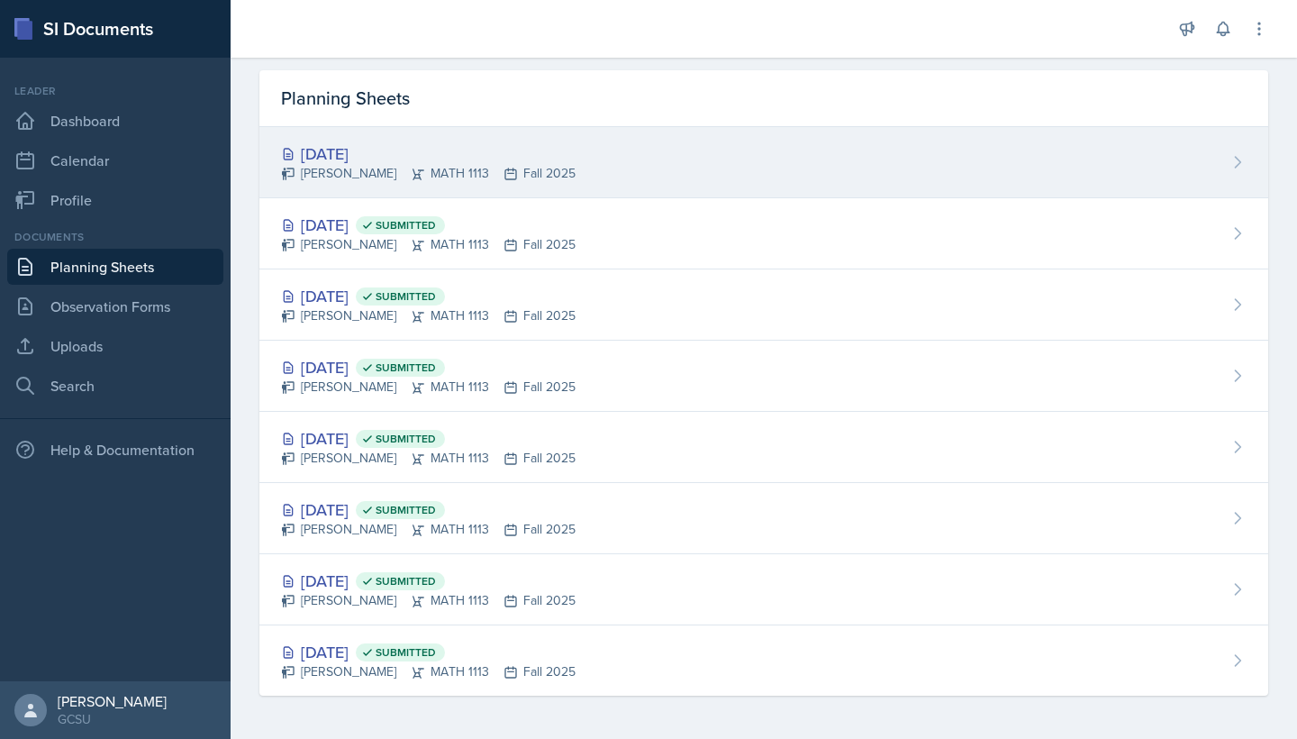
click at [617, 168] on div "[DATE] Eni [GEOGRAPHIC_DATA] MATH 1113 Fall 2025" at bounding box center [763, 162] width 1009 height 71
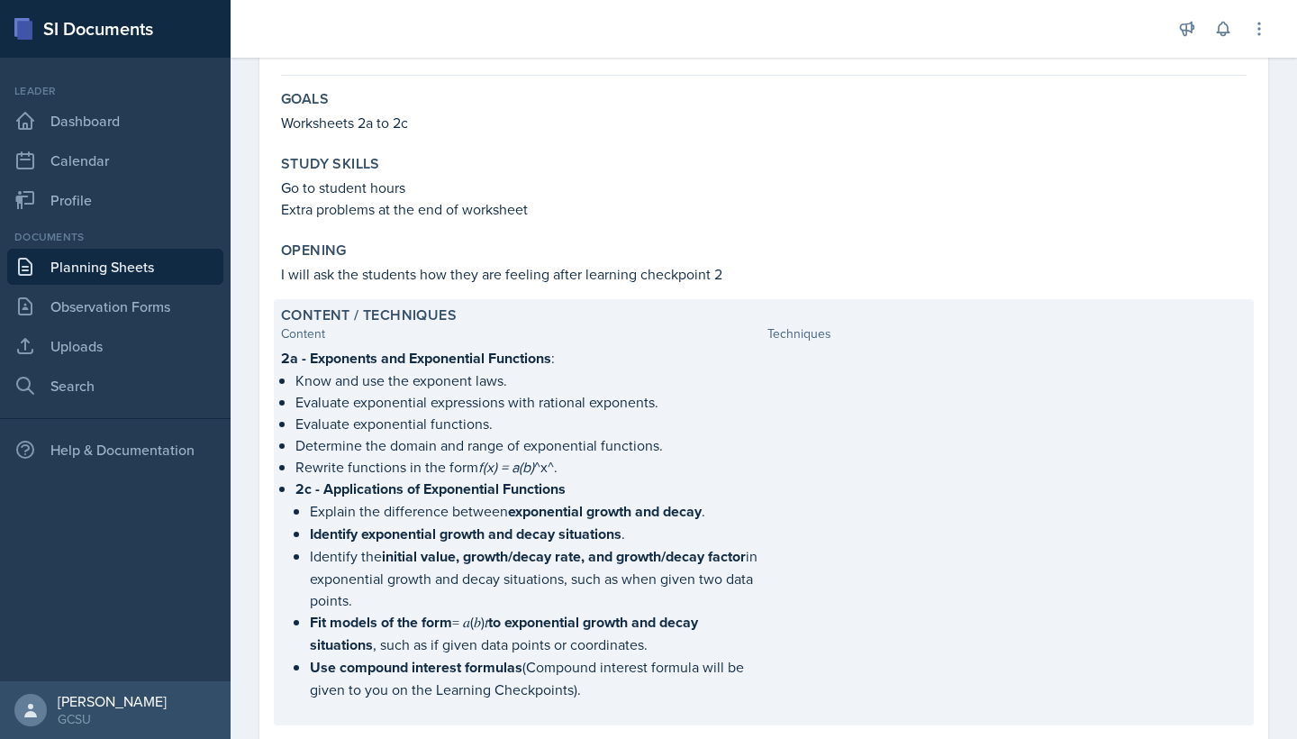
scroll to position [164, 0]
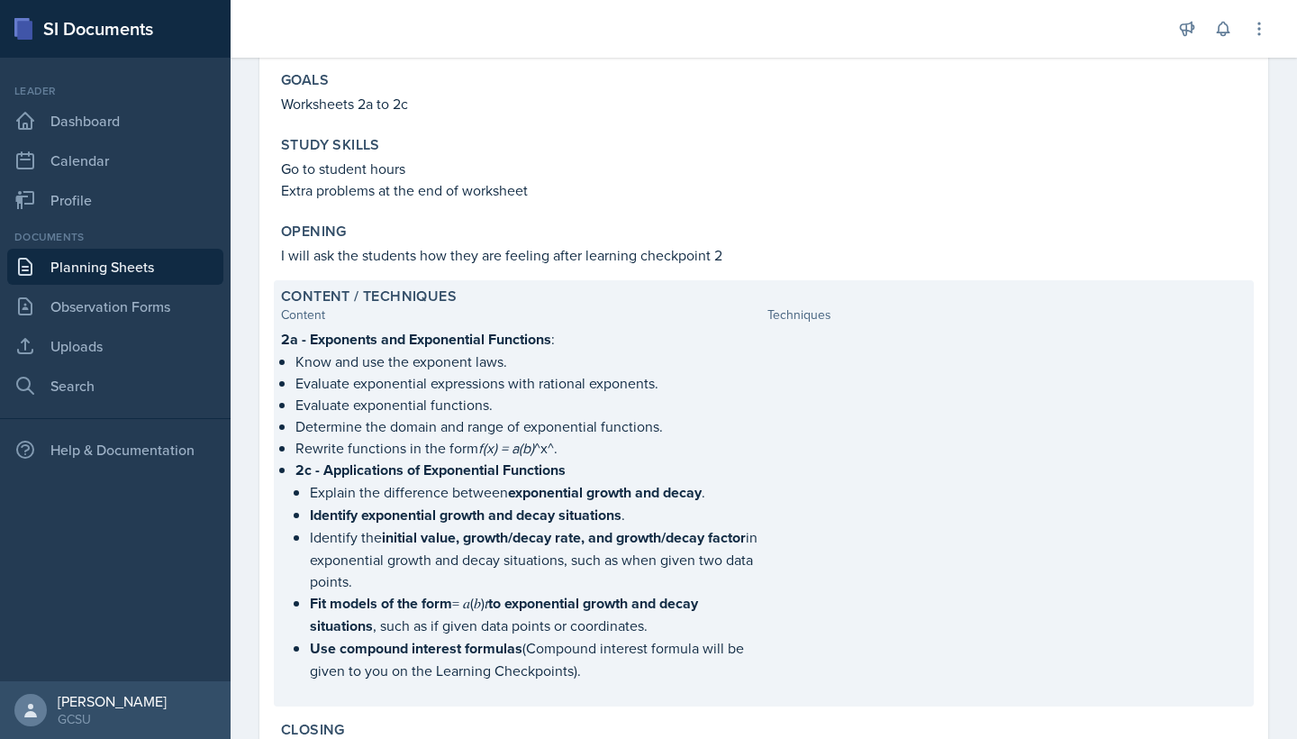
click at [481, 399] on p "Evaluate exponential functions." at bounding box center [527, 405] width 465 height 22
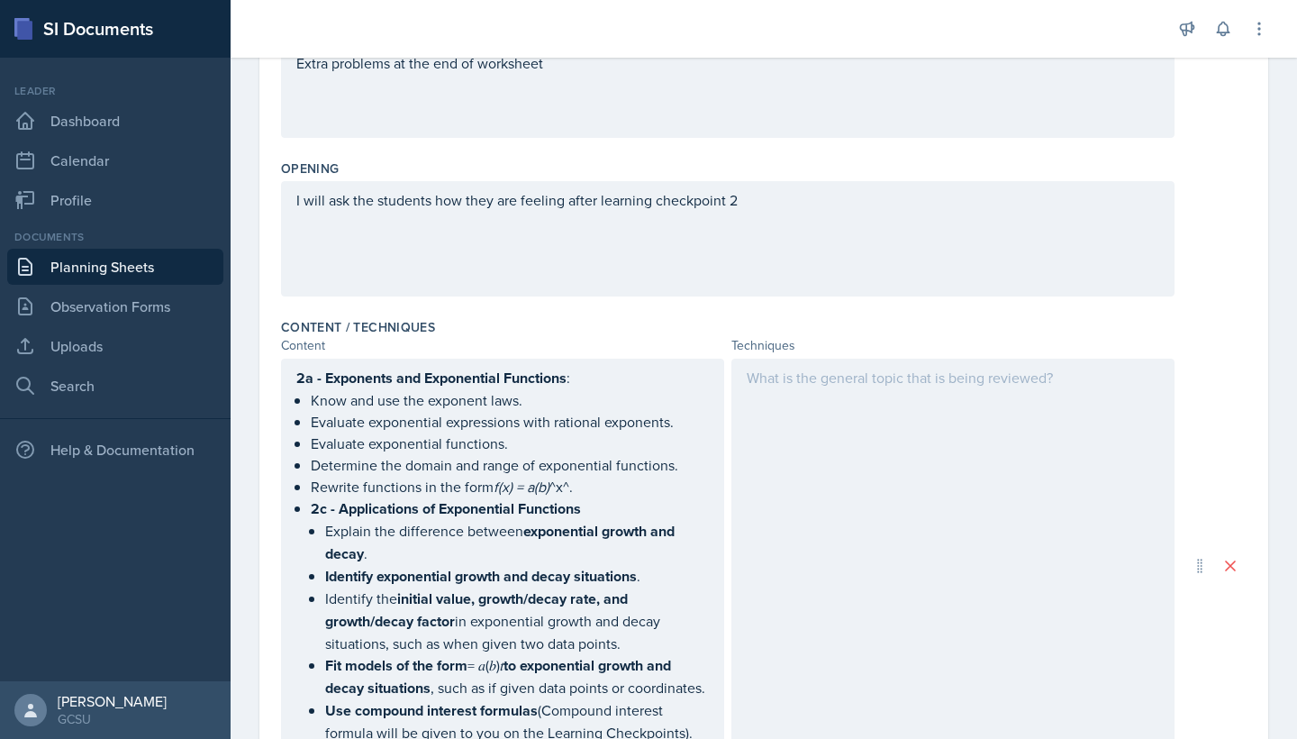
scroll to position [329, 0]
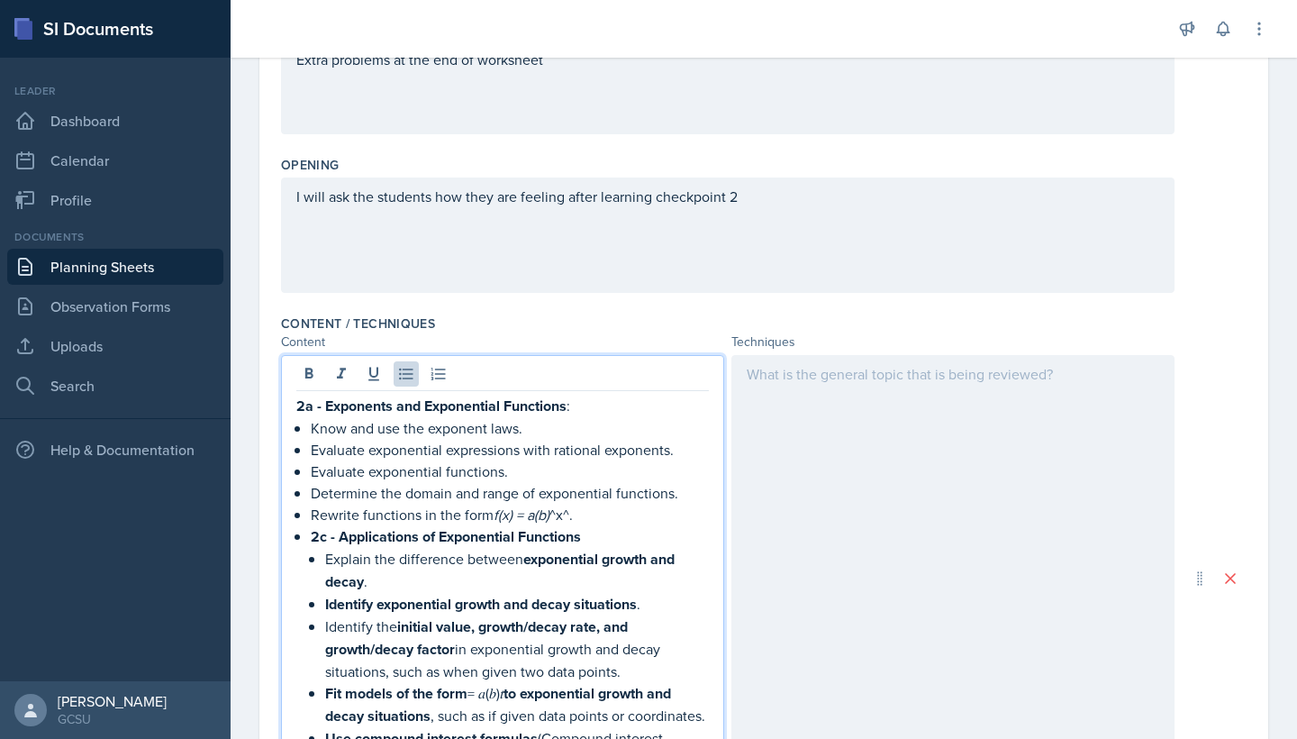
click at [602, 491] on ul "Know and use the exponent laws. Evaluate exponential expressions with rational …" at bounding box center [510, 605] width 398 height 376
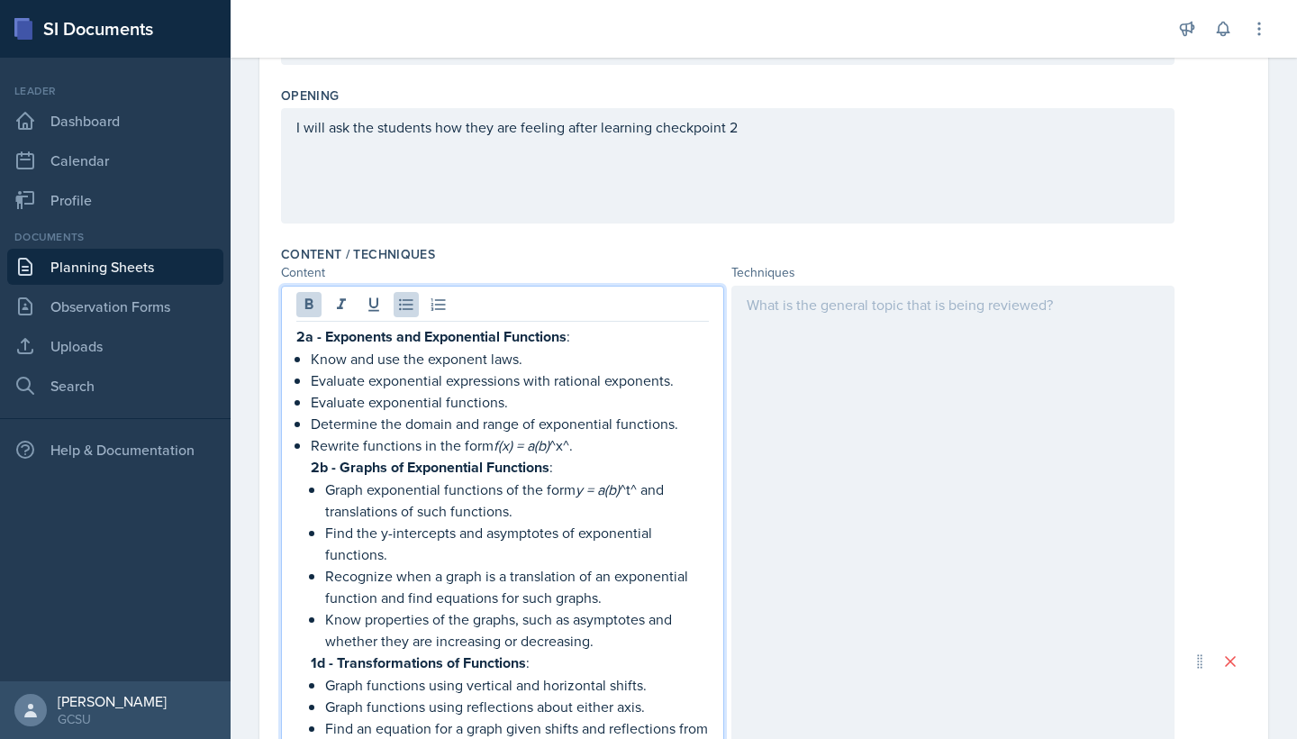
scroll to position [356, 0]
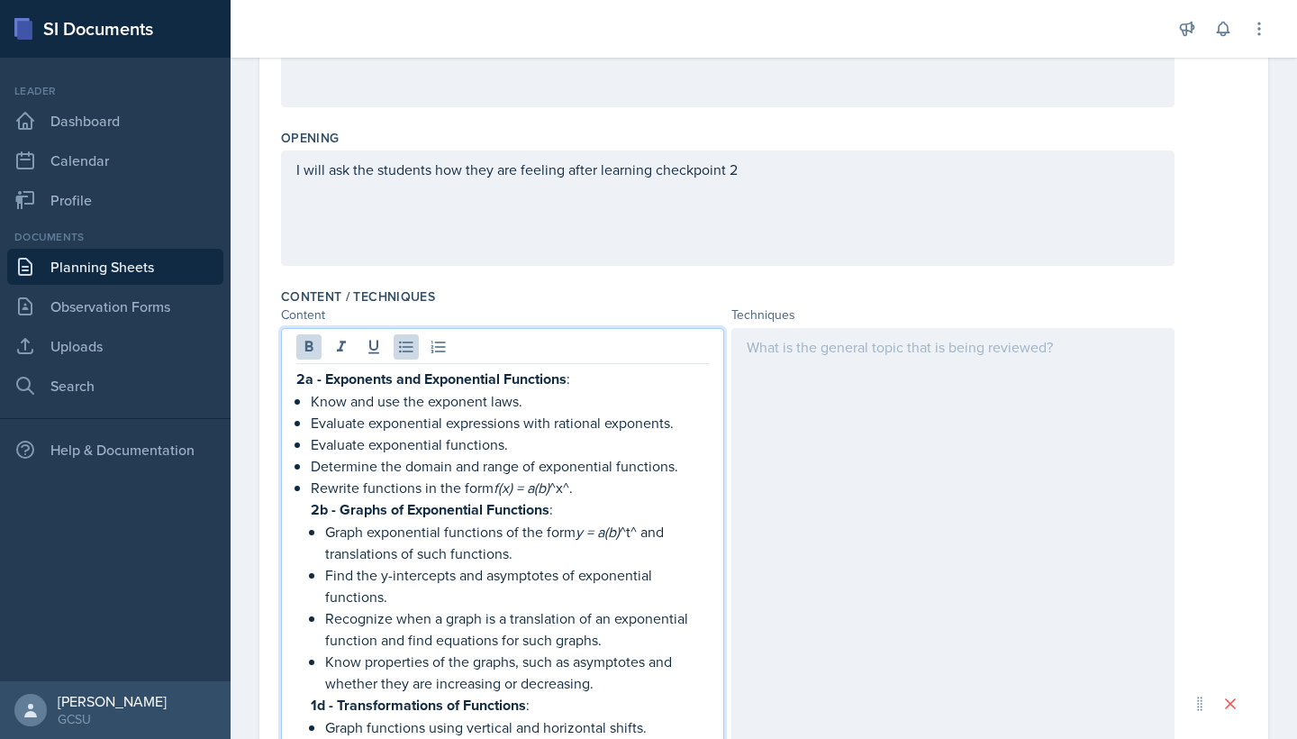
click at [777, 345] on div at bounding box center [952, 703] width 443 height 750
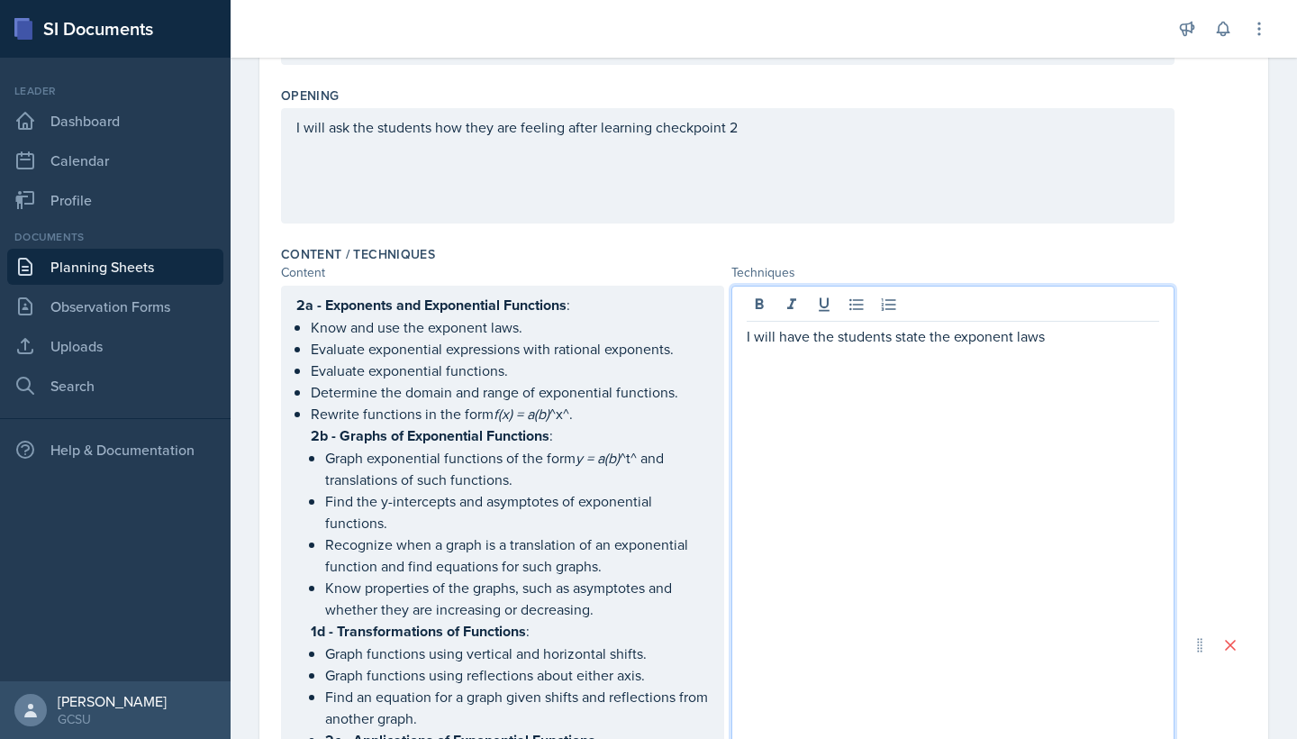
scroll to position [403, 0]
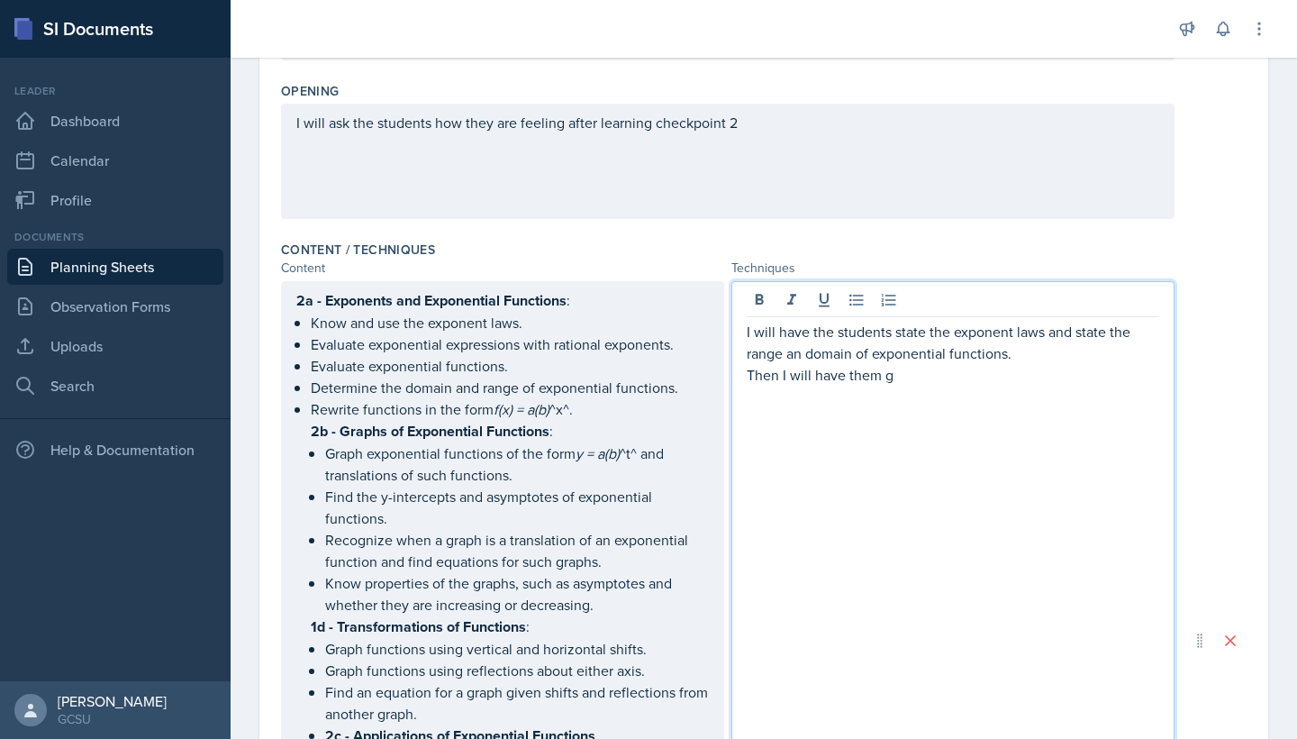
click at [804, 350] on p "I will have the students state the exponent laws and state the range an domain …" at bounding box center [953, 342] width 413 height 43
click at [899, 375] on p "Then I will have them g" at bounding box center [953, 375] width 413 height 22
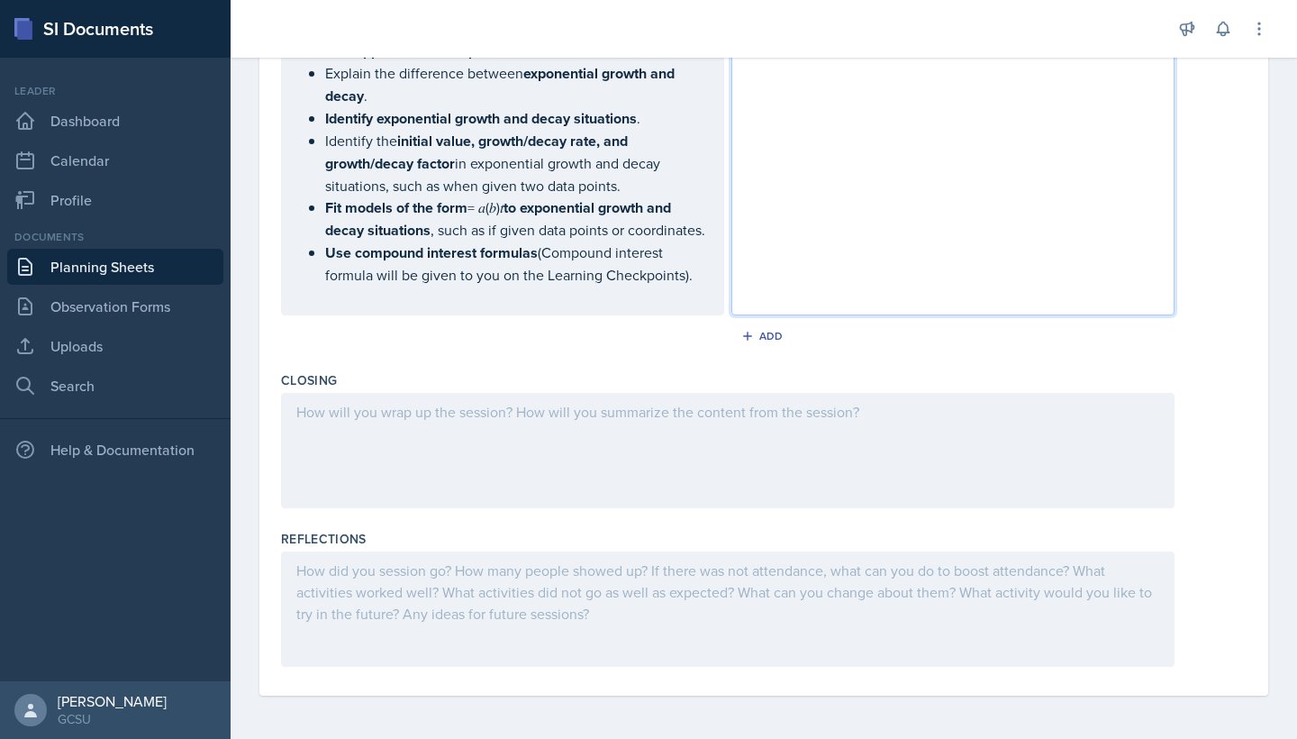
scroll to position [1087, 0]
click at [472, 412] on div at bounding box center [728, 450] width 894 height 115
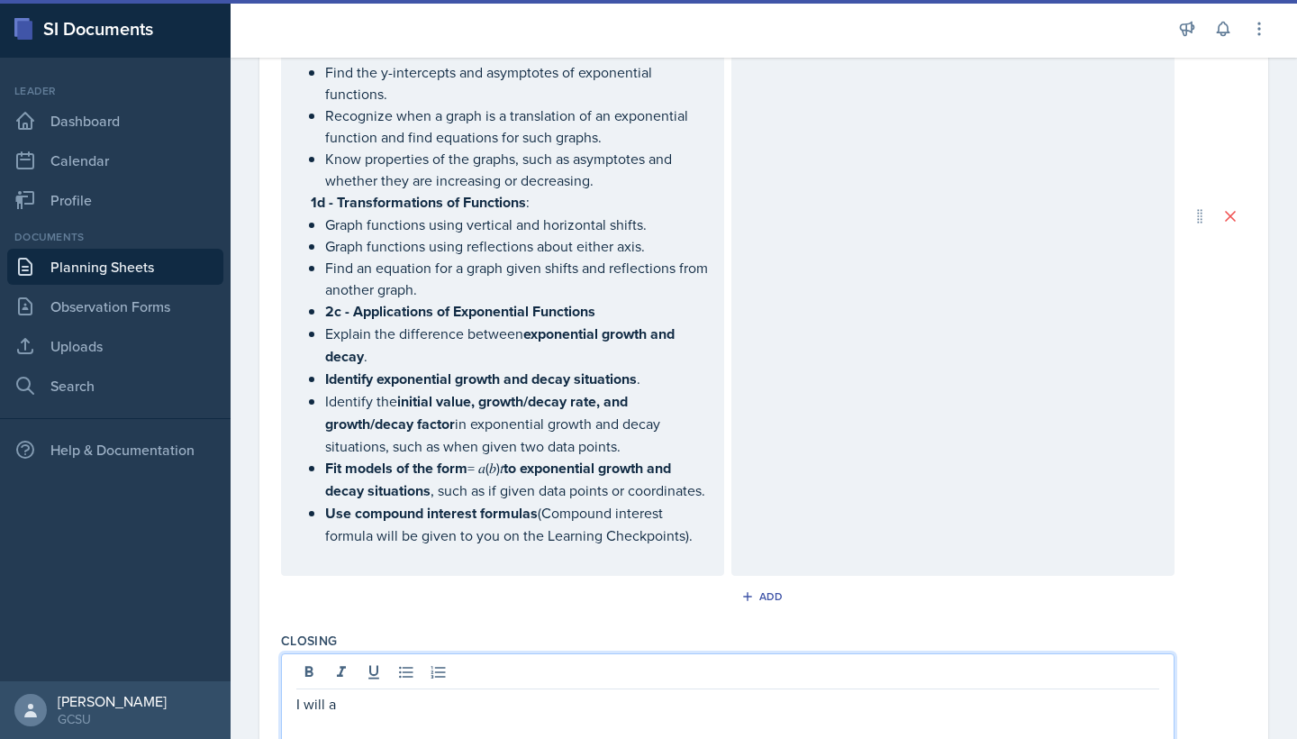
scroll to position [977, 0]
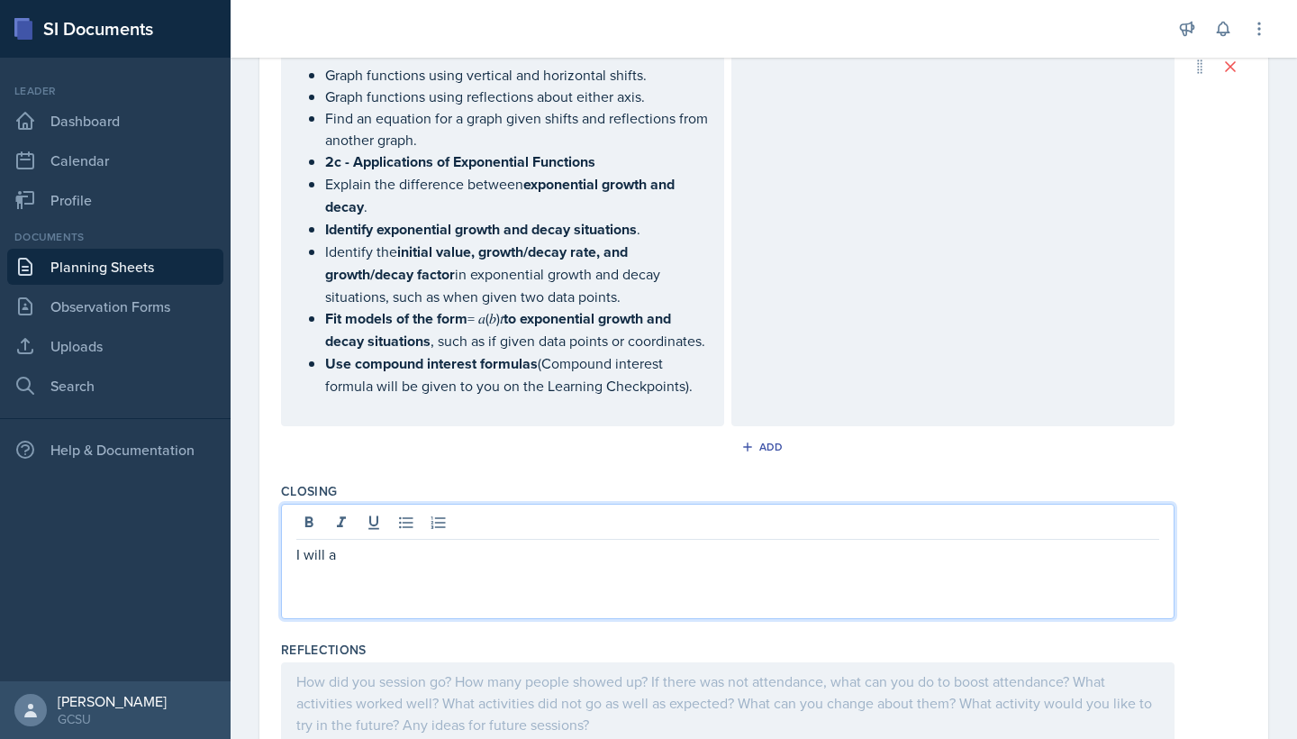
click at [411, 551] on p "I will a" at bounding box center [727, 554] width 863 height 22
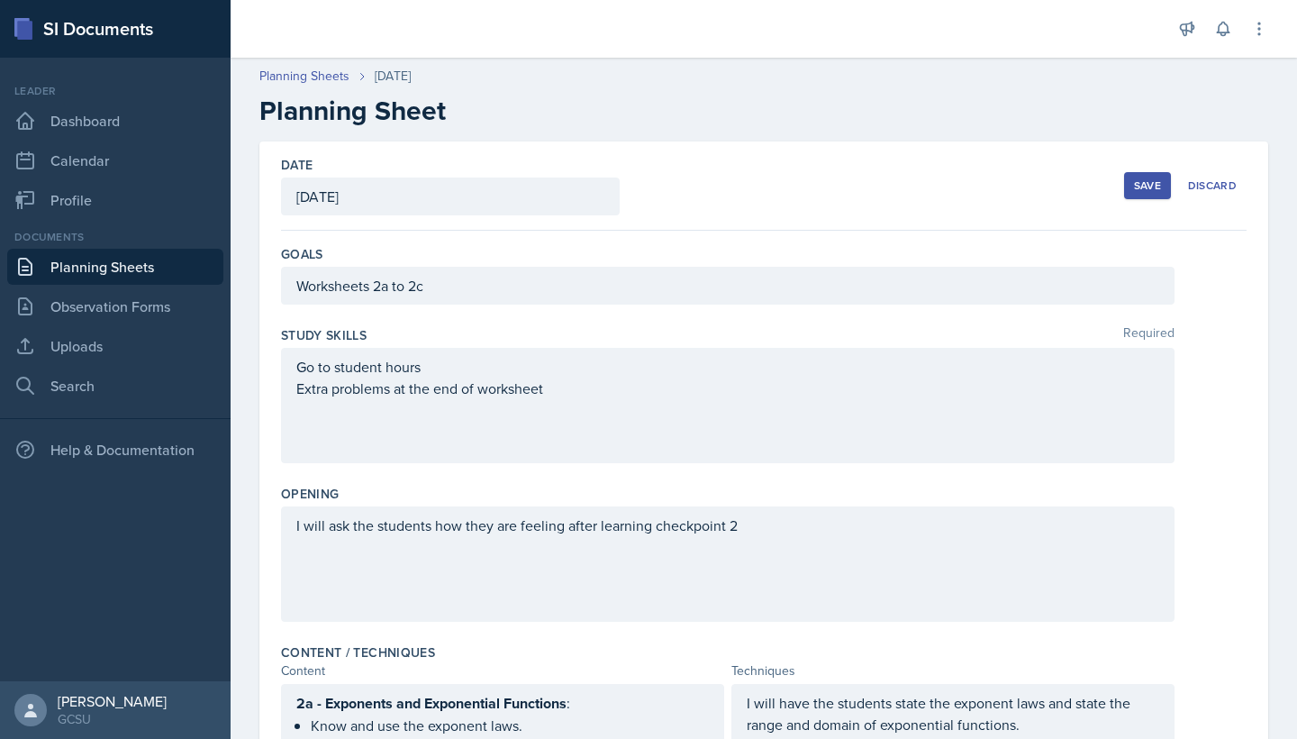
scroll to position [0, 0]
click at [1131, 176] on button "Save" at bounding box center [1147, 185] width 47 height 27
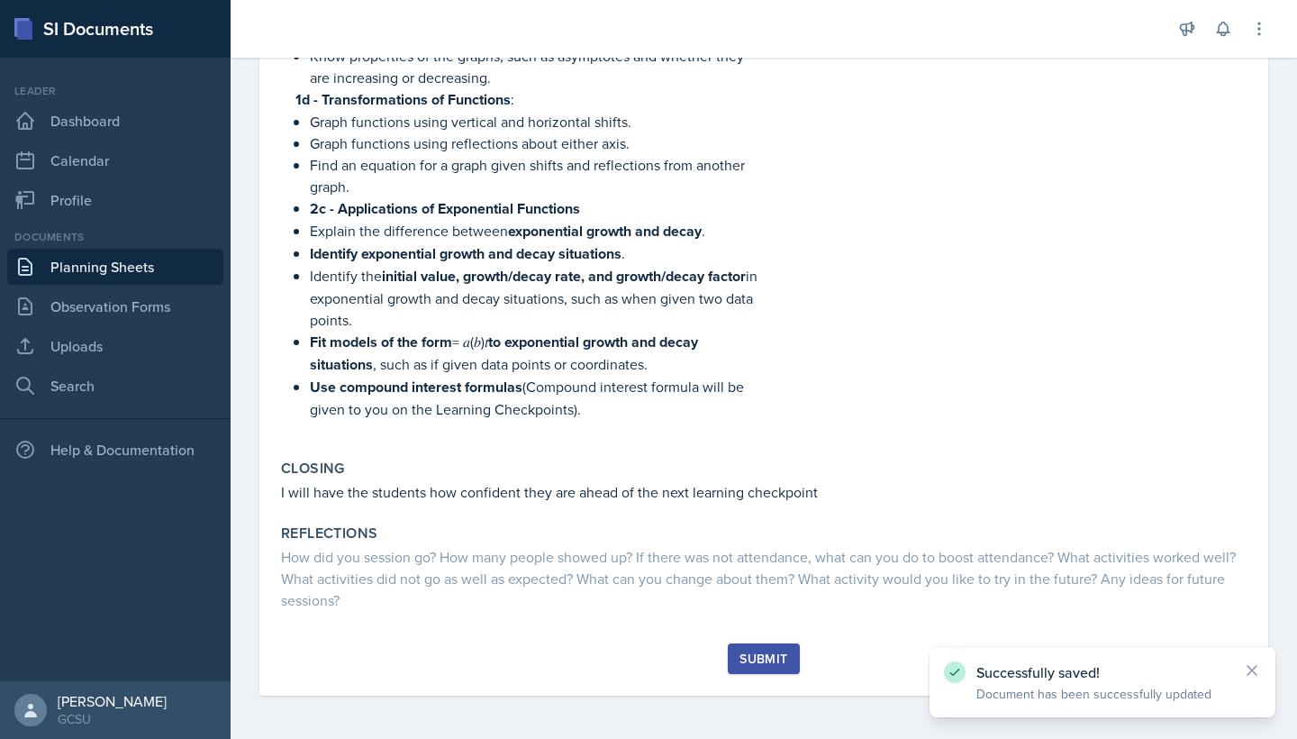
scroll to position [709, 0]
click at [768, 674] on div "Submit" at bounding box center [764, 669] width 966 height 52
click at [768, 656] on div "Submit" at bounding box center [764, 658] width 48 height 14
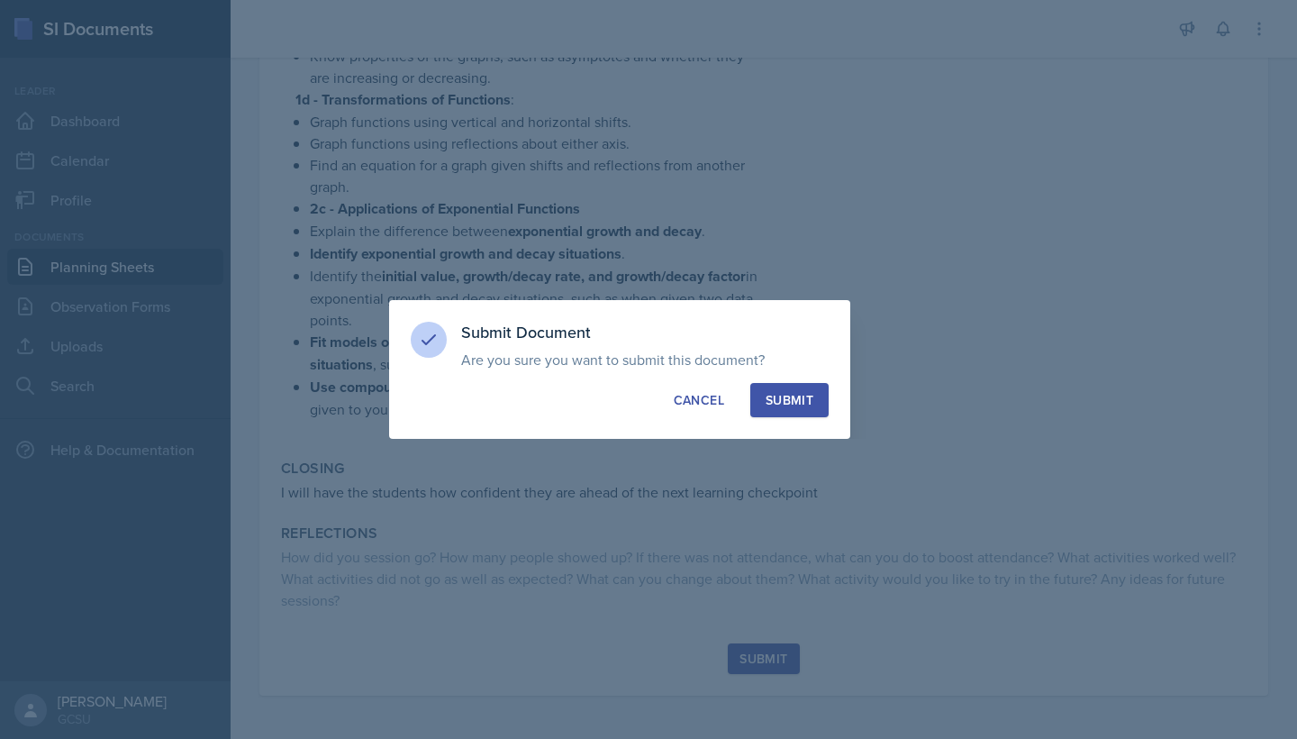
click at [806, 391] on div "Submit" at bounding box center [790, 400] width 48 height 18
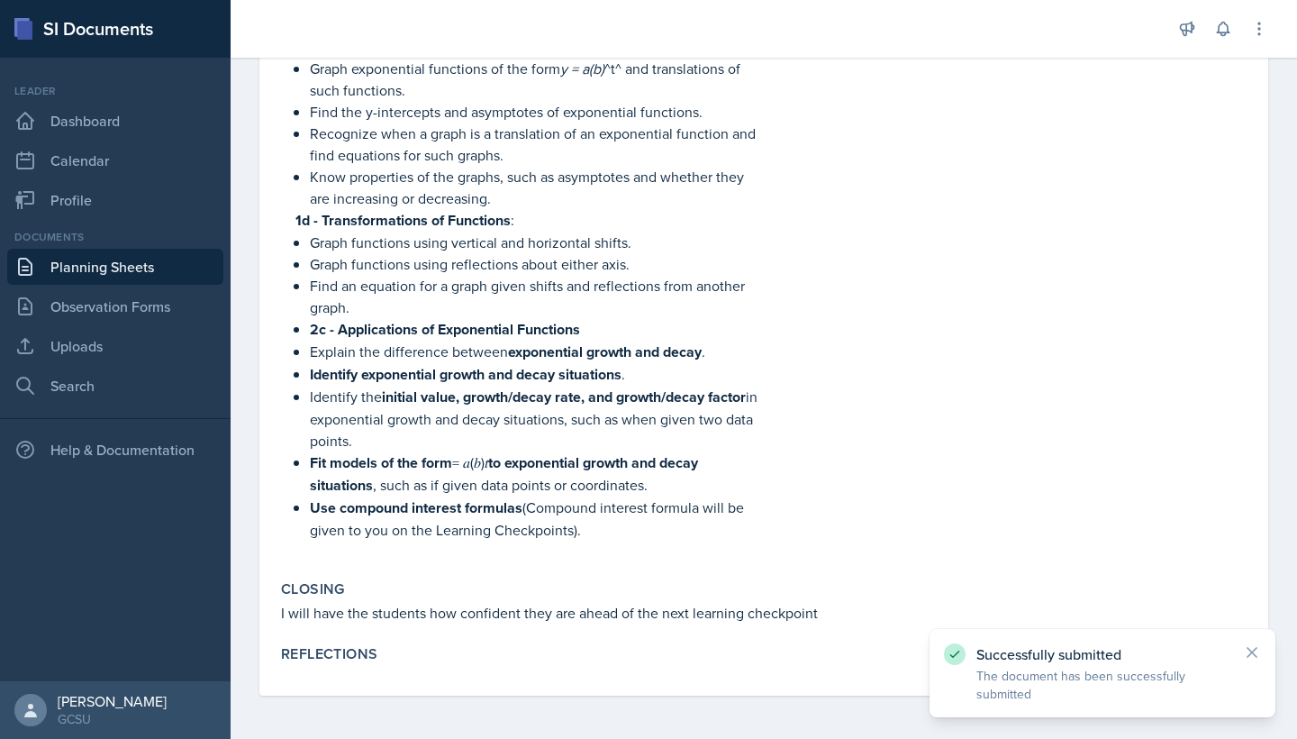
scroll to position [588, 0]
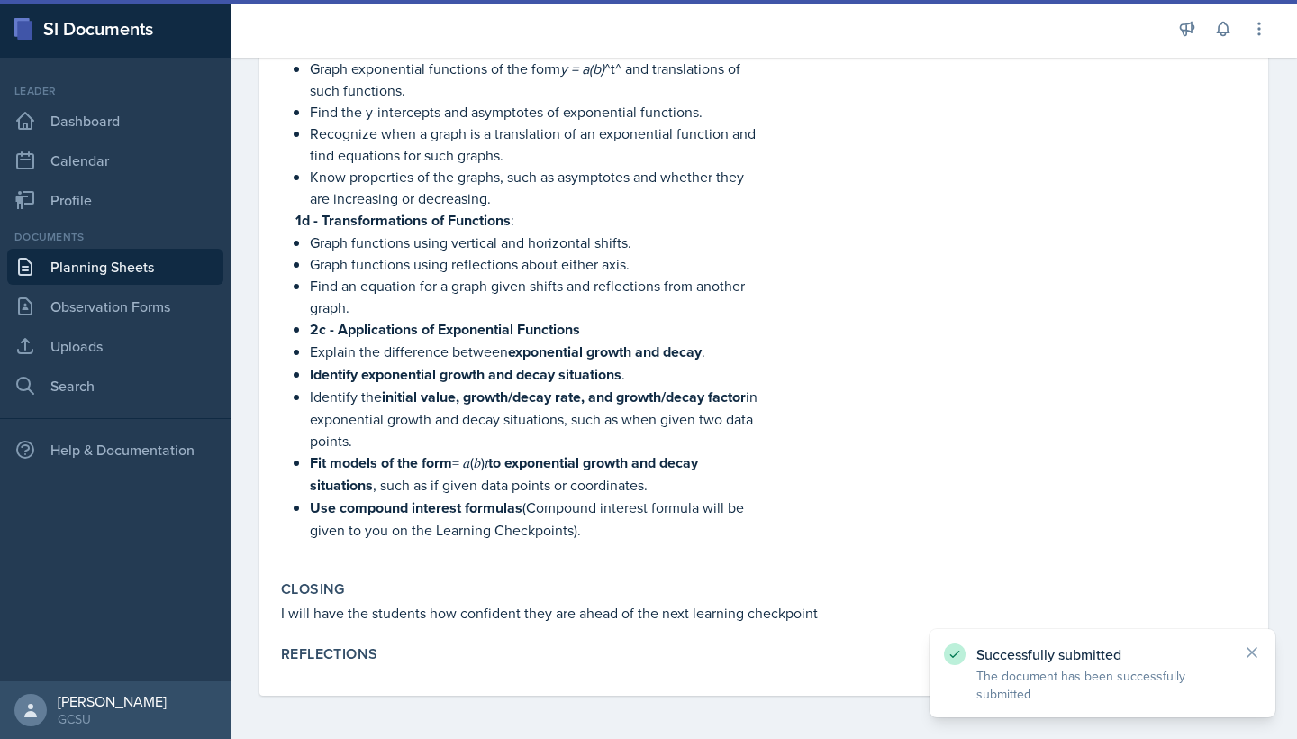
click at [93, 278] on link "Planning Sheets" at bounding box center [115, 267] width 216 height 36
